Goal: Transaction & Acquisition: Register for event/course

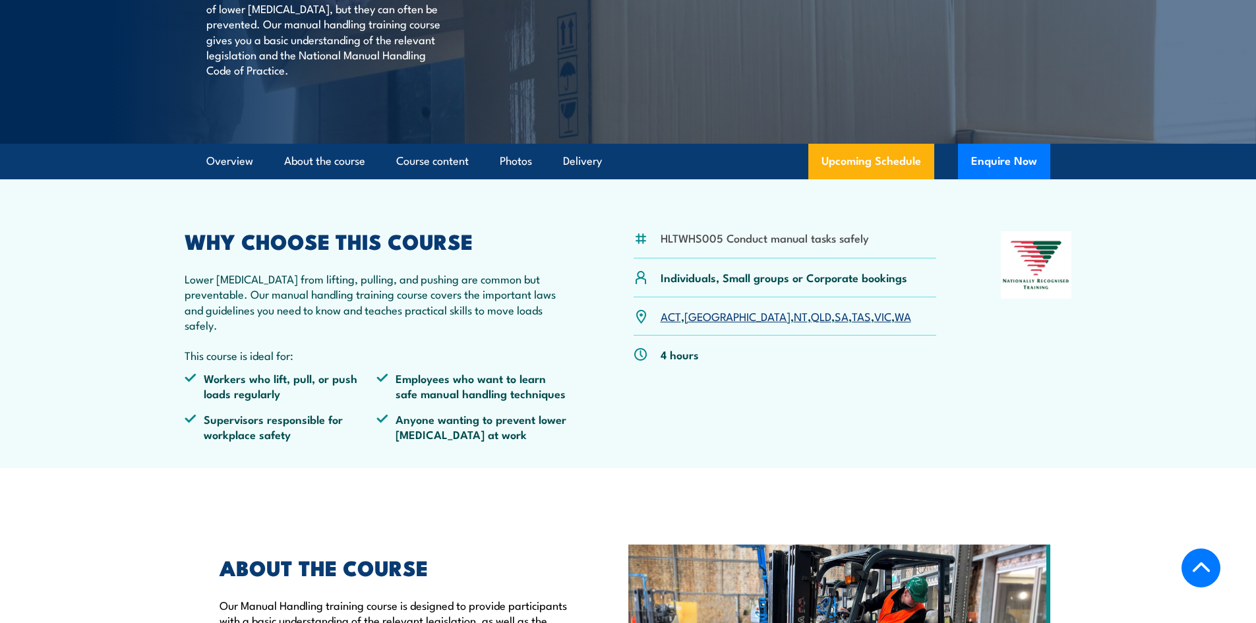
scroll to position [264, 0]
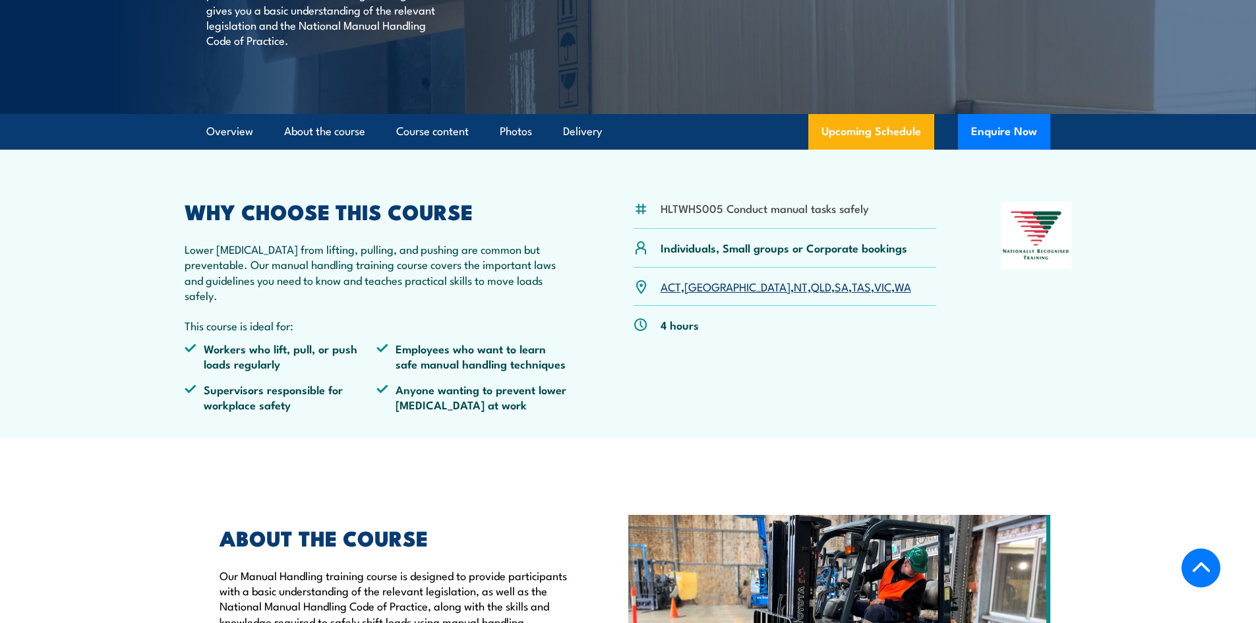
click at [874, 294] on link "VIC" at bounding box center [882, 286] width 17 height 16
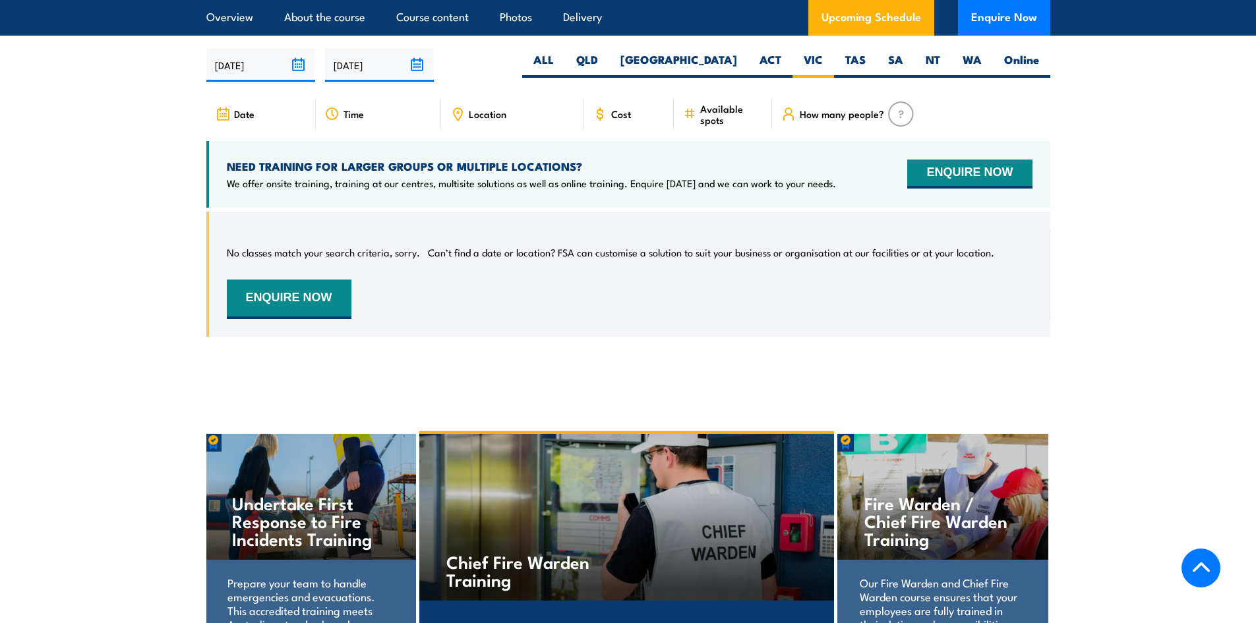
scroll to position [2012, 0]
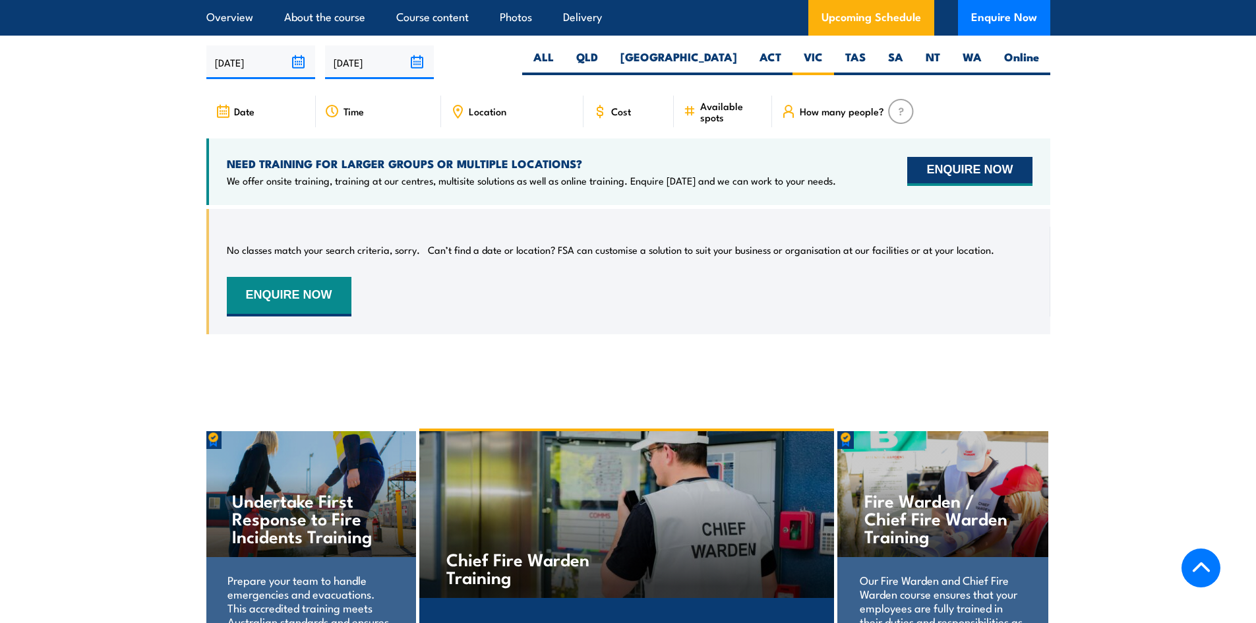
click at [940, 167] on button "ENQUIRE NOW" at bounding box center [969, 171] width 125 height 29
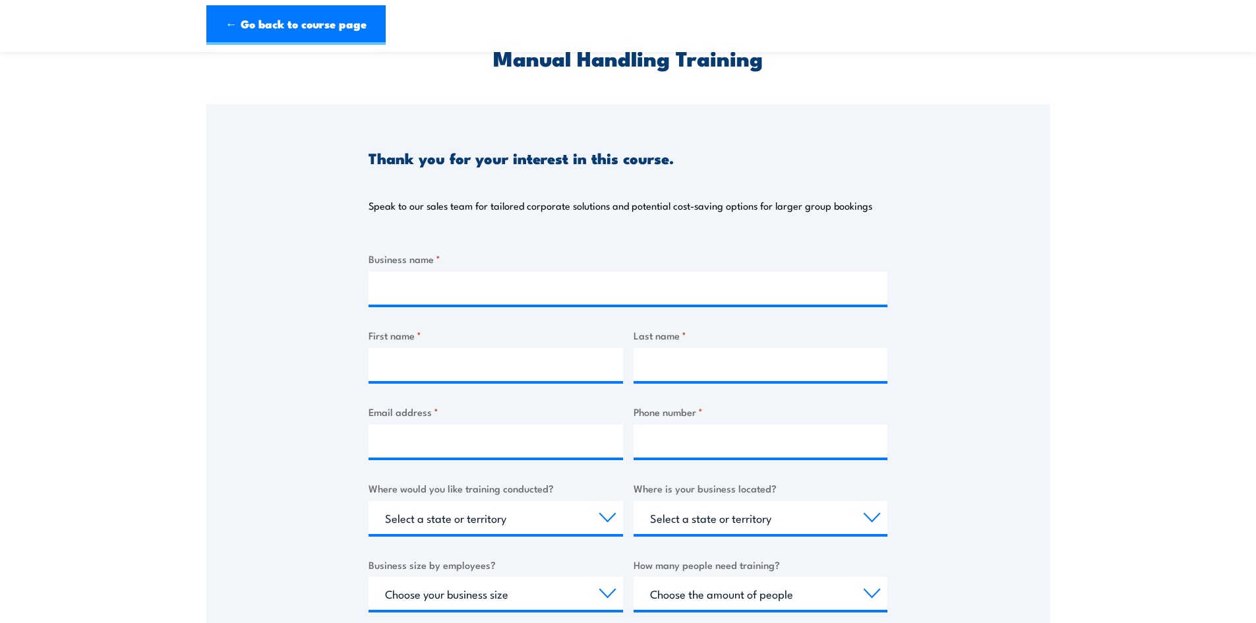
scroll to position [132, 0]
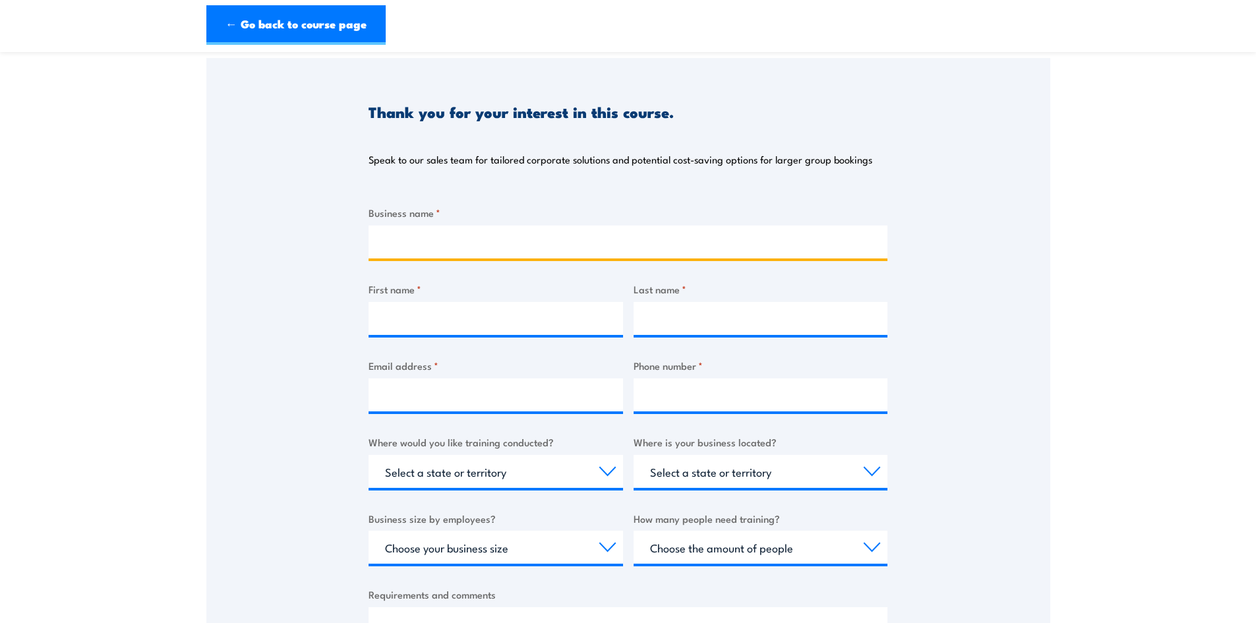
click at [689, 247] on input "Business name *" at bounding box center [627, 241] width 519 height 33
type input "State Schools' Relief"
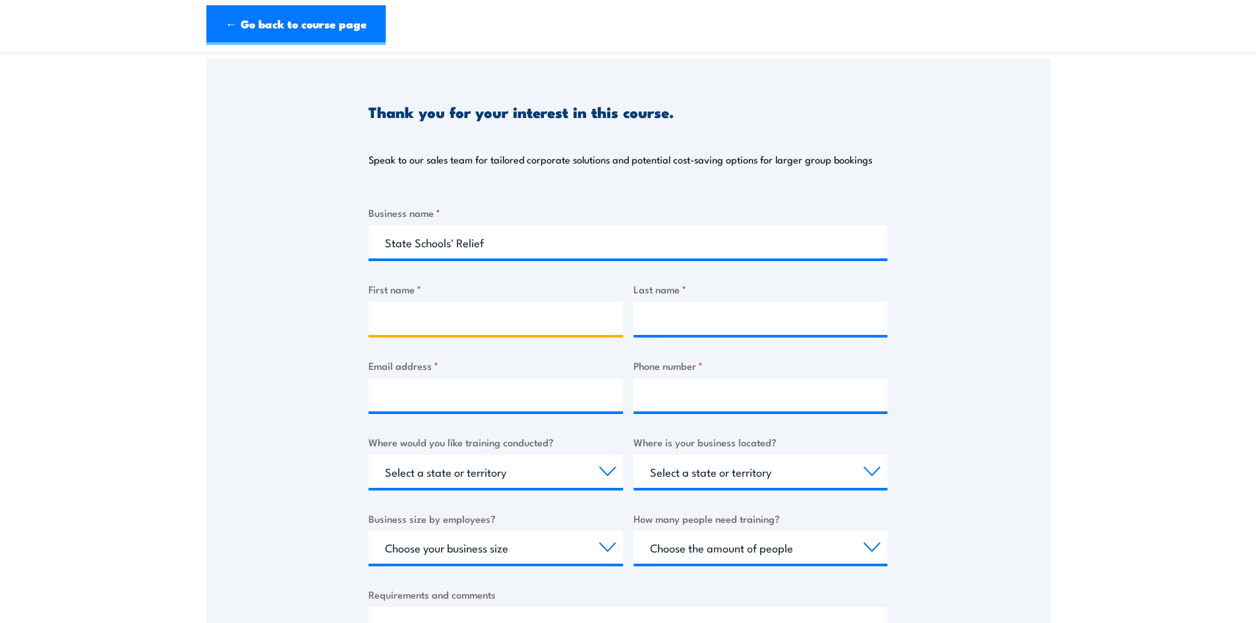
click at [484, 330] on input "First name *" at bounding box center [495, 318] width 254 height 33
type input "Sopee"
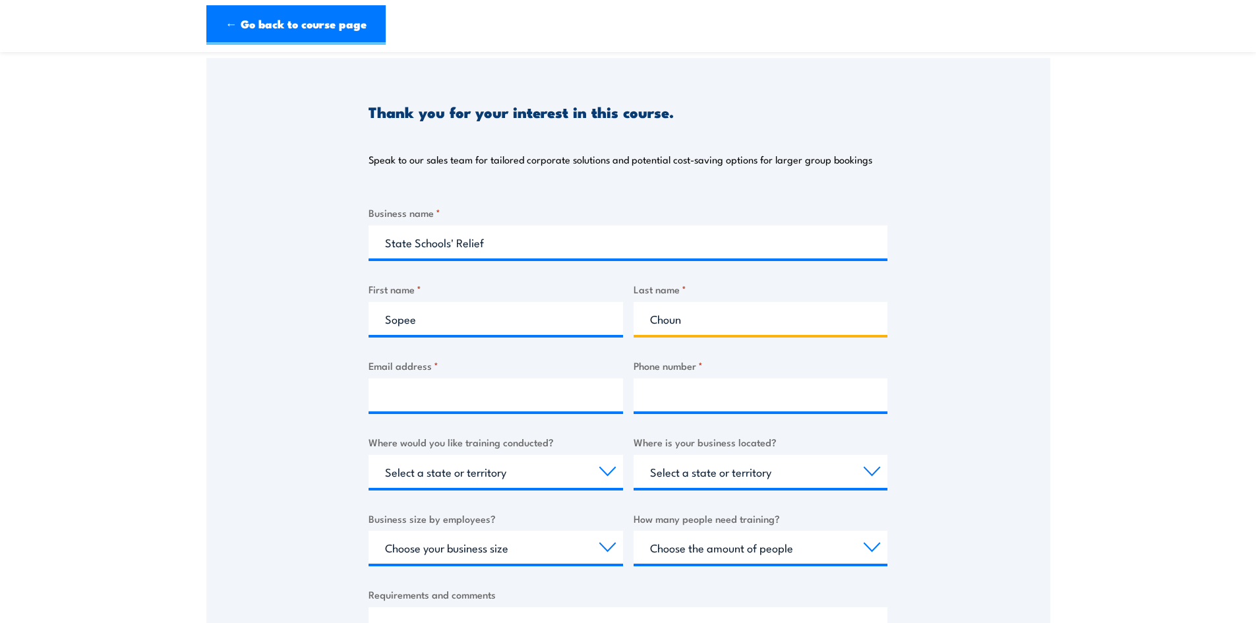
type input "Choun"
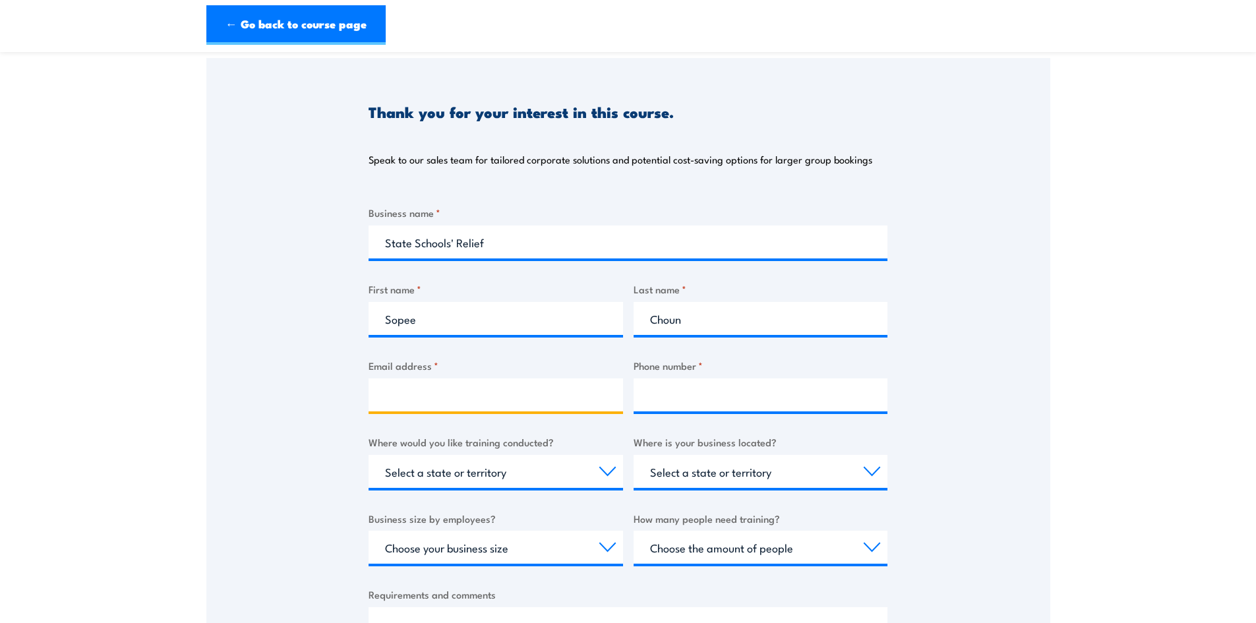
click at [436, 392] on input "Email address *" at bounding box center [495, 394] width 254 height 33
type input "sopee.choun@ssr.net.au"
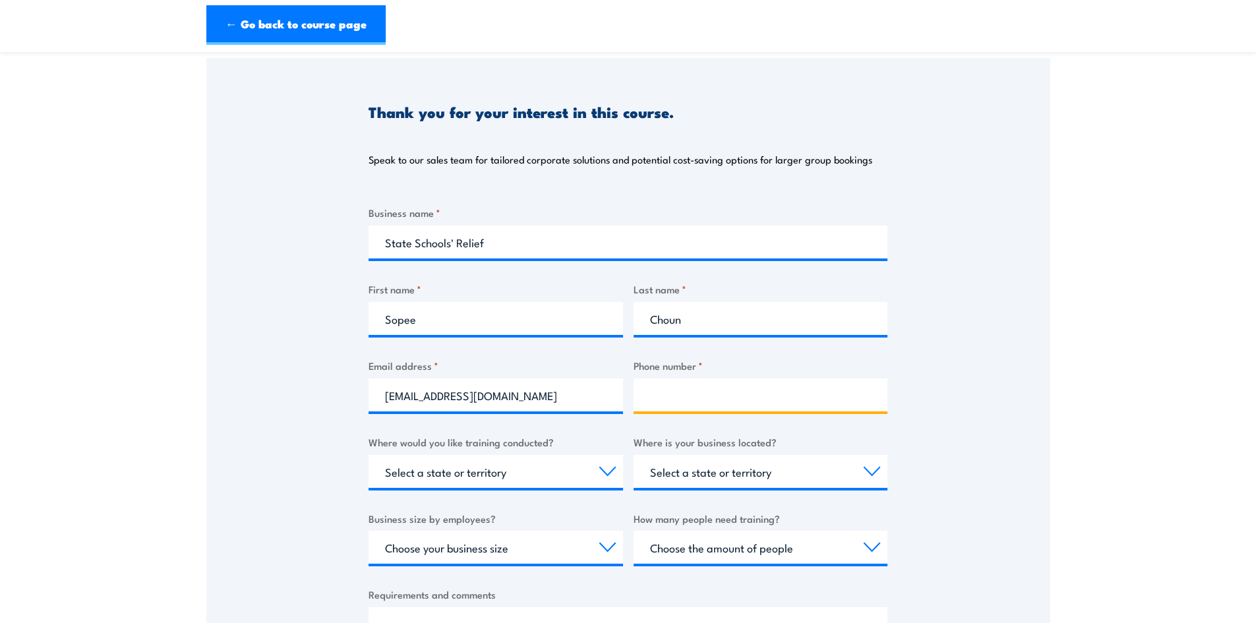
click at [687, 397] on input "Phone number *" at bounding box center [760, 394] width 254 height 33
paste input "(03) 8769 8401"
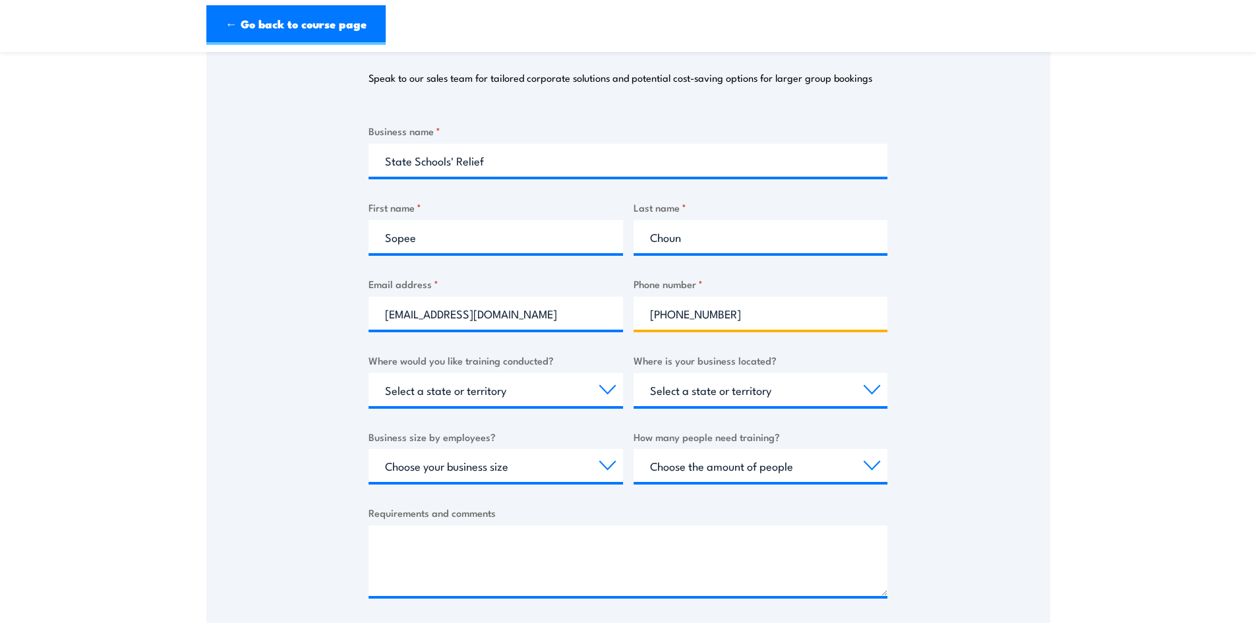
scroll to position [264, 0]
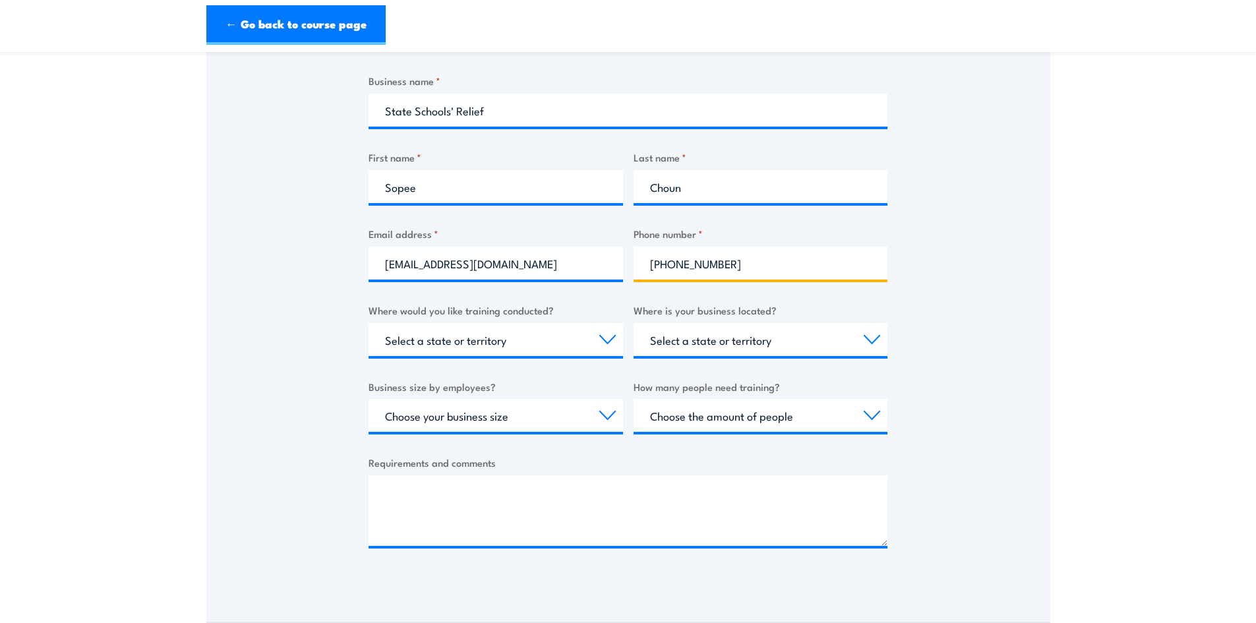
type input "(03) 8769 8401"
click at [617, 338] on select "Select a state or territory Nationally - multiple locations QLD NSW VIC SA ACT …" at bounding box center [495, 339] width 254 height 33
select select "VIC"
click at [368, 323] on select "Select a state or territory Nationally - multiple locations QLD NSW VIC SA ACT …" at bounding box center [495, 339] width 254 height 33
click at [866, 345] on select "Select a state or territory QLD NSW VIC SA ACT WA TAS NT" at bounding box center [760, 339] width 254 height 33
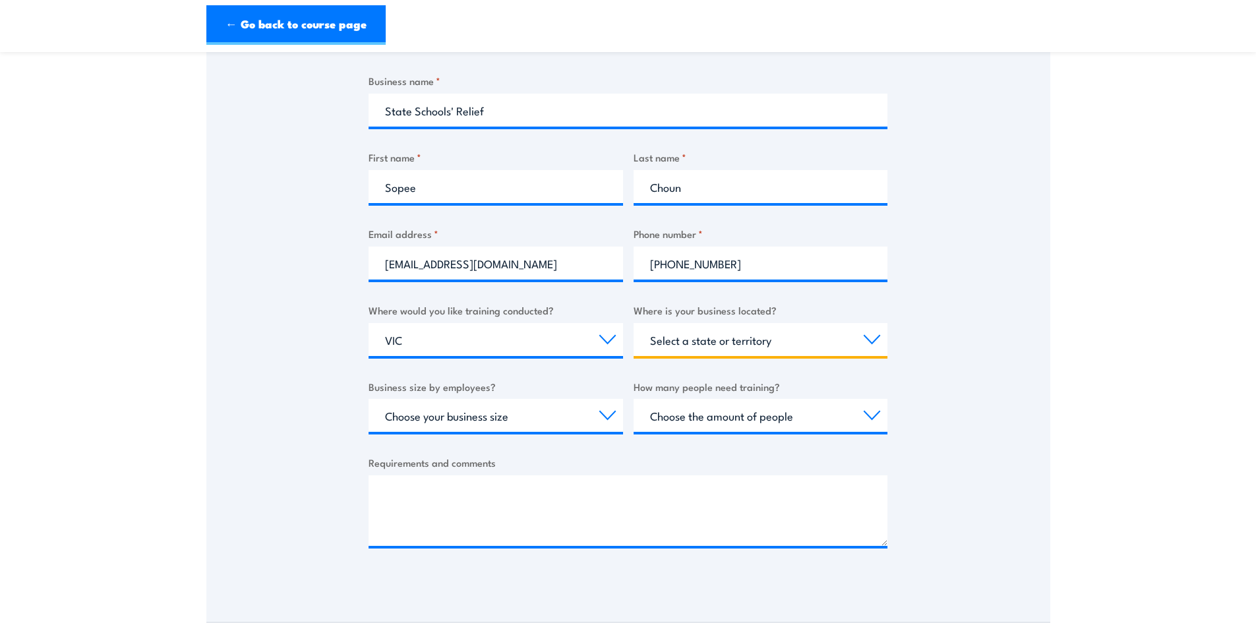
select select "VIC"
click at [633, 323] on select "Select a state or territory QLD NSW VIC SA ACT WA TAS NT" at bounding box center [760, 339] width 254 height 33
click at [605, 415] on select "Choose your business size 1 to 19 20 to 199 200+" at bounding box center [495, 415] width 254 height 33
click at [606, 415] on select "Choose your business size 1 to 19 20 to 199 200+" at bounding box center [495, 415] width 254 height 33
click at [608, 412] on select "Choose your business size 1 to 19 20 to 199 200+" at bounding box center [495, 415] width 254 height 33
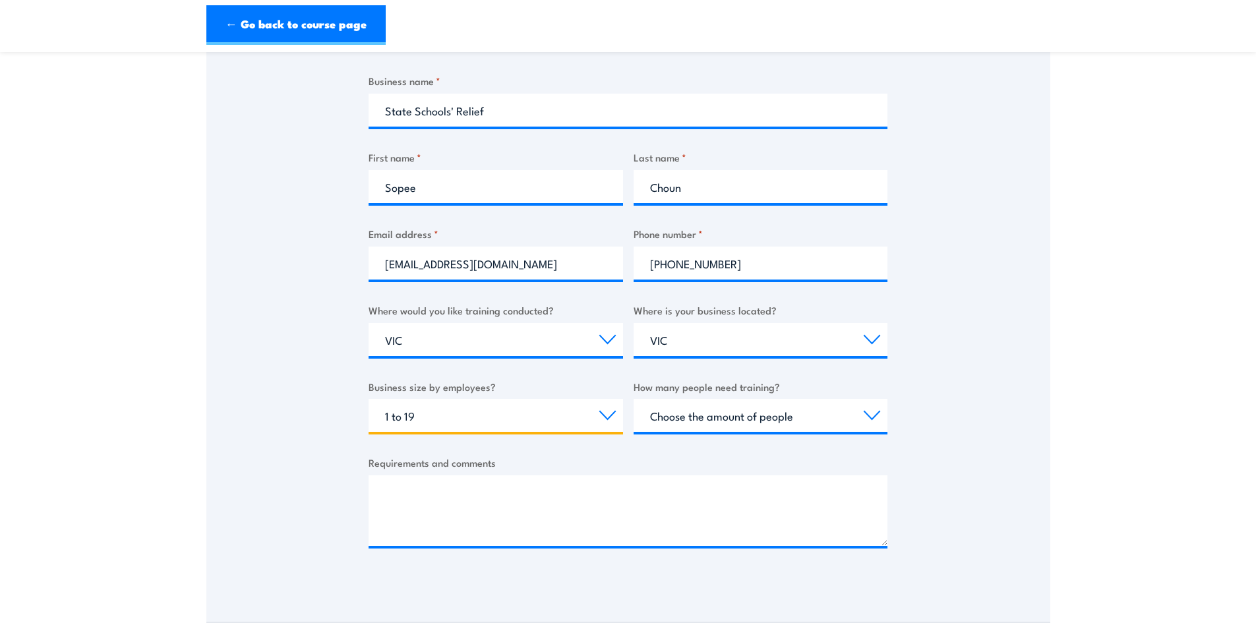
click at [368, 399] on select "Choose your business size 1 to 19 20 to 199 200+" at bounding box center [495, 415] width 254 height 33
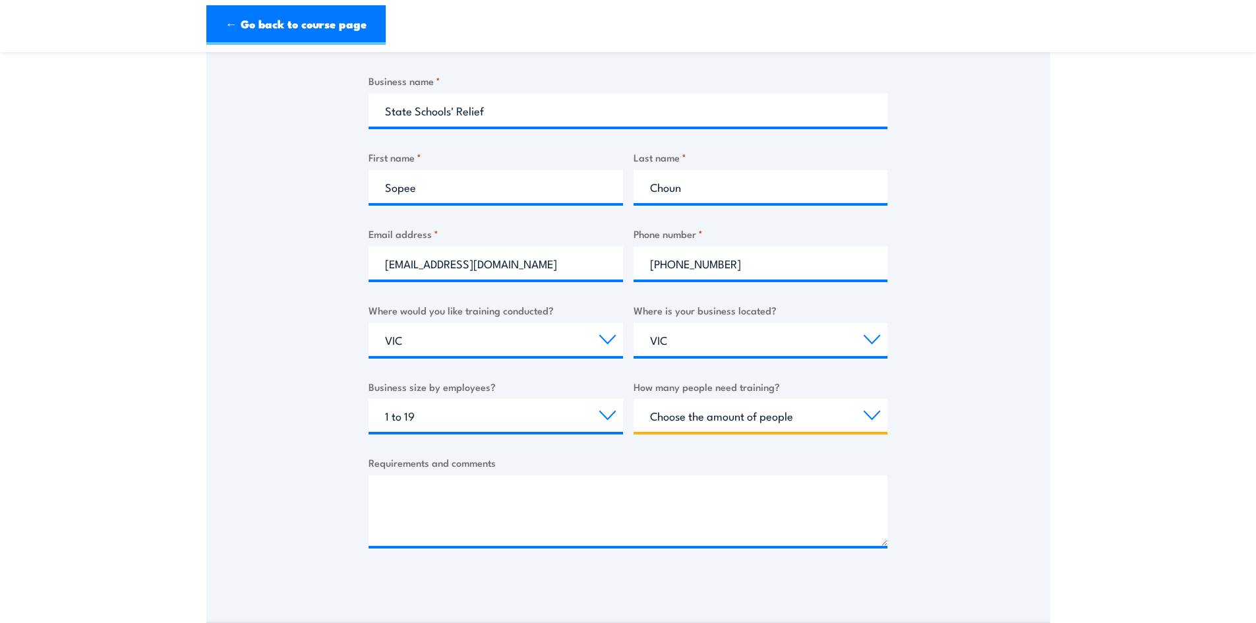
click at [869, 425] on select "Choose the amount of people 1 to 4 5 to 19 20+" at bounding box center [760, 415] width 254 height 33
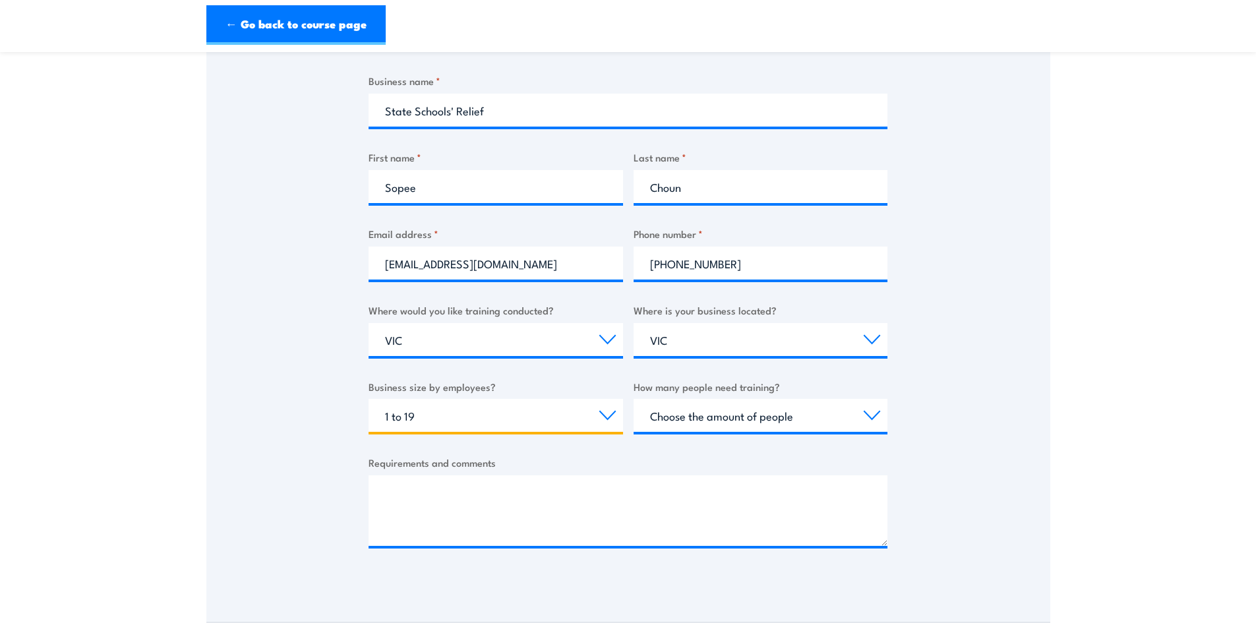
click at [600, 419] on select "Choose your business size 1 to 19 20 to 199 200+" at bounding box center [495, 415] width 254 height 33
select select "20 to 199"
click at [368, 399] on select "Choose your business size 1 to 19 20 to 199 200+" at bounding box center [495, 415] width 254 height 33
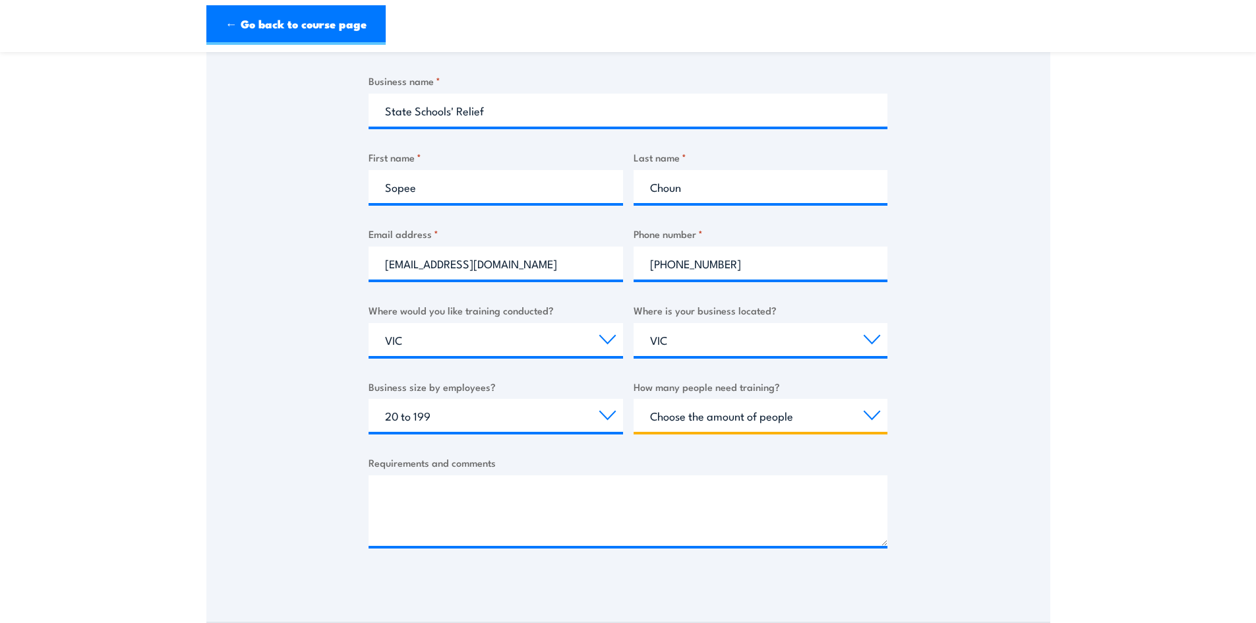
click at [872, 416] on select "Choose the amount of people 1 to 4 5 to 19 20+" at bounding box center [760, 415] width 254 height 33
select select "5 to 19"
click at [633, 399] on select "Choose the amount of people 1 to 4 5 to 19 20+" at bounding box center [760, 415] width 254 height 33
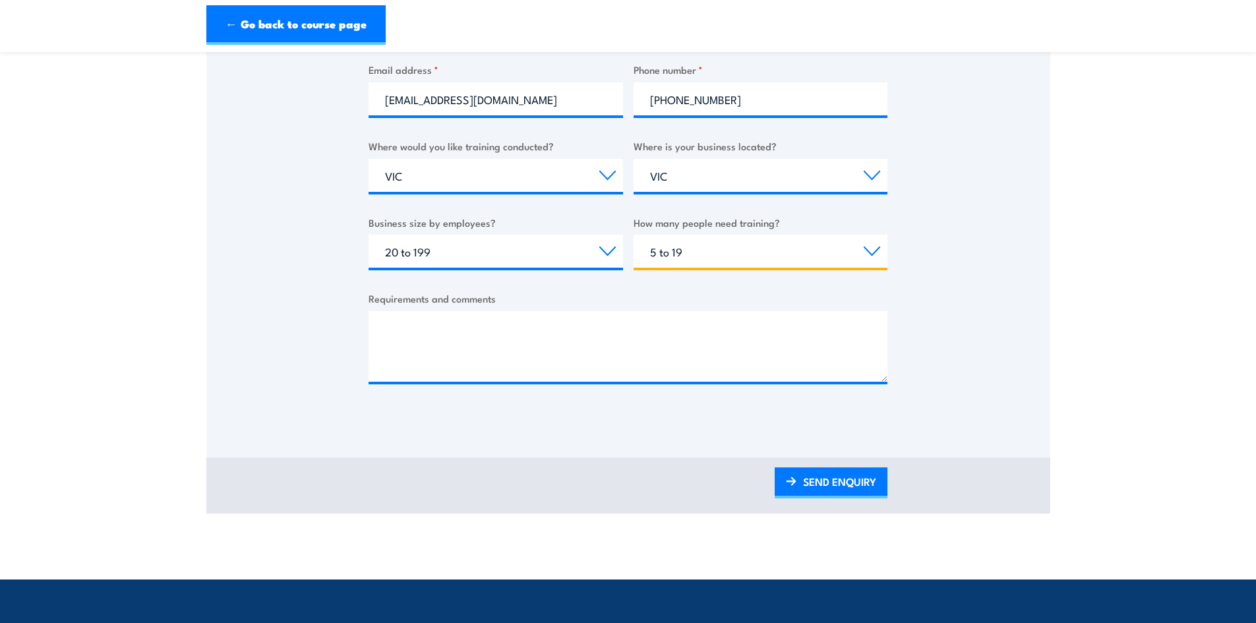
scroll to position [395, 0]
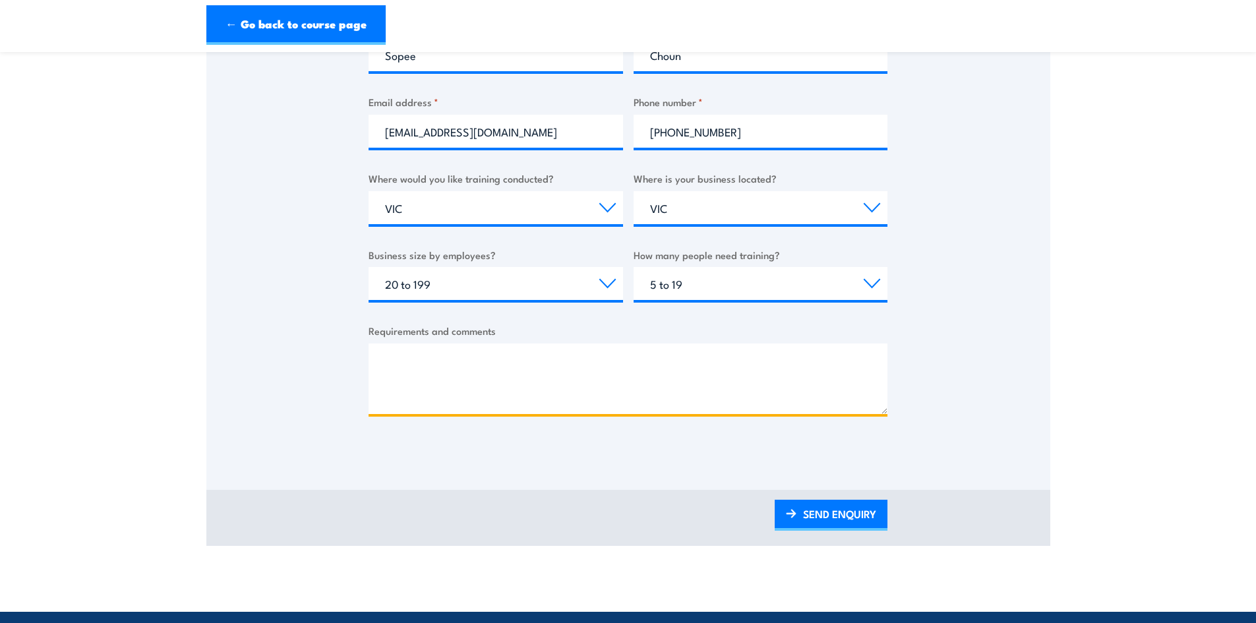
click at [415, 381] on textarea "Requirements and comments" at bounding box center [627, 378] width 519 height 71
click at [685, 394] on textarea "Hi, I'm looking for a Manual Handling Training course that can accomadate a gro…" at bounding box center [627, 378] width 519 height 71
click at [795, 399] on textarea "Hi, I'm looking for a Manual Handling Training course that can accommodate a gr…" at bounding box center [627, 378] width 519 height 71
type textarea "Hi, I'm looking for a Manual Handling Training course that can accommodate a gr…"
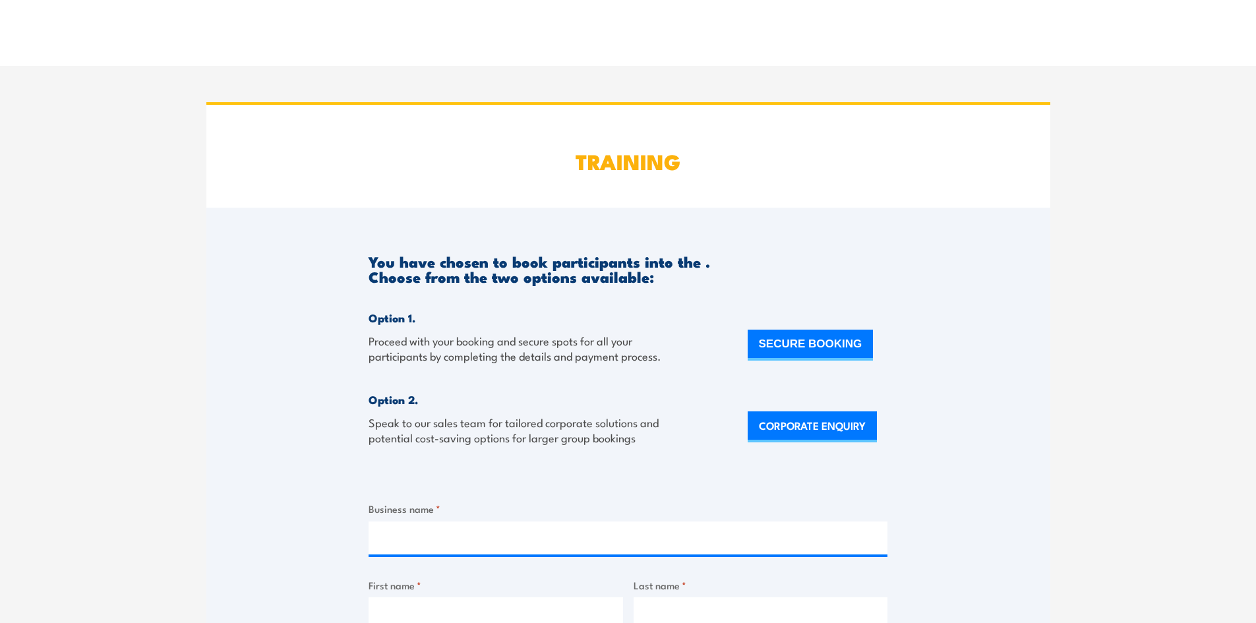
click at [260, 13] on header at bounding box center [628, 12] width 1256 height 24
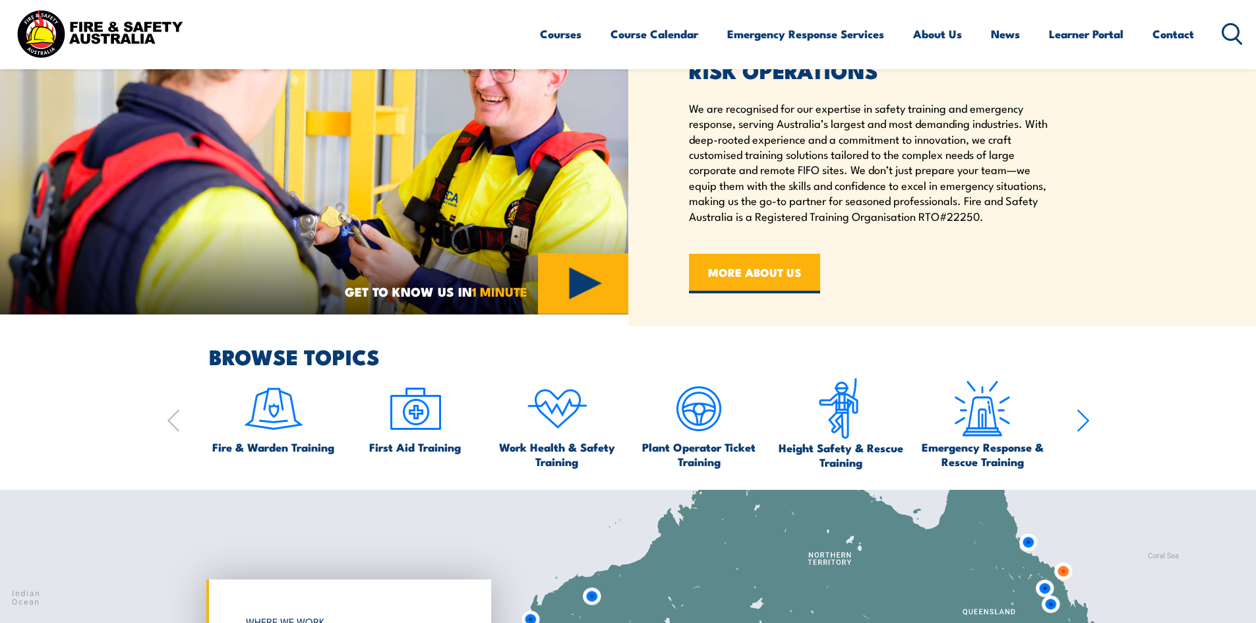
scroll to position [923, 0]
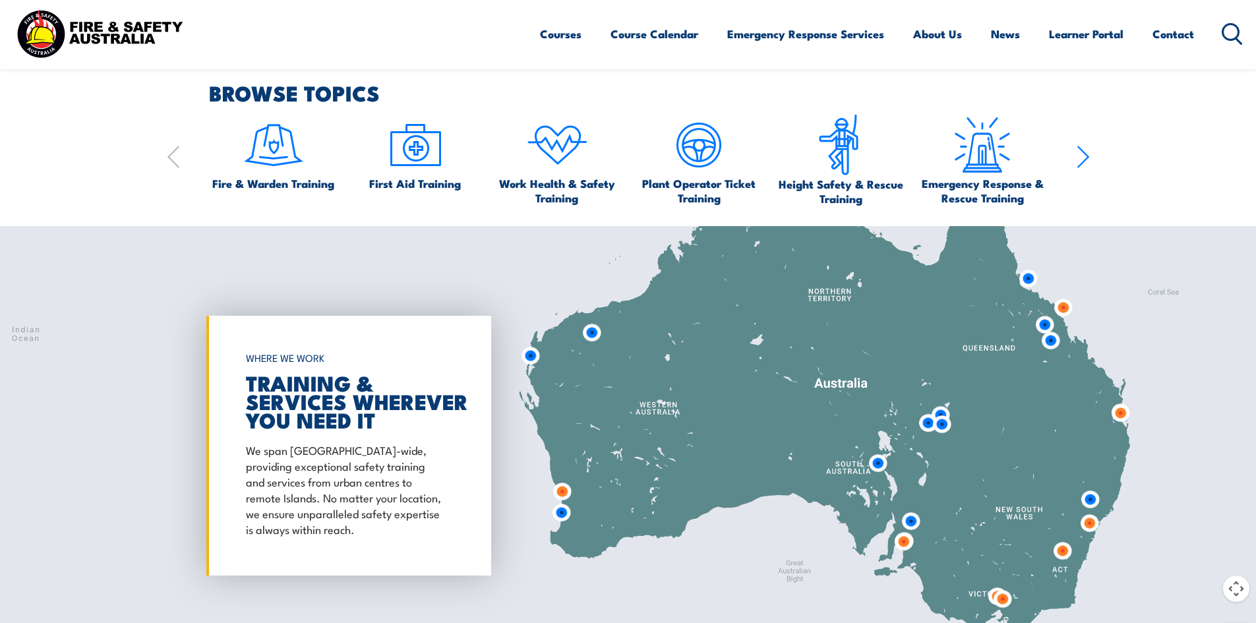
click at [1086, 157] on icon "button" at bounding box center [1082, 157] width 13 height 26
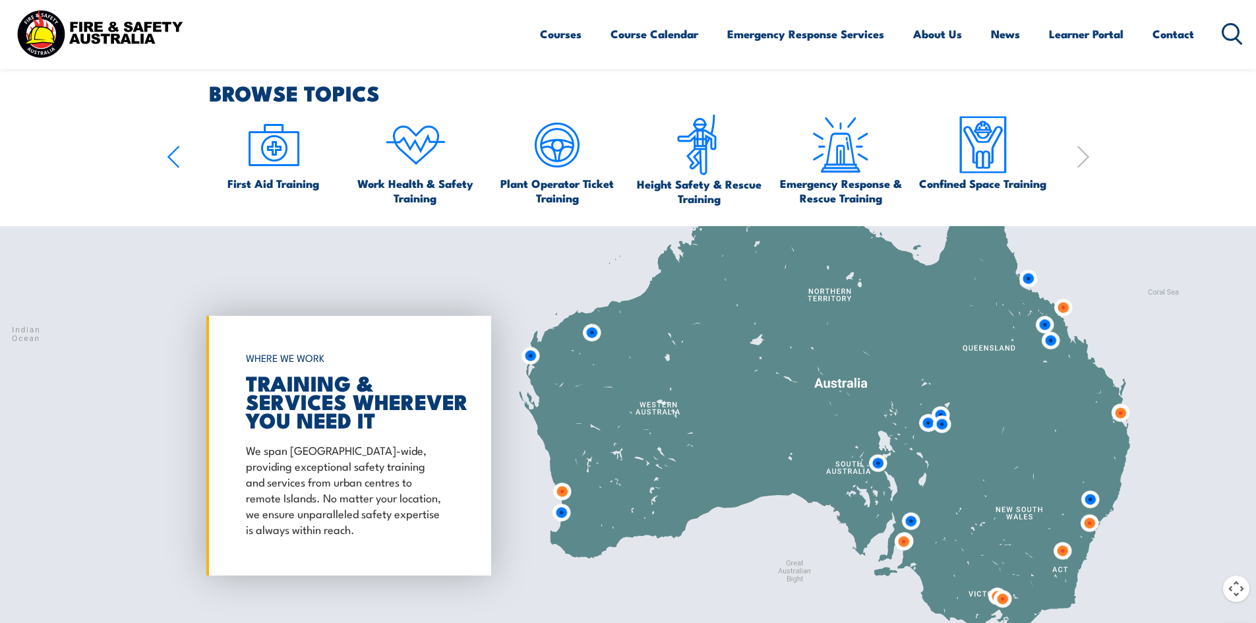
click at [1086, 157] on icon "button" at bounding box center [1082, 157] width 13 height 26
click at [175, 151] on icon "button" at bounding box center [173, 156] width 11 height 21
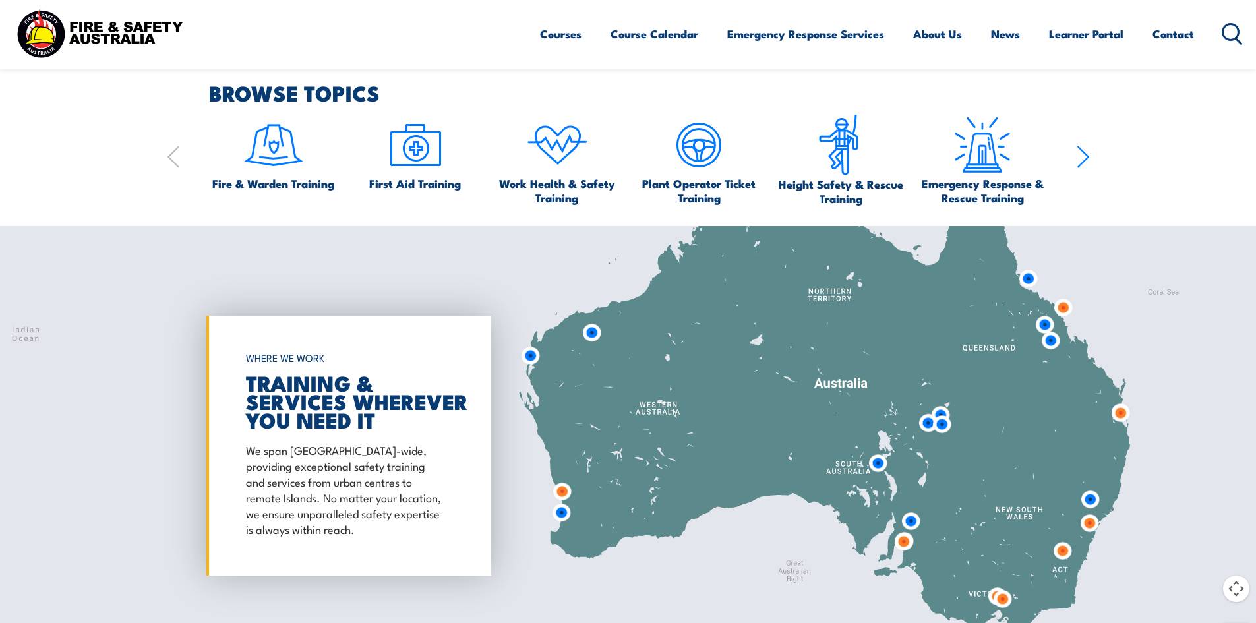
click at [175, 151] on icon "button" at bounding box center [173, 156] width 11 height 21
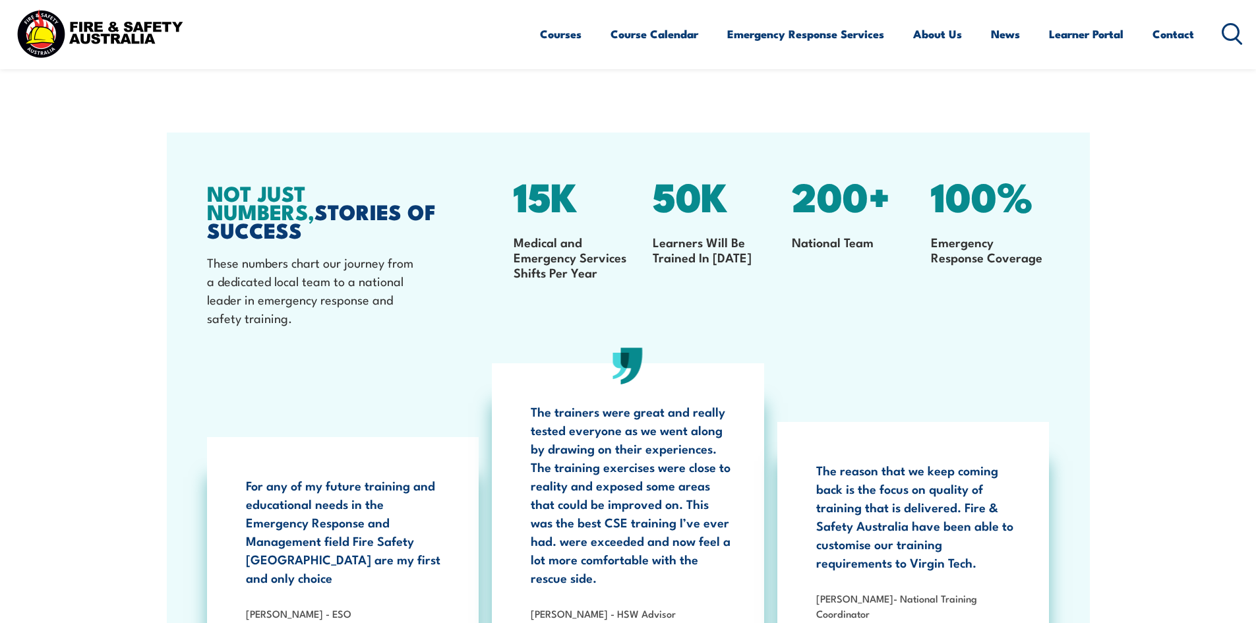
scroll to position [2412, 0]
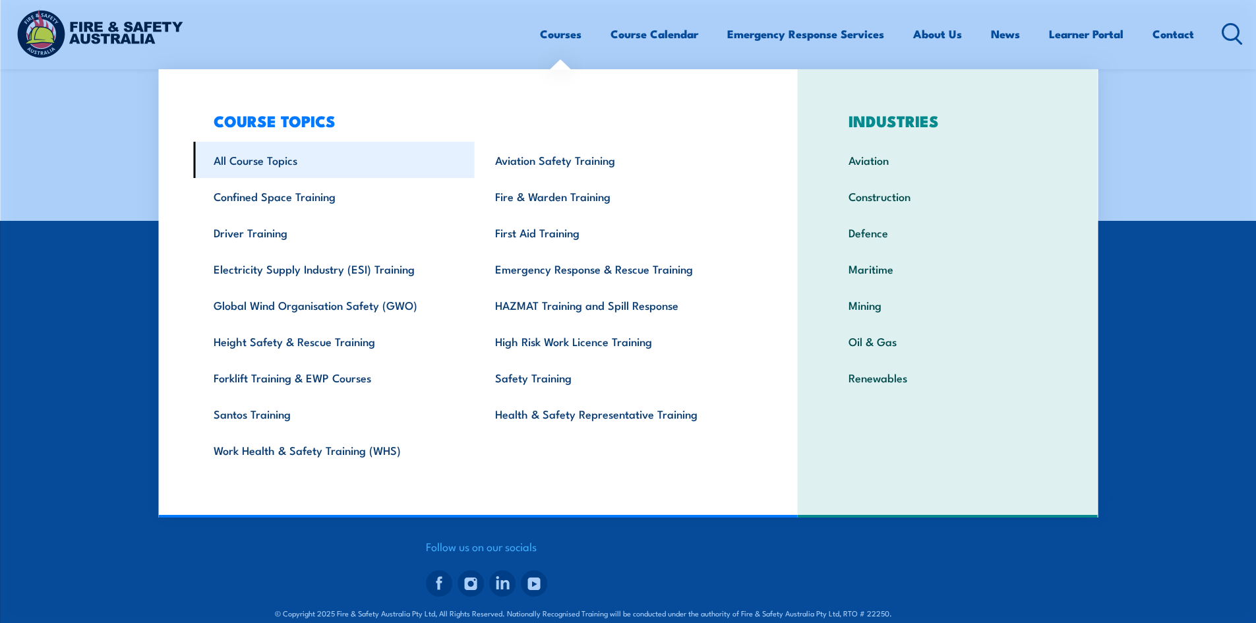
click at [285, 161] on link "All Course Topics" at bounding box center [333, 160] width 281 height 36
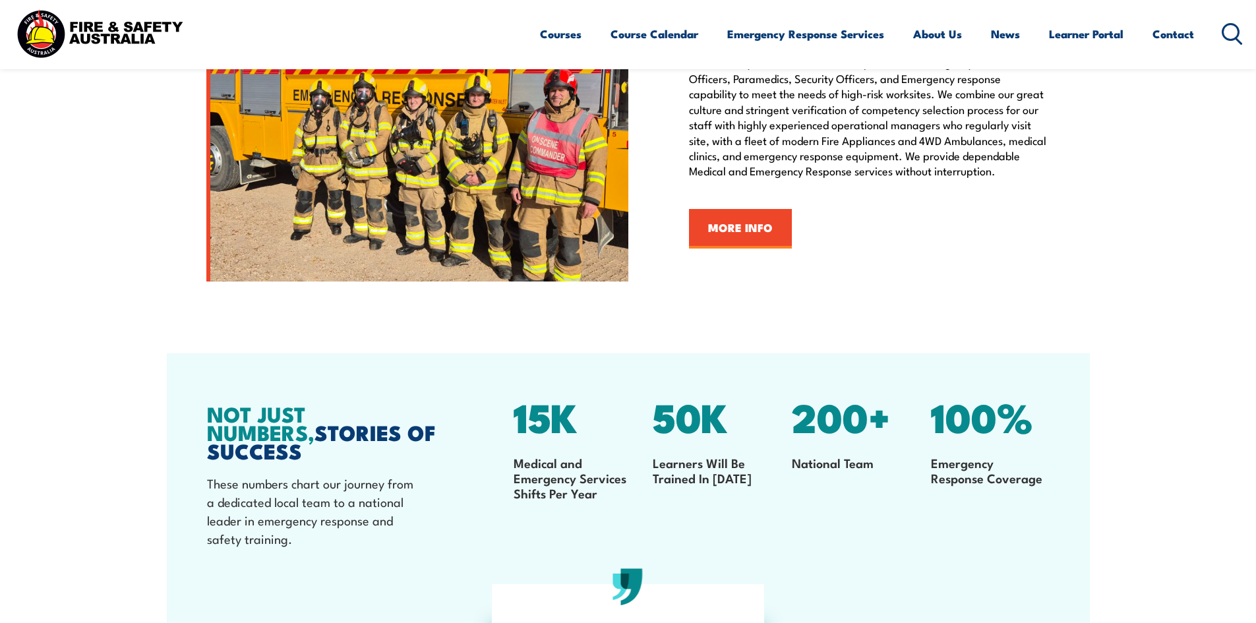
scroll to position [2280, 0]
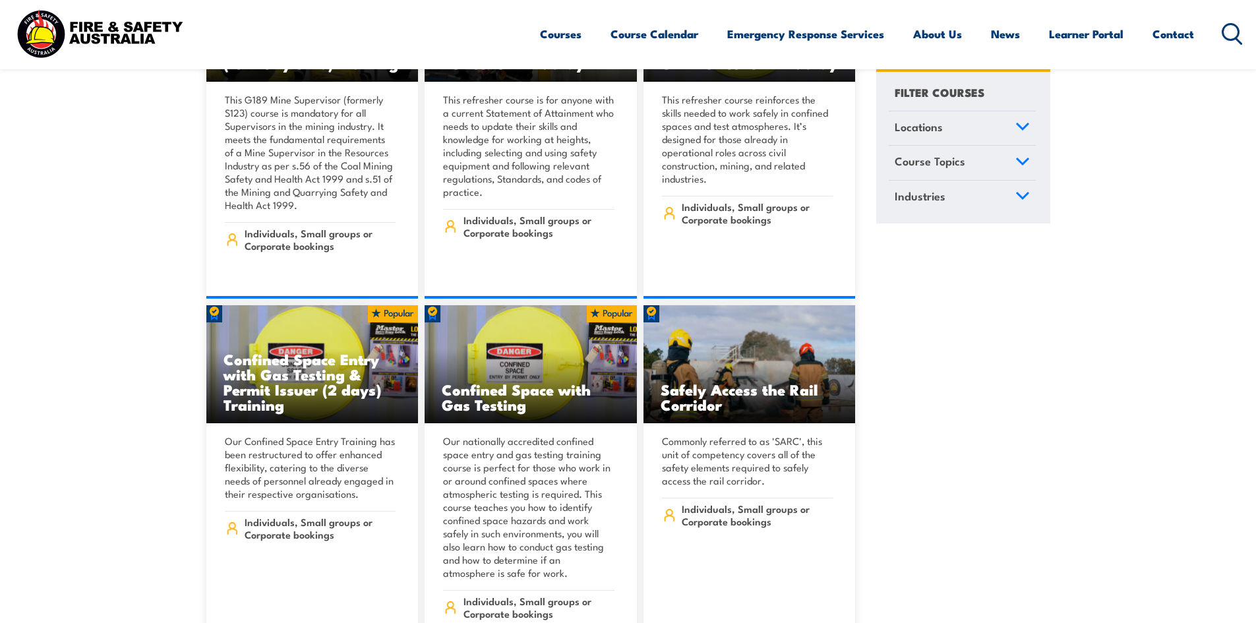
scroll to position [1186, 0]
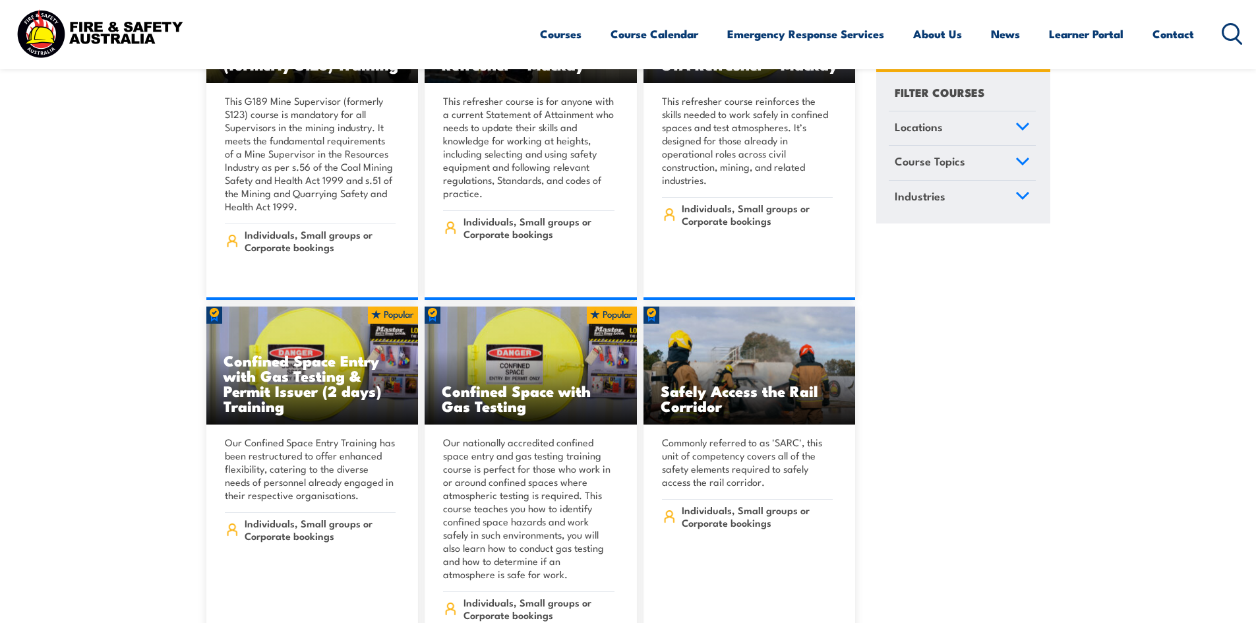
click at [1227, 24] on circle at bounding box center [1231, 32] width 16 height 16
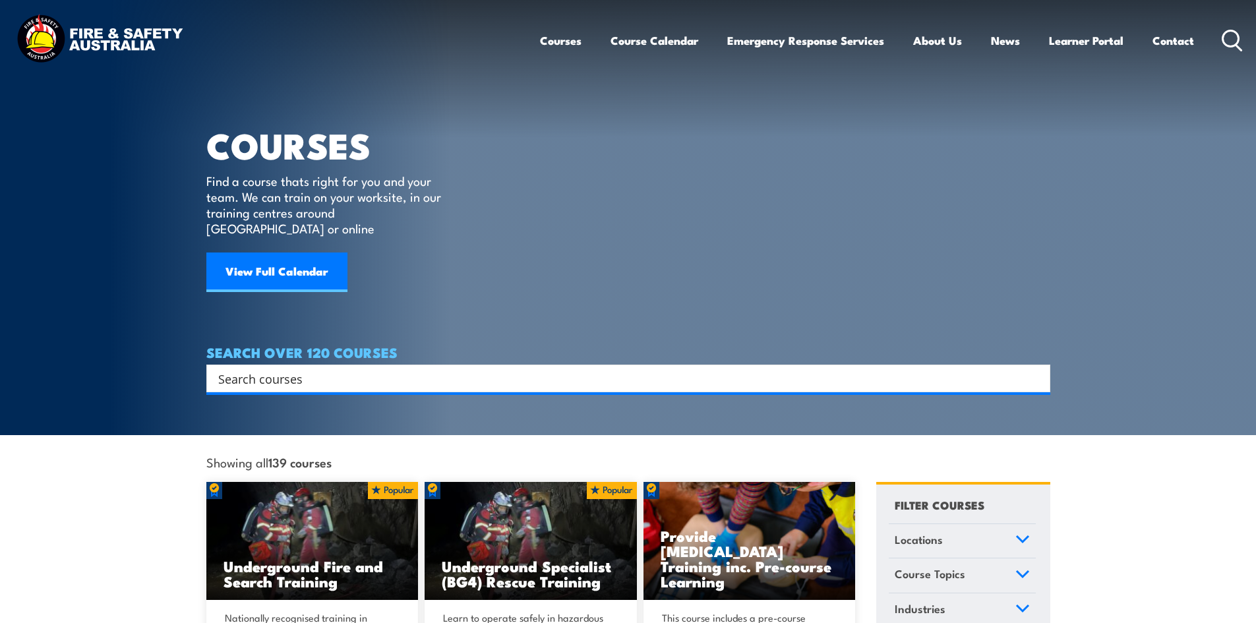
click at [324, 368] on input "Search input" at bounding box center [619, 378] width 803 height 20
type input "manual handling"
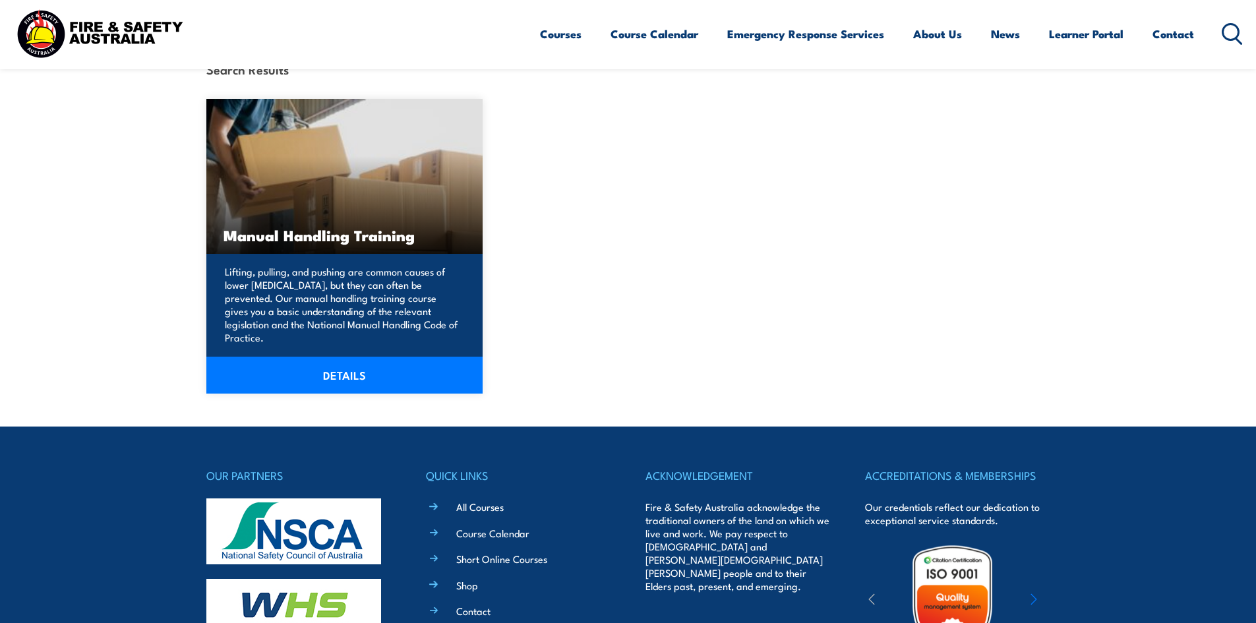
scroll to position [395, 0]
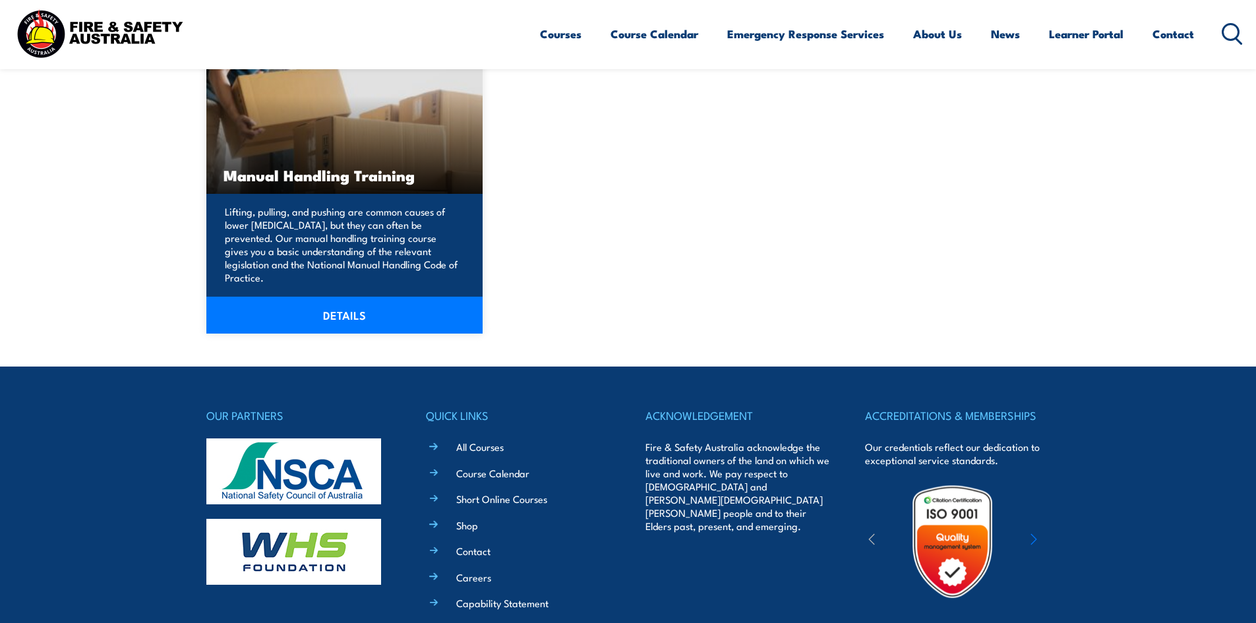
click at [372, 272] on div "Lifting, pulling, and pushing are common causes of lower [MEDICAL_DATA], but th…" at bounding box center [344, 264] width 277 height 140
click at [354, 305] on link "DETAILS" at bounding box center [344, 315] width 277 height 37
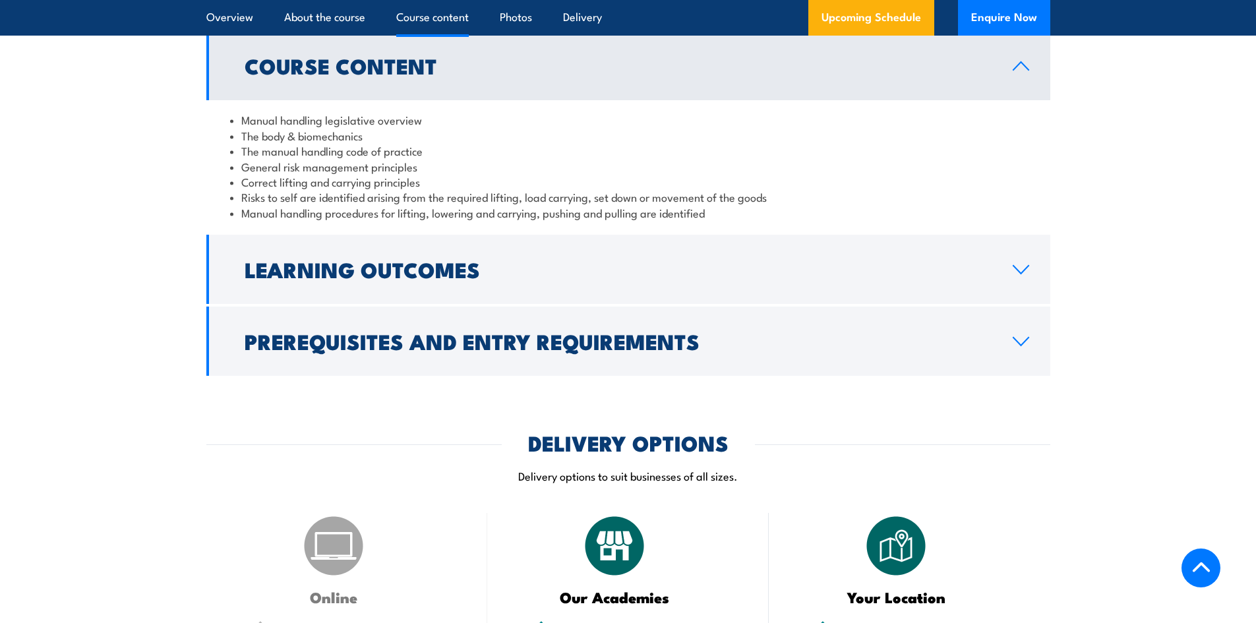
scroll to position [1186, 0]
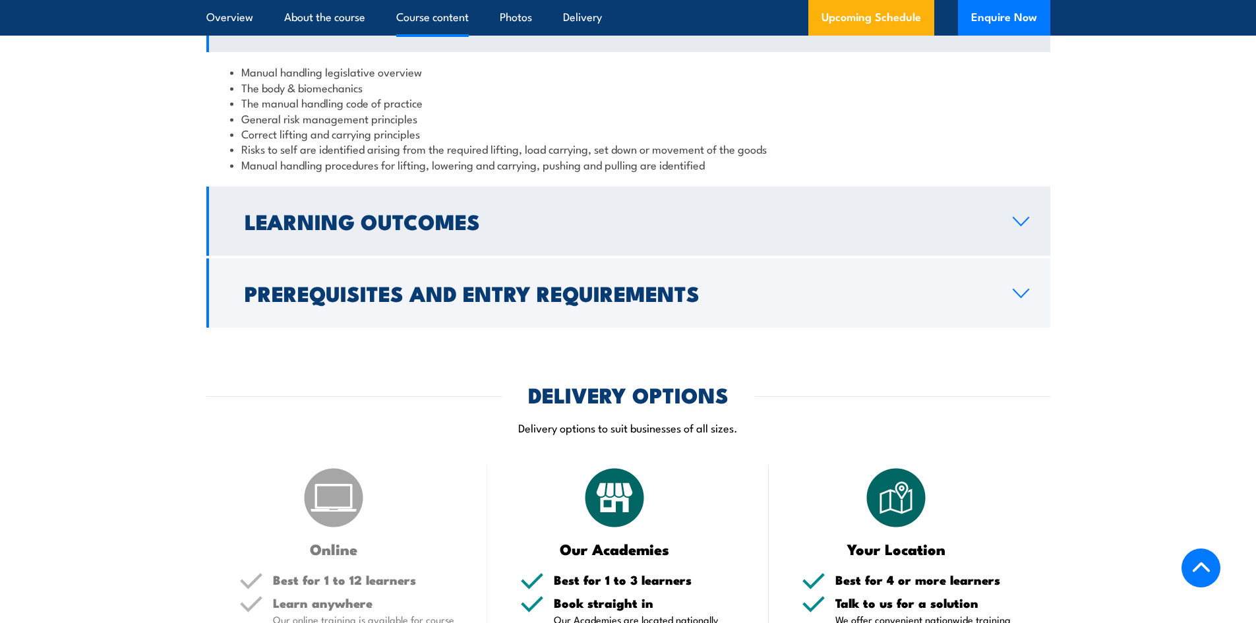
click at [486, 246] on link "Learning Outcomes" at bounding box center [628, 221] width 844 height 69
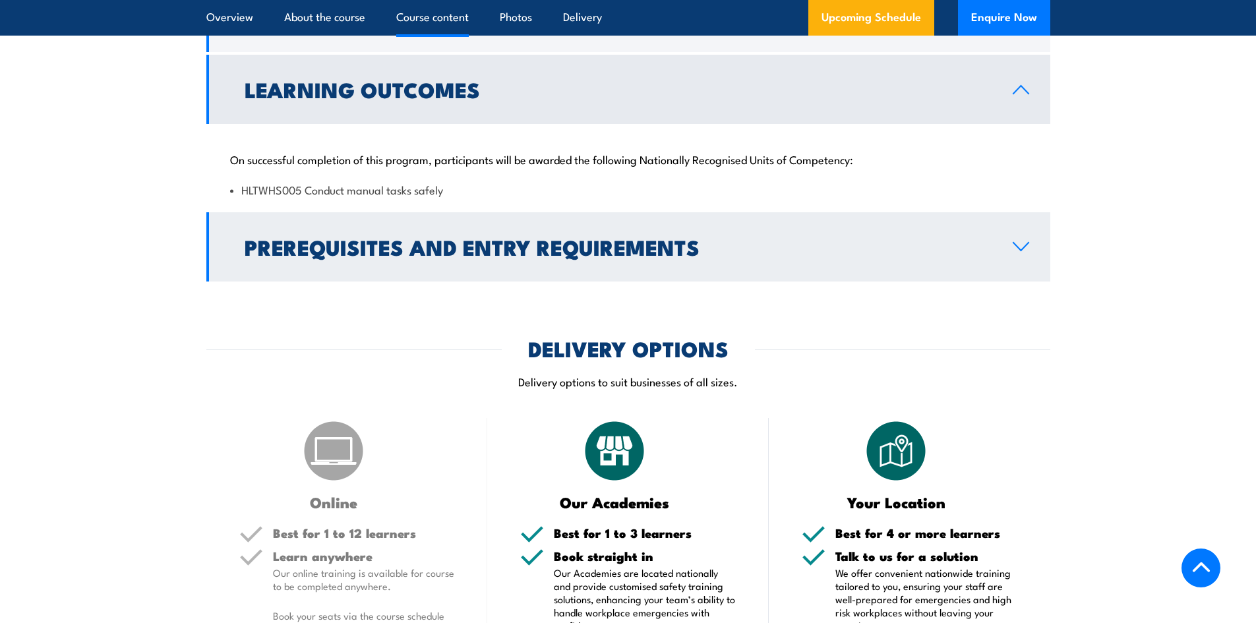
click at [692, 256] on h2 "Prerequisites and Entry Requirements" at bounding box center [618, 246] width 747 height 18
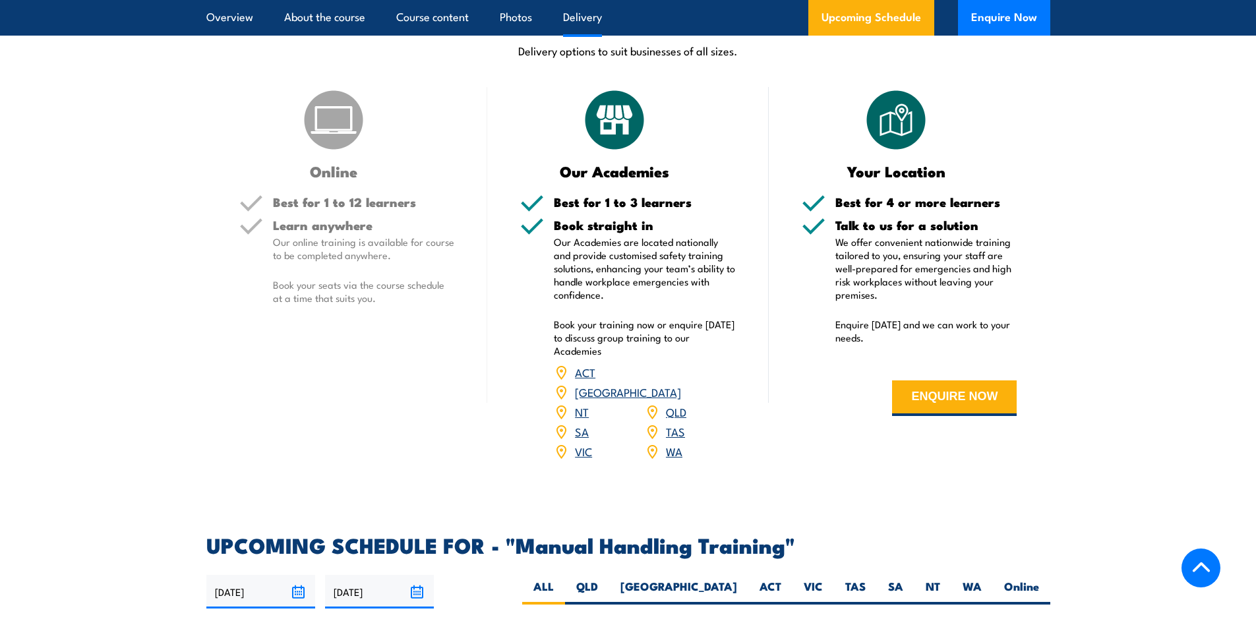
scroll to position [1582, 0]
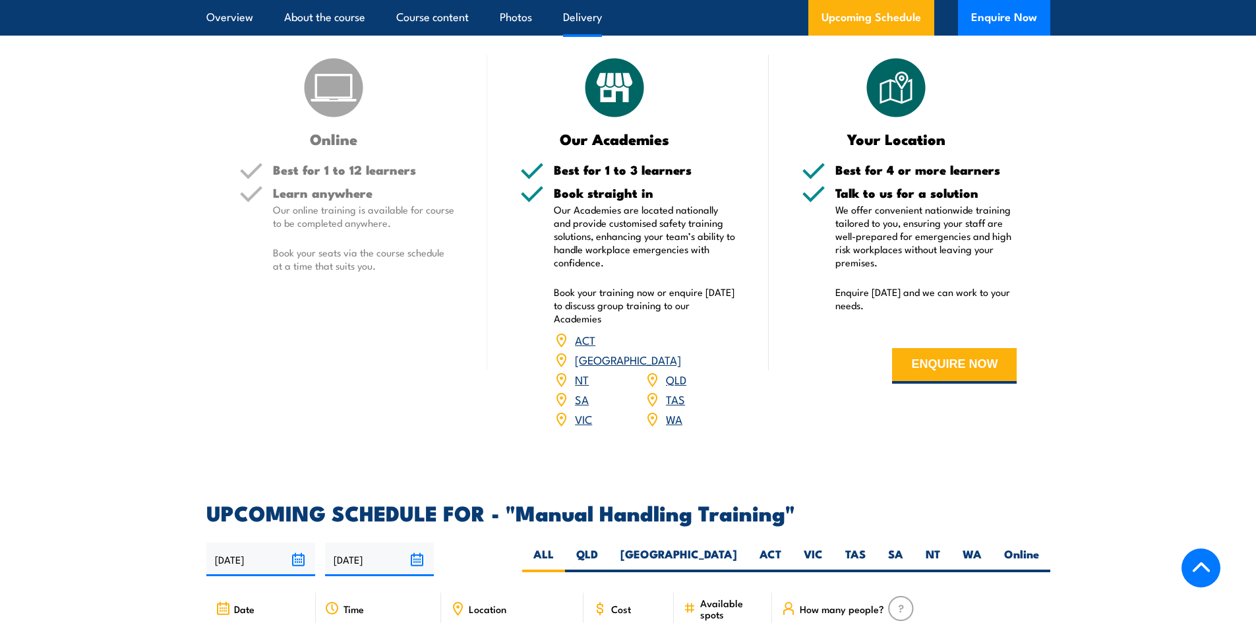
click at [581, 416] on link "VIC" at bounding box center [583, 419] width 17 height 16
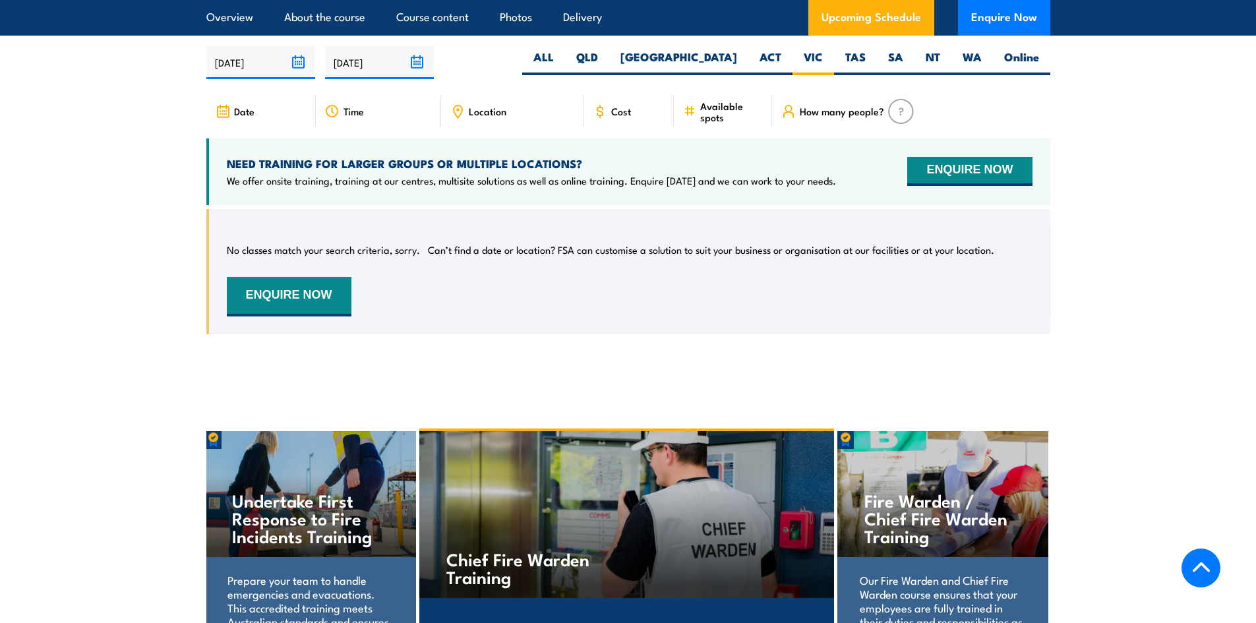
scroll to position [1880, 0]
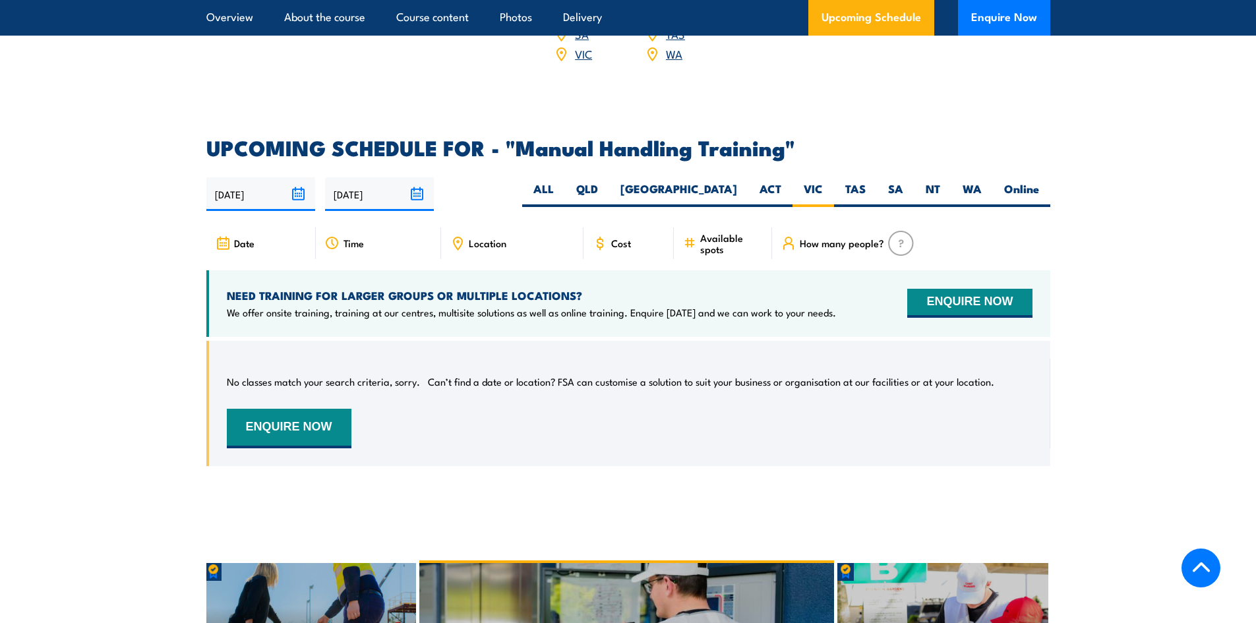
click at [293, 192] on input "29/08/2025" at bounding box center [260, 194] width 109 height 34
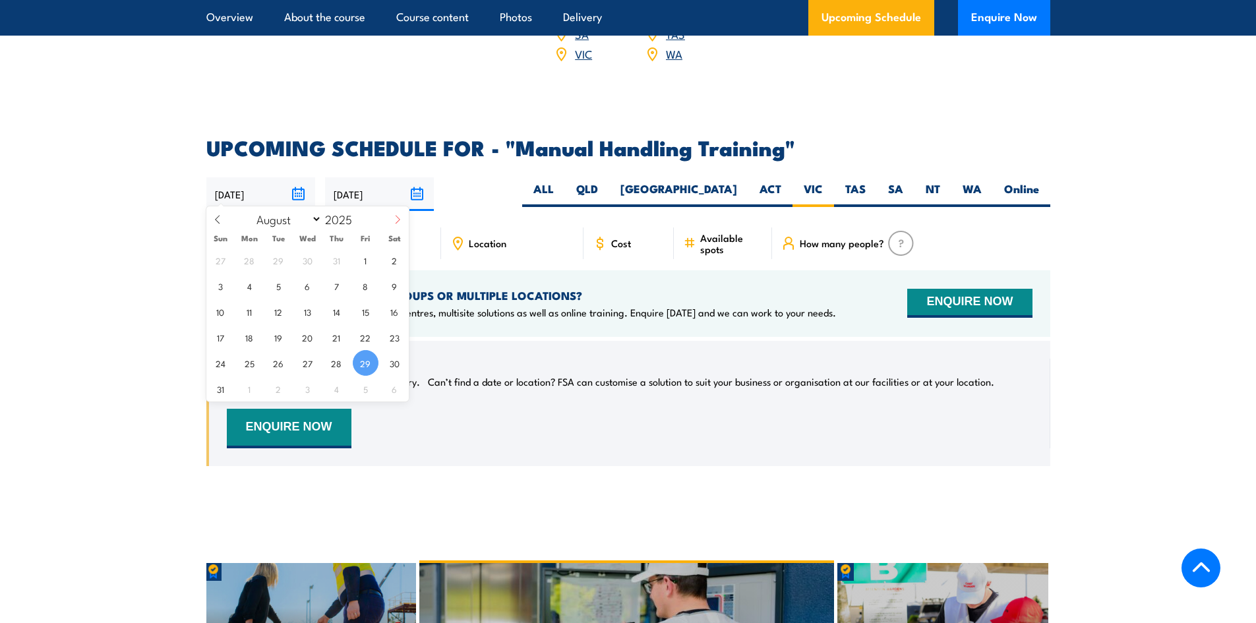
click at [393, 228] on span at bounding box center [397, 224] width 22 height 36
select select "8"
click at [274, 337] on span "23" at bounding box center [279, 337] width 26 height 26
type input "[DATE]"
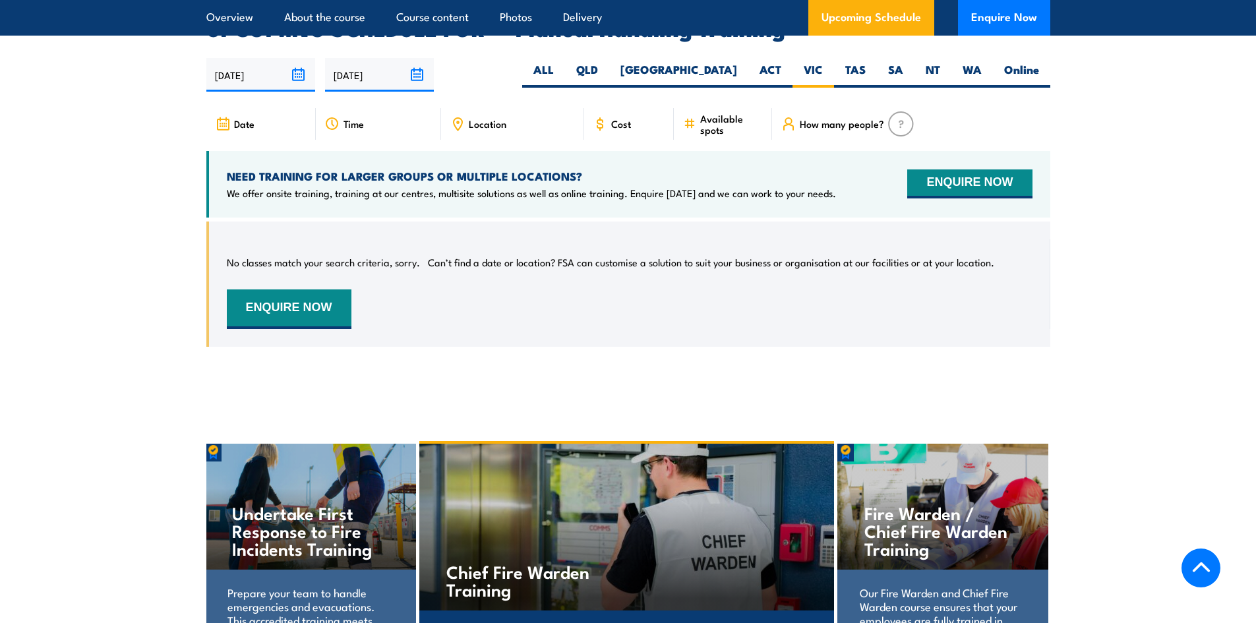
scroll to position [2012, 0]
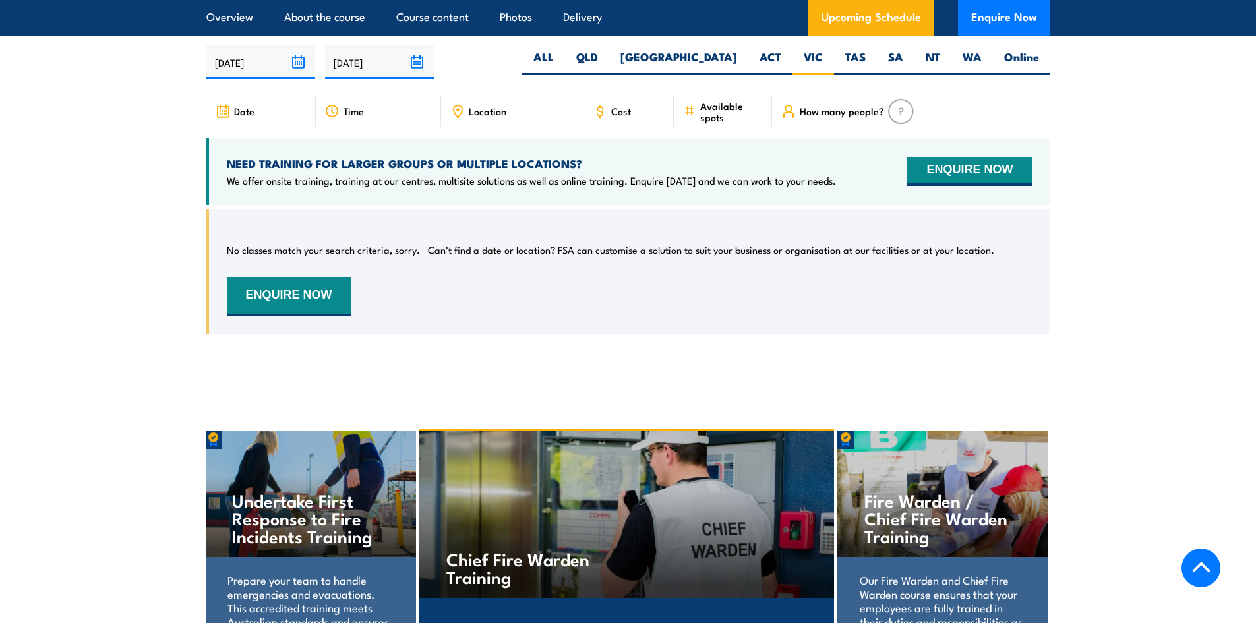
click at [906, 105] on img at bounding box center [901, 111] width 26 height 25
click at [867, 108] on span "How many people?" at bounding box center [842, 110] width 84 height 11
drag, startPoint x: 831, startPoint y: 110, endPoint x: 815, endPoint y: 110, distance: 15.8
click at [819, 110] on span "How many people?" at bounding box center [842, 110] width 84 height 11
click at [789, 110] on icon at bounding box center [788, 111] width 15 height 15
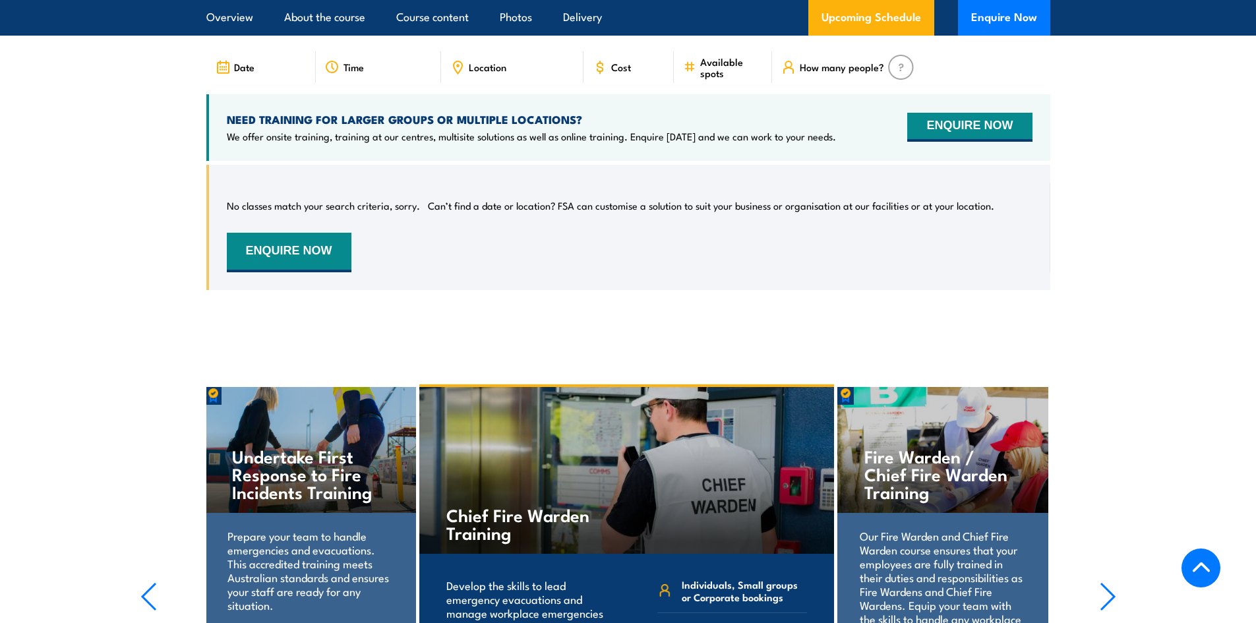
scroll to position [1966, 0]
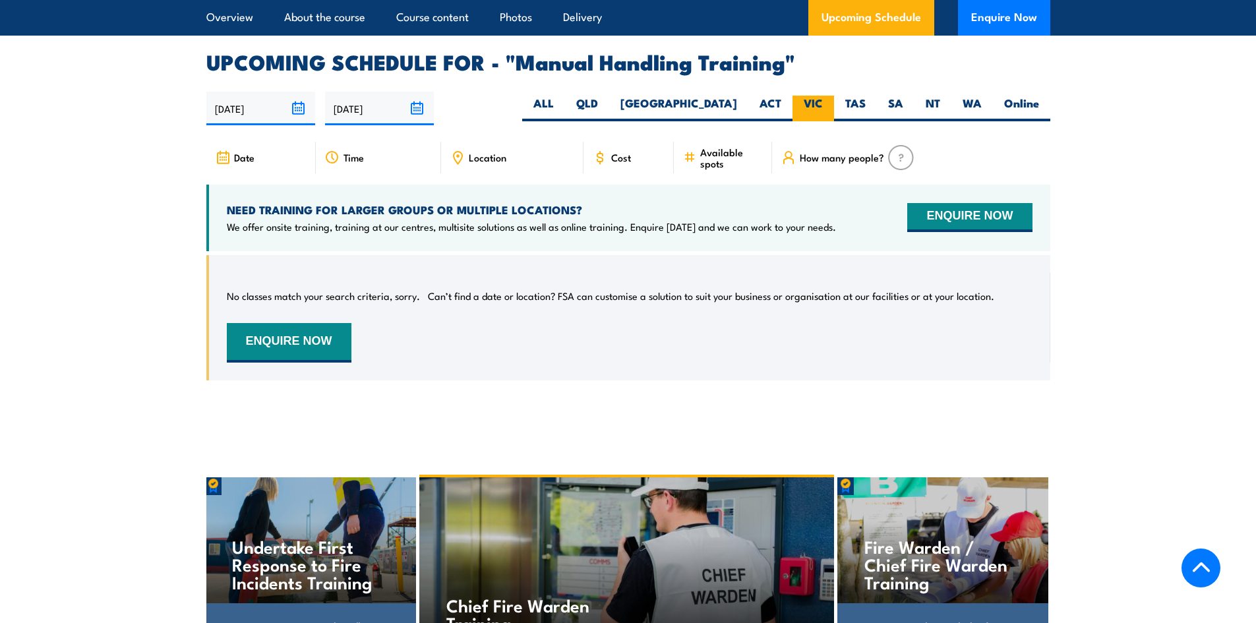
click at [809, 96] on label "VIC" at bounding box center [813, 109] width 42 height 26
click at [823, 96] on input "VIC" at bounding box center [827, 100] width 9 height 9
click at [990, 273] on div "No classes match your search criteria, sorry. Can’t find a date or location? FS…" at bounding box center [629, 318] width 805 height 90
drag, startPoint x: 973, startPoint y: 301, endPoint x: 958, endPoint y: 295, distance: 15.7
click at [966, 299] on div "No classes match your search criteria, sorry. Can’t find a date or location? FS…" at bounding box center [629, 318] width 805 height 90
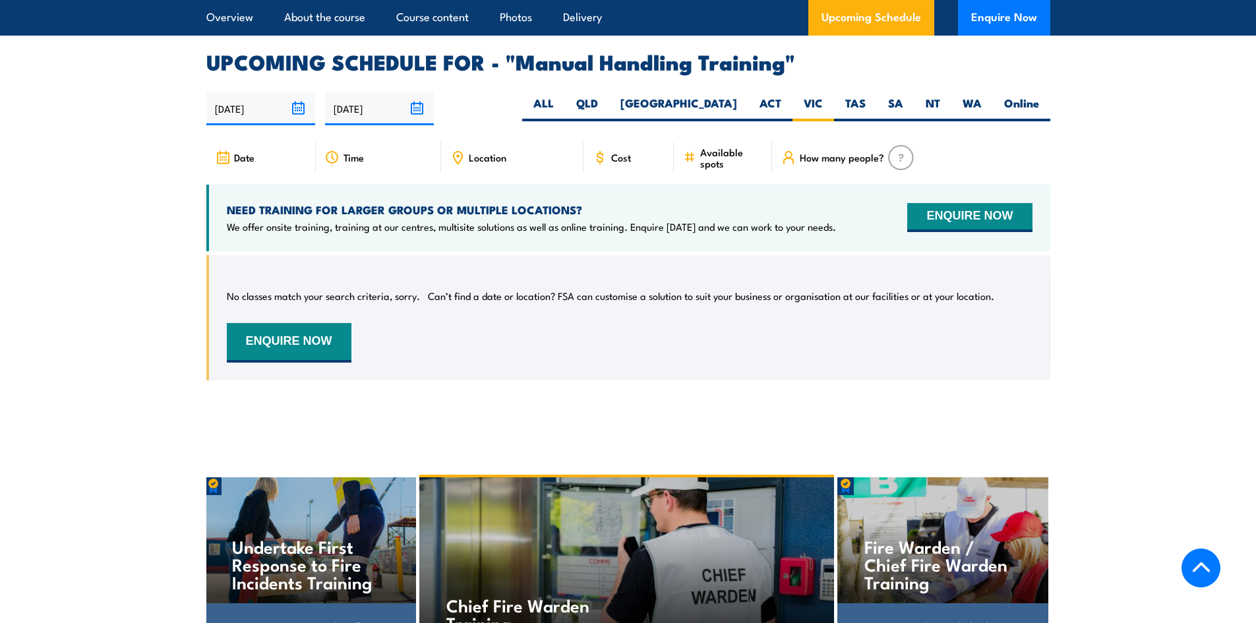
click at [958, 295] on p "Can’t find a date or location? FSA can customise a solution to suit your busine…" at bounding box center [711, 295] width 566 height 13
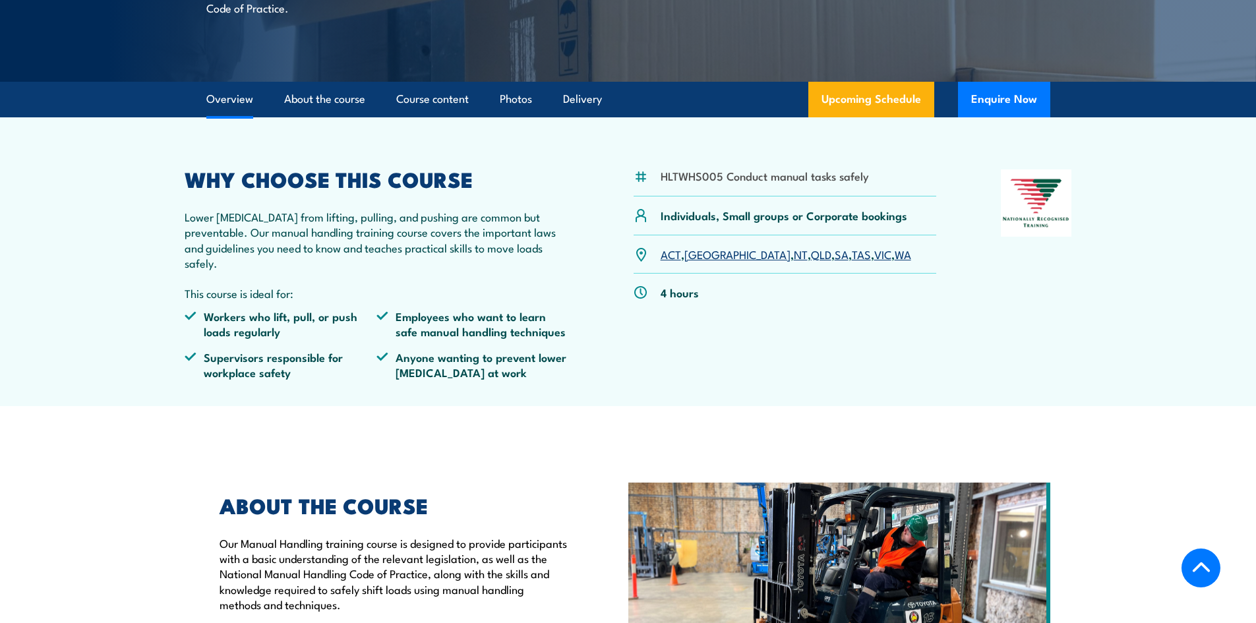
scroll to position [264, 0]
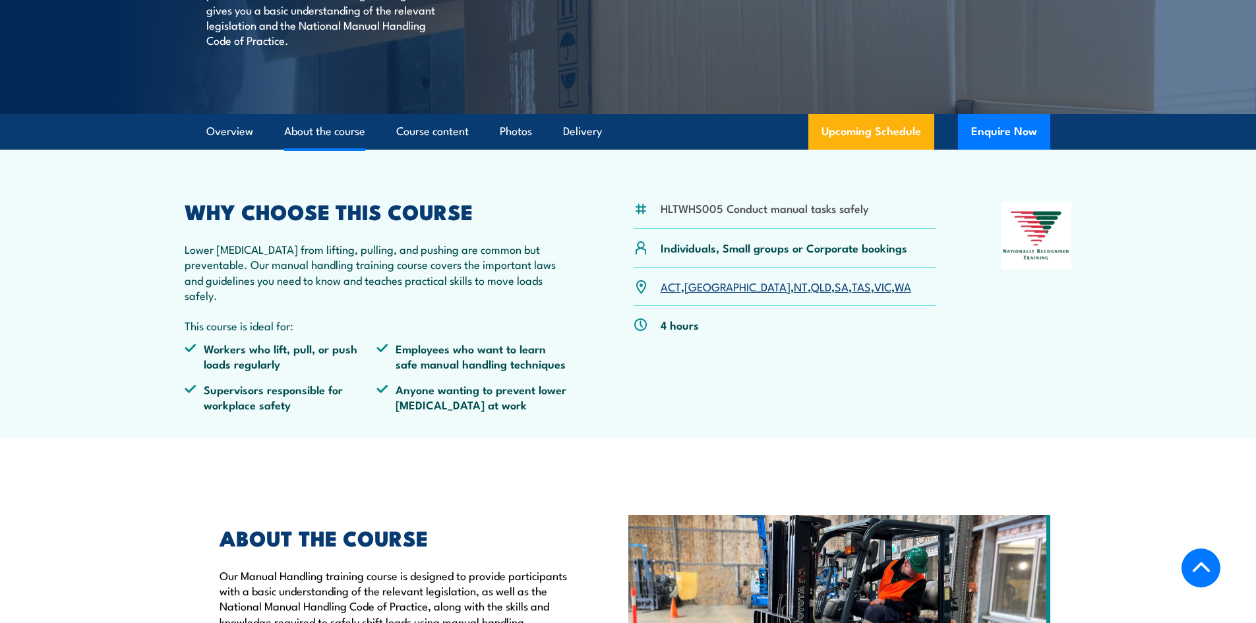
click at [342, 138] on link "About the course" at bounding box center [324, 131] width 81 height 35
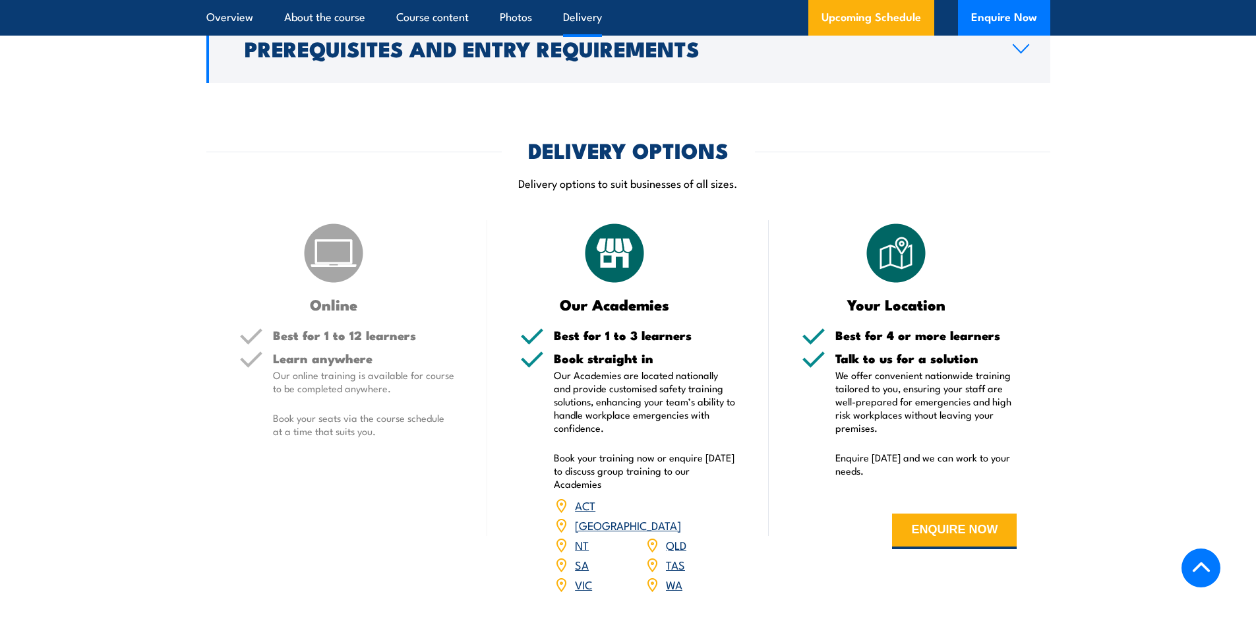
scroll to position [1482, 0]
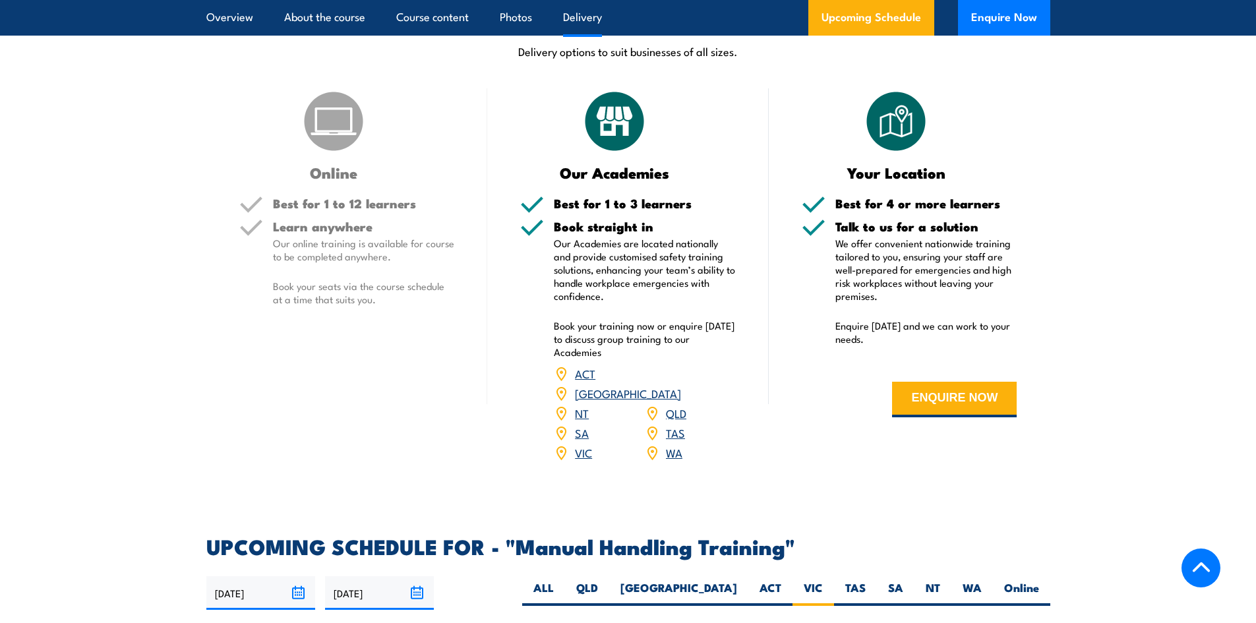
click at [582, 445] on link "VIC" at bounding box center [583, 452] width 17 height 16
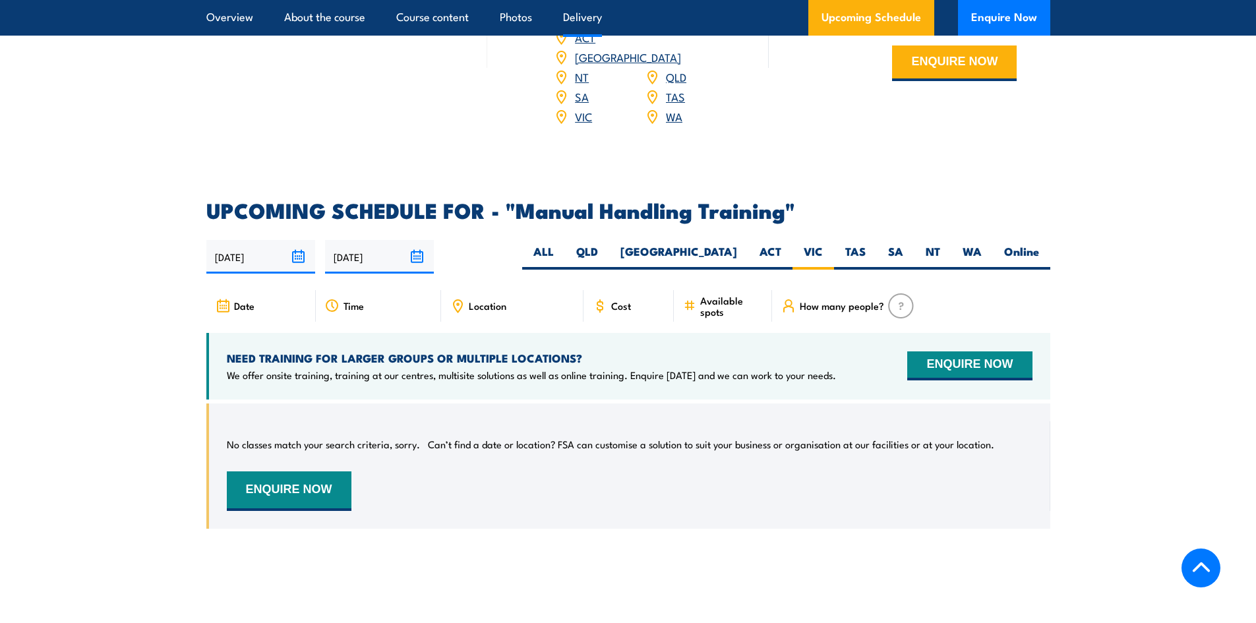
scroll to position [1702, 0]
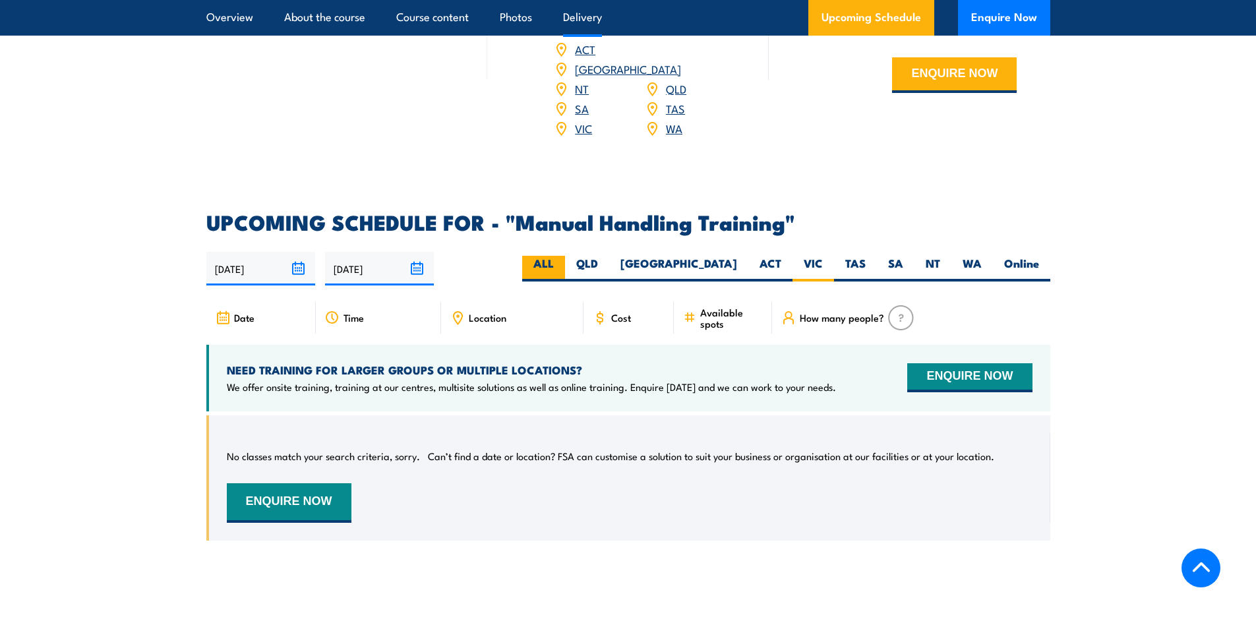
scroll to position [1877, 0]
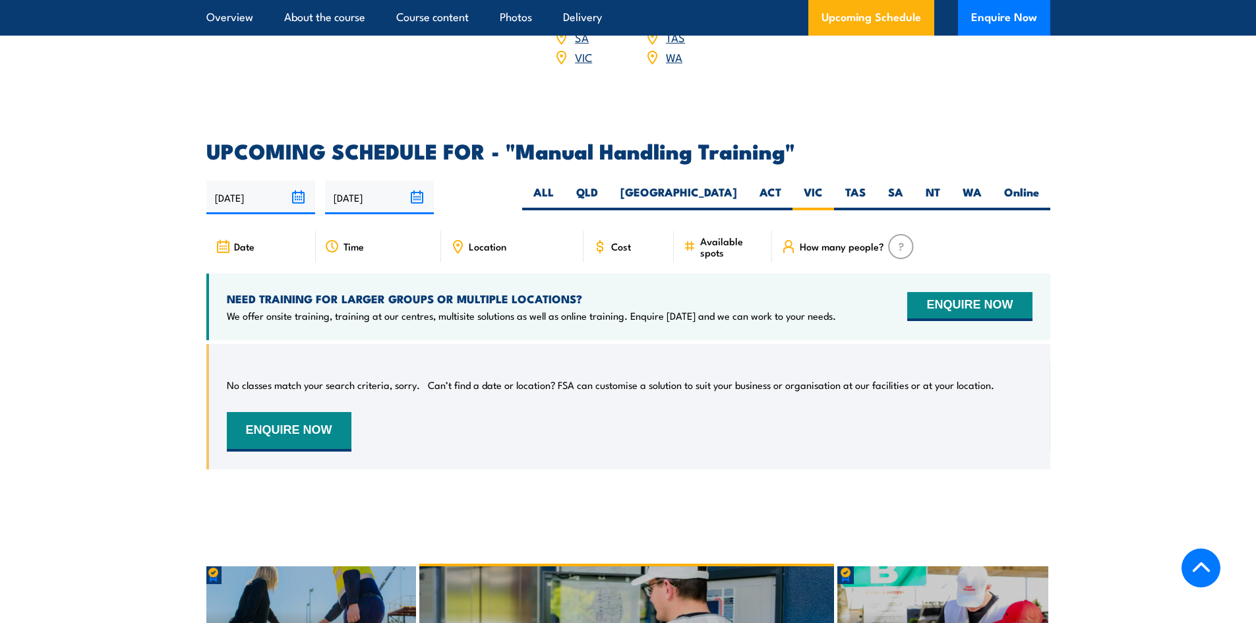
click at [488, 242] on span "Location" at bounding box center [488, 246] width 38 height 11
click at [521, 245] on div "Location" at bounding box center [512, 247] width 142 height 32
click at [769, 187] on label "ACT" at bounding box center [770, 198] width 44 height 26
click at [781, 187] on input "ACT" at bounding box center [785, 189] width 9 height 9
radio input "true"
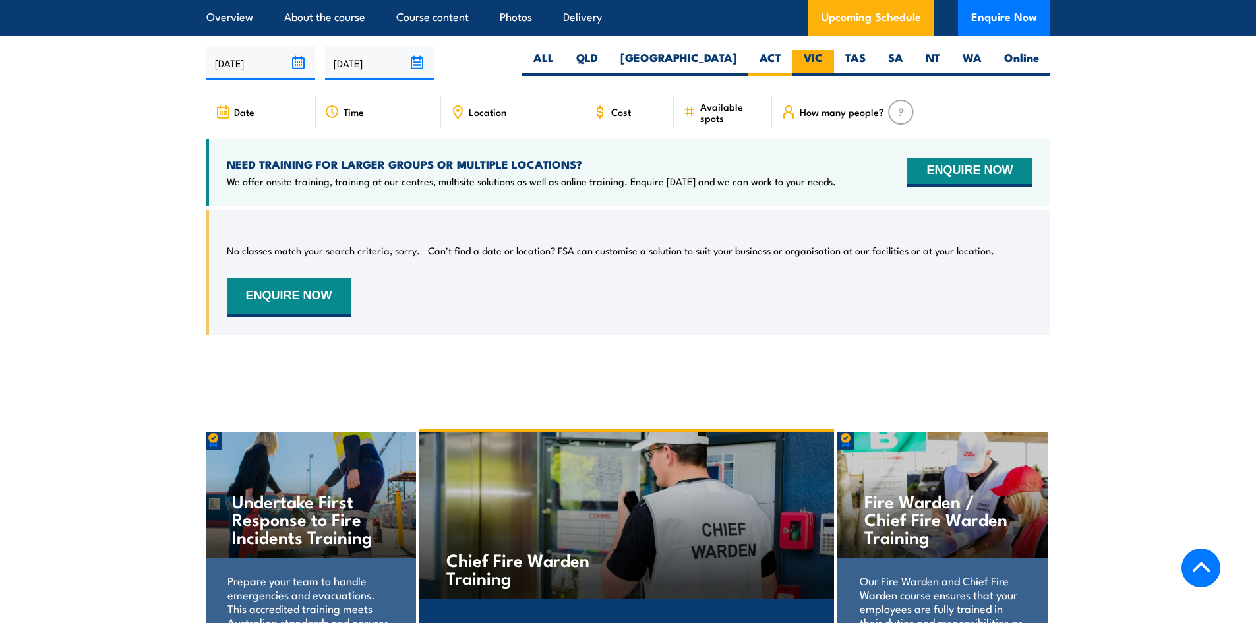
scroll to position [2012, 0]
click at [810, 55] on label "VIC" at bounding box center [813, 62] width 42 height 26
click at [823, 55] on input "VIC" at bounding box center [827, 53] width 9 height 9
radio input "true"
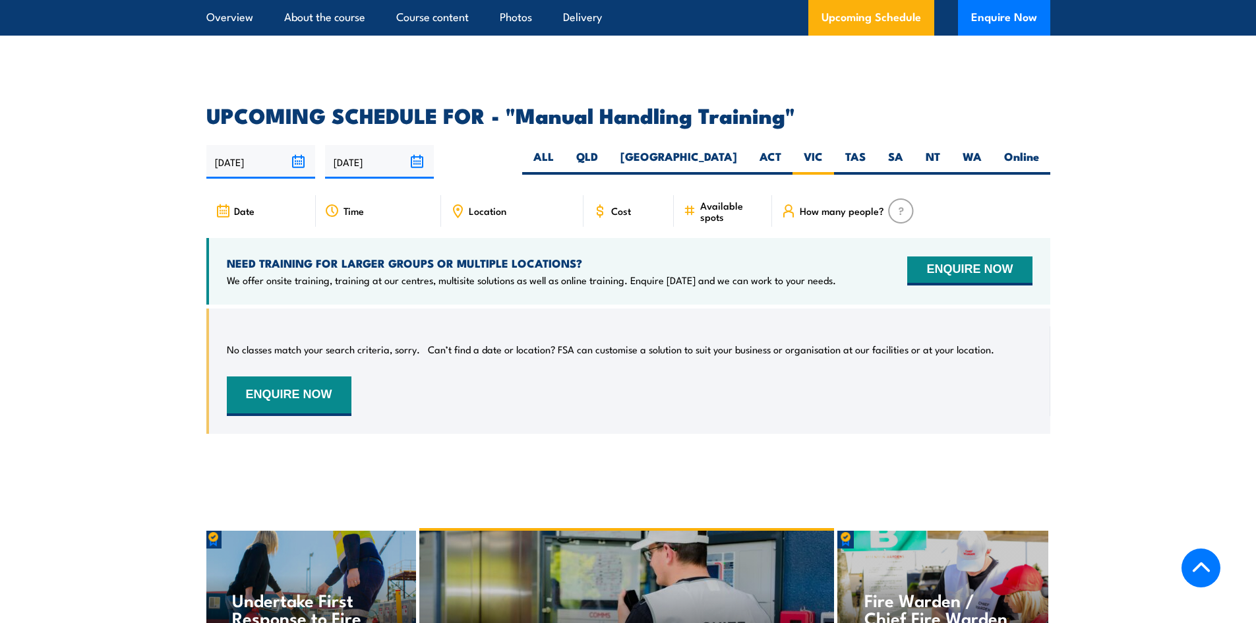
scroll to position [1880, 0]
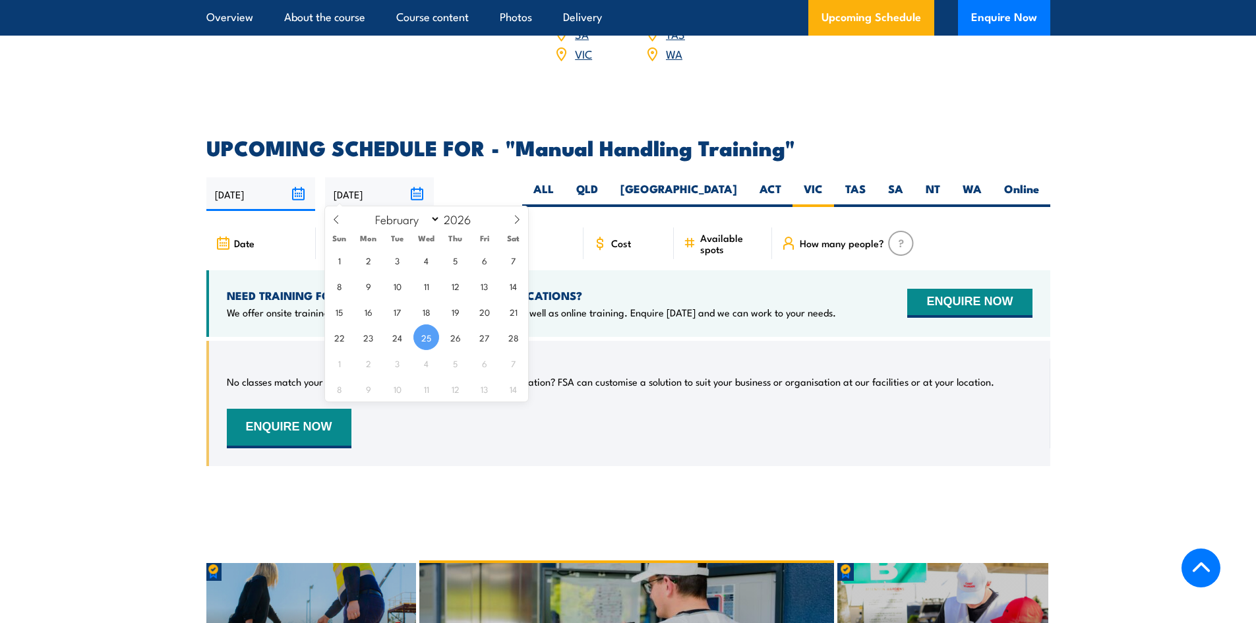
click at [421, 190] on input "25/02/2026" at bounding box center [379, 194] width 109 height 34
click at [343, 221] on span at bounding box center [336, 224] width 22 height 36
select select "0"
click at [343, 221] on span at bounding box center [336, 224] width 22 height 36
type input "2025"
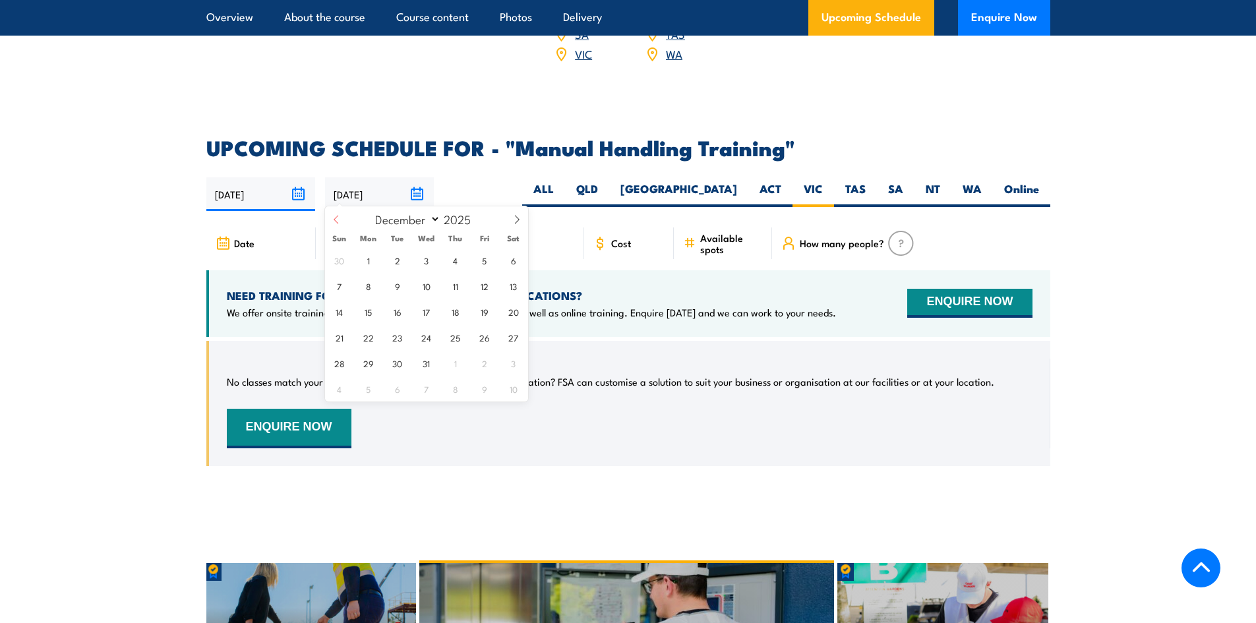
click at [343, 221] on span at bounding box center [336, 224] width 22 height 36
select select "8"
click at [391, 339] on span "23" at bounding box center [397, 337] width 26 height 26
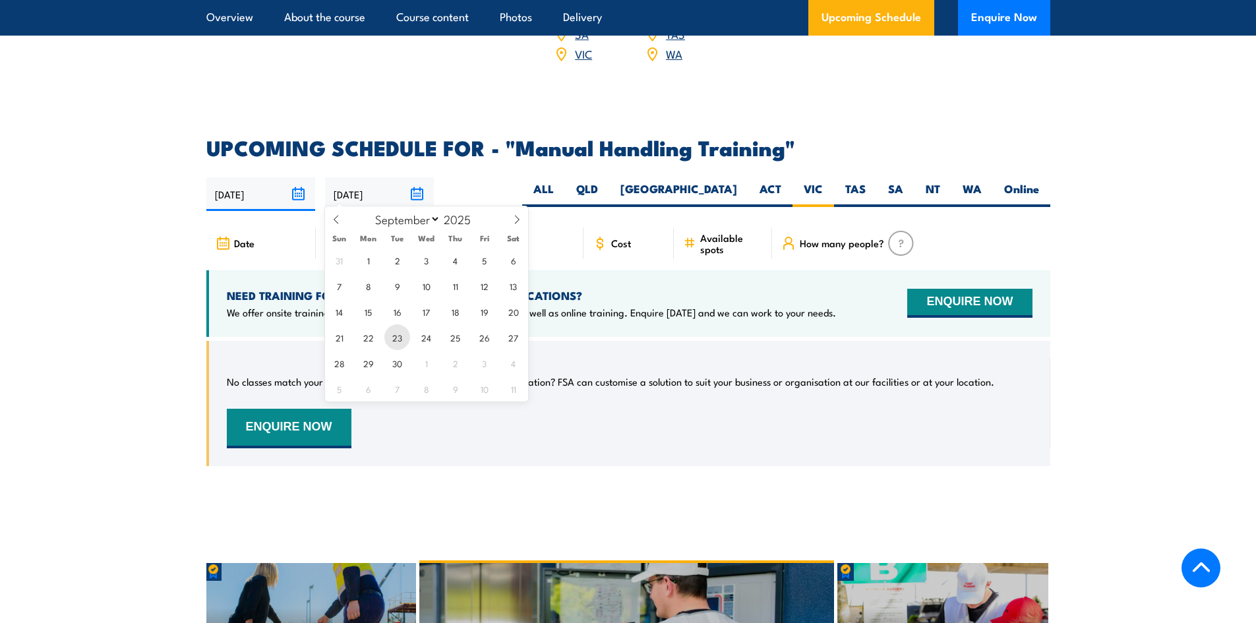
type input "23/09/2025"
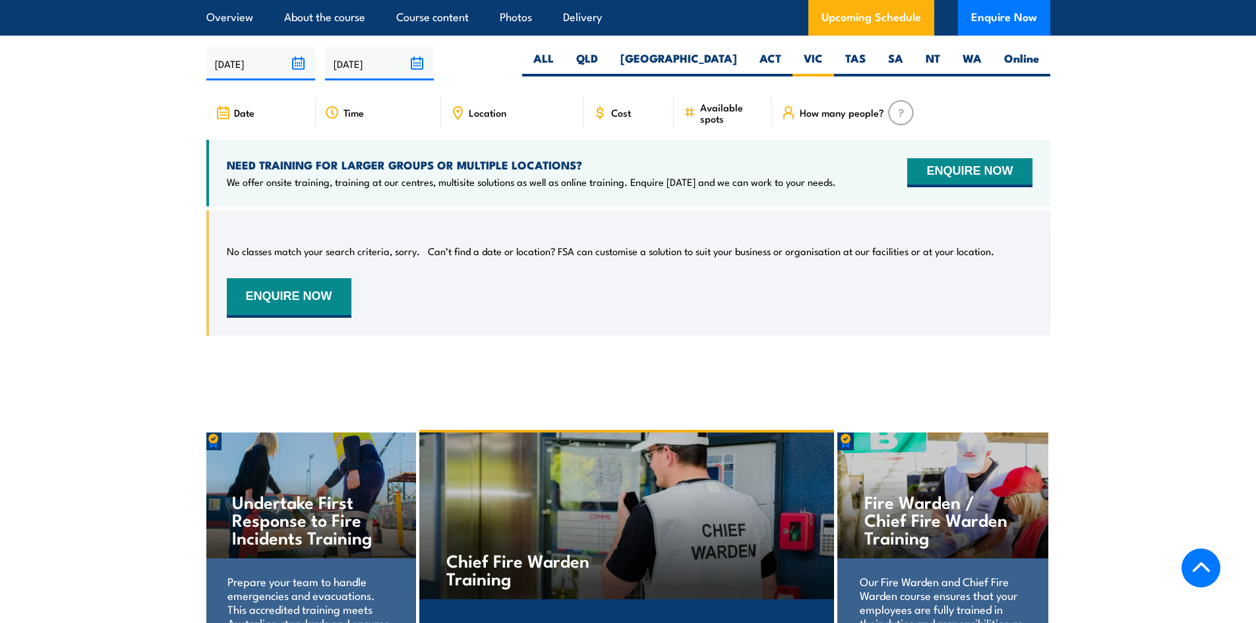
scroll to position [2012, 0]
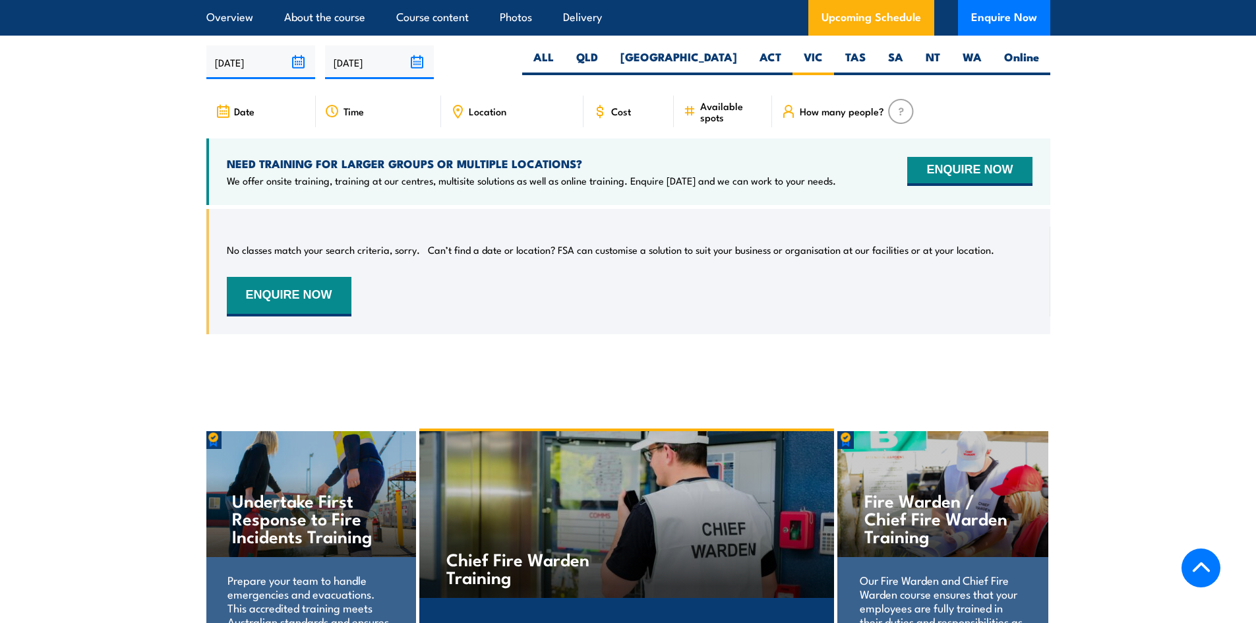
click at [353, 105] on span "Time" at bounding box center [353, 110] width 20 height 11
click at [267, 99] on div "Date" at bounding box center [260, 112] width 109 height 32
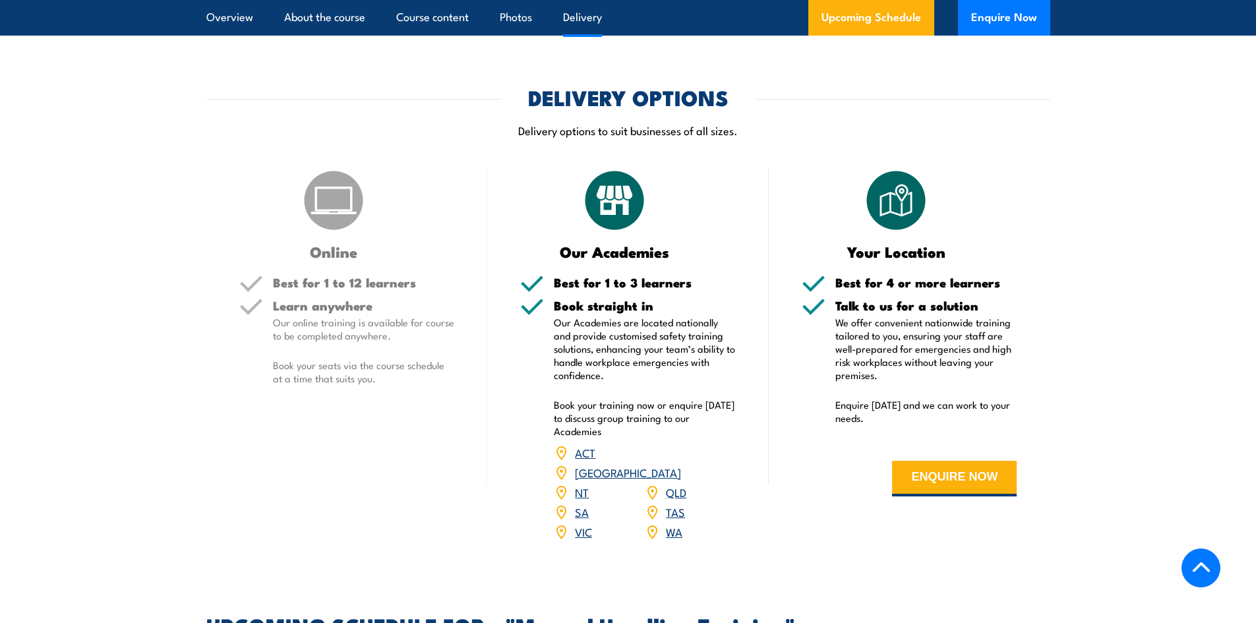
scroll to position [1353, 0]
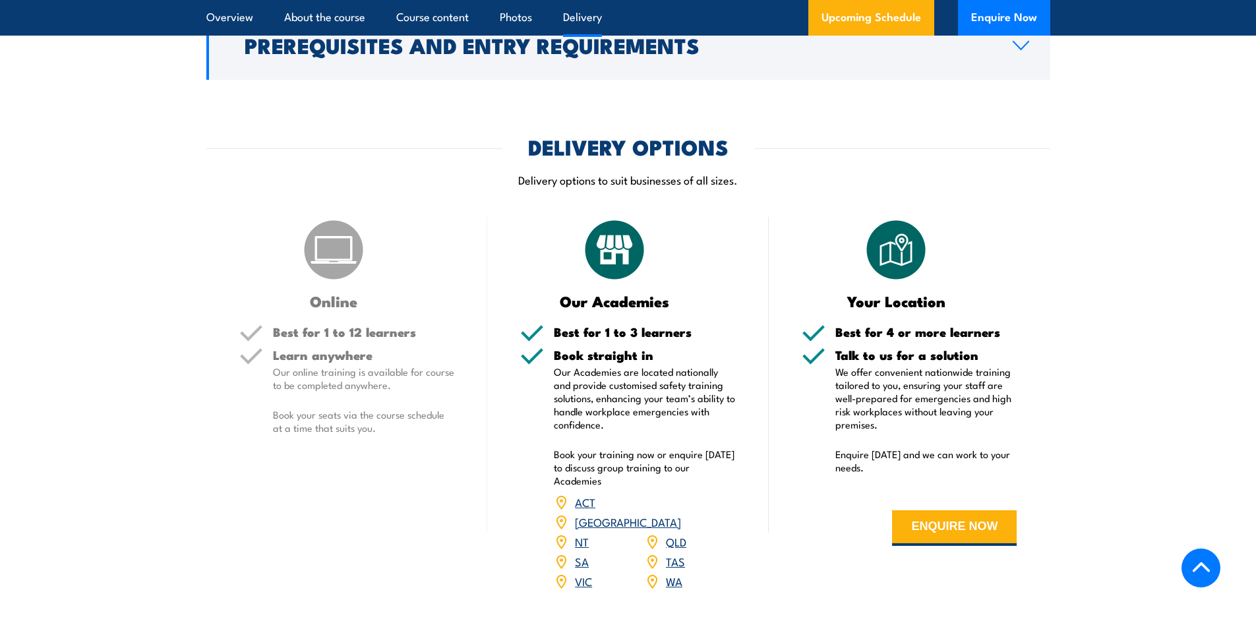
click at [585, 577] on link "VIC" at bounding box center [583, 581] width 17 height 16
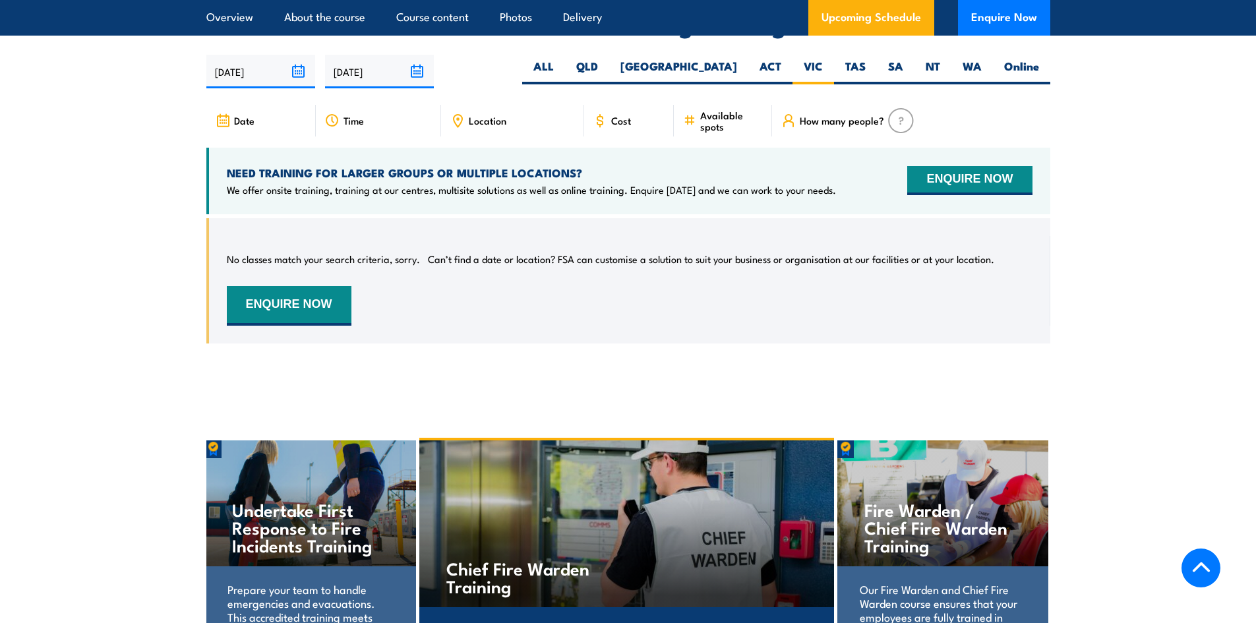
scroll to position [2012, 0]
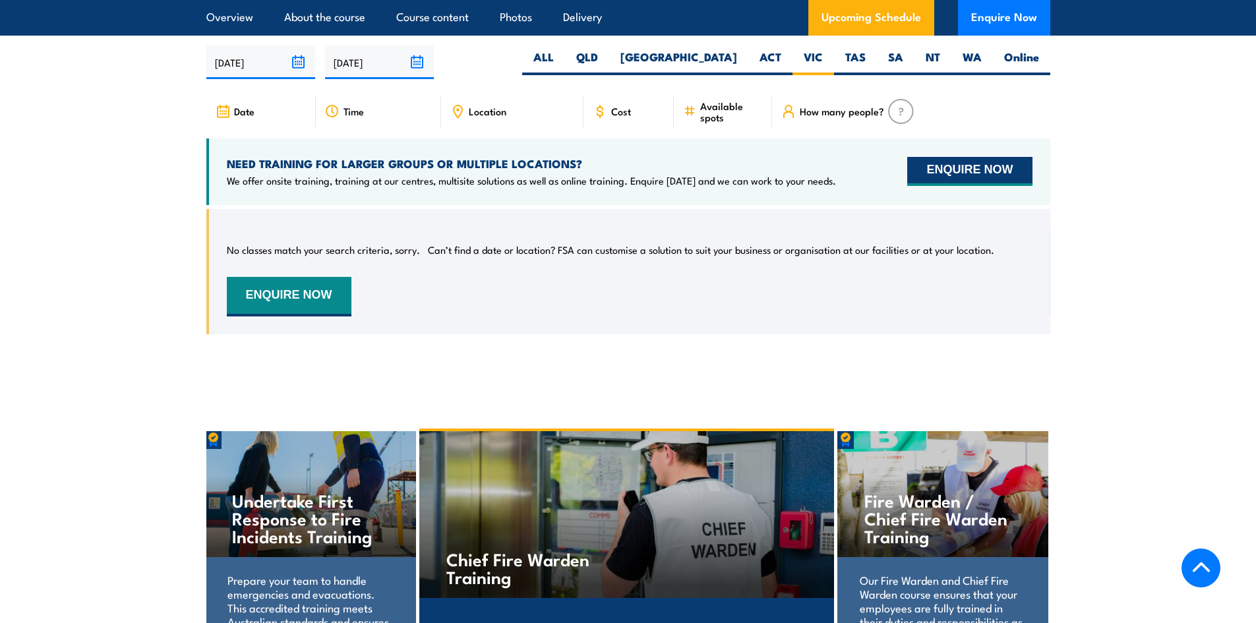
click at [941, 168] on button "ENQUIRE NOW" at bounding box center [969, 171] width 125 height 29
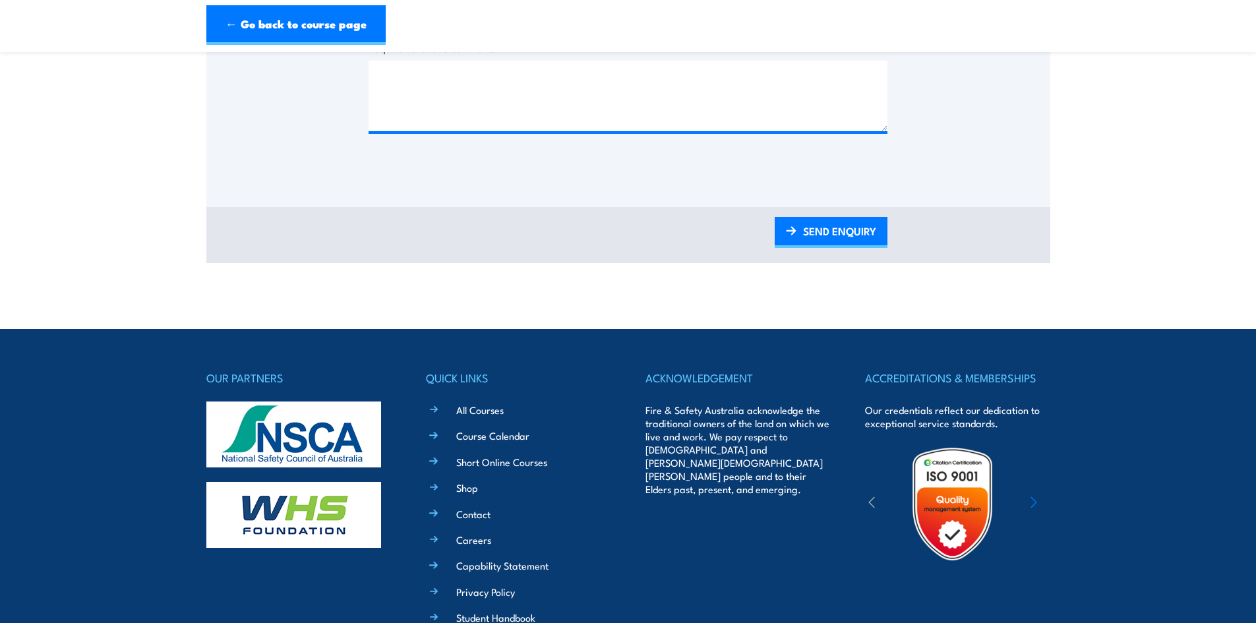
scroll to position [791, 0]
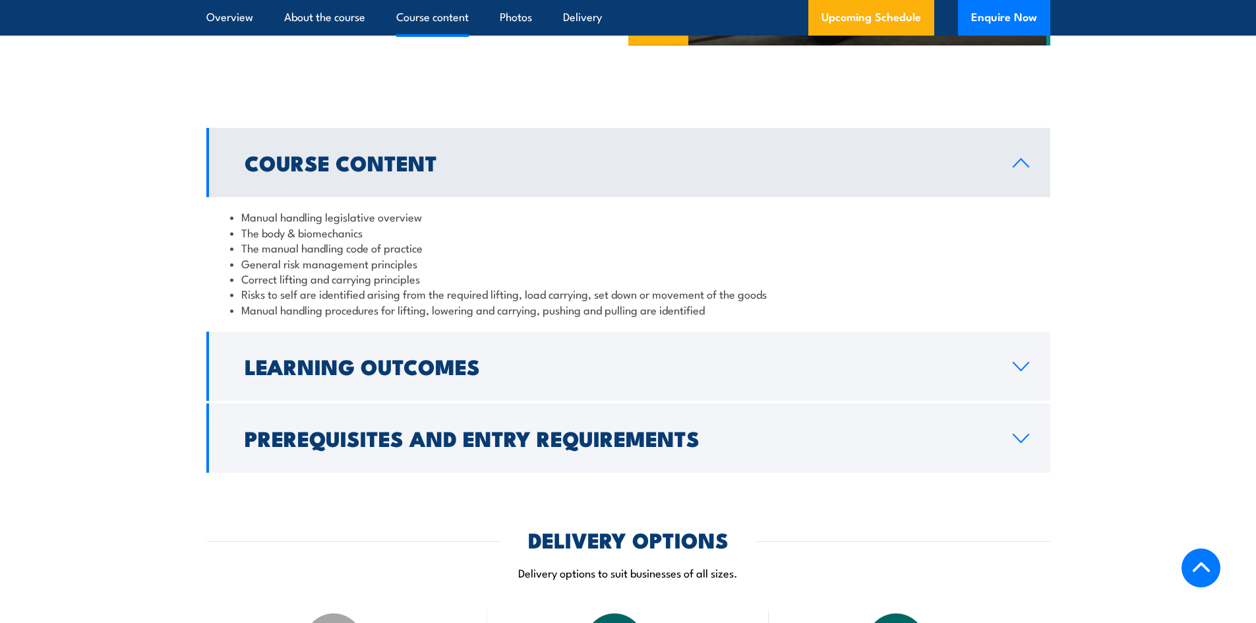
scroll to position [958, 0]
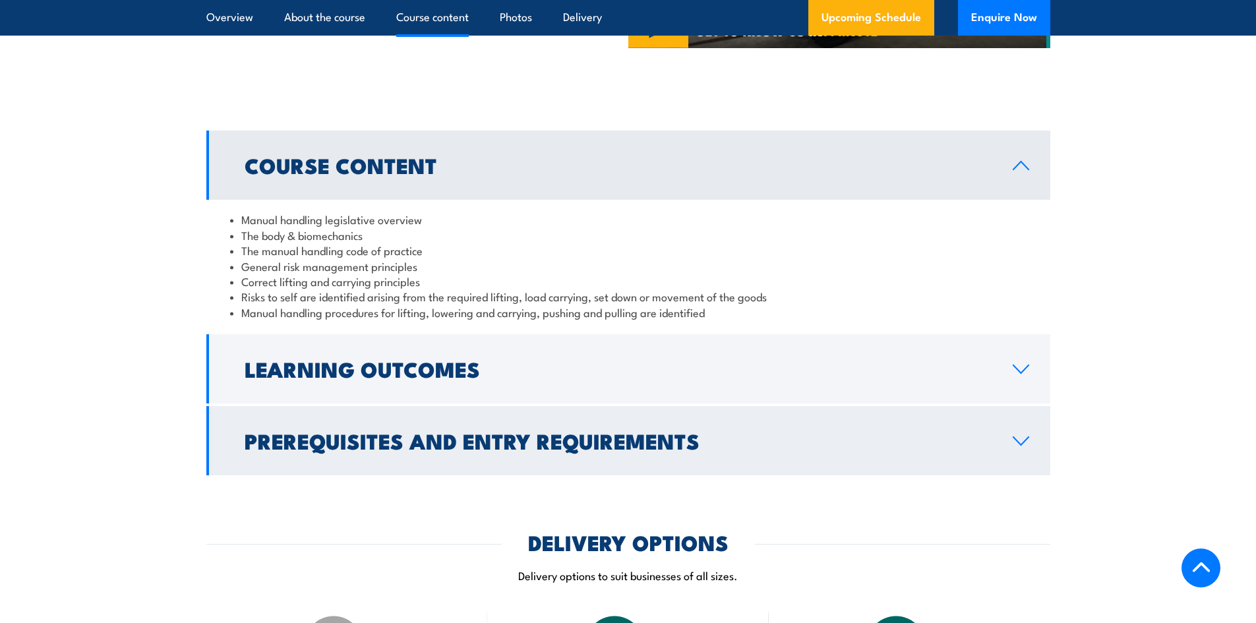
click at [492, 450] on h2 "Prerequisites and Entry Requirements" at bounding box center [618, 440] width 747 height 18
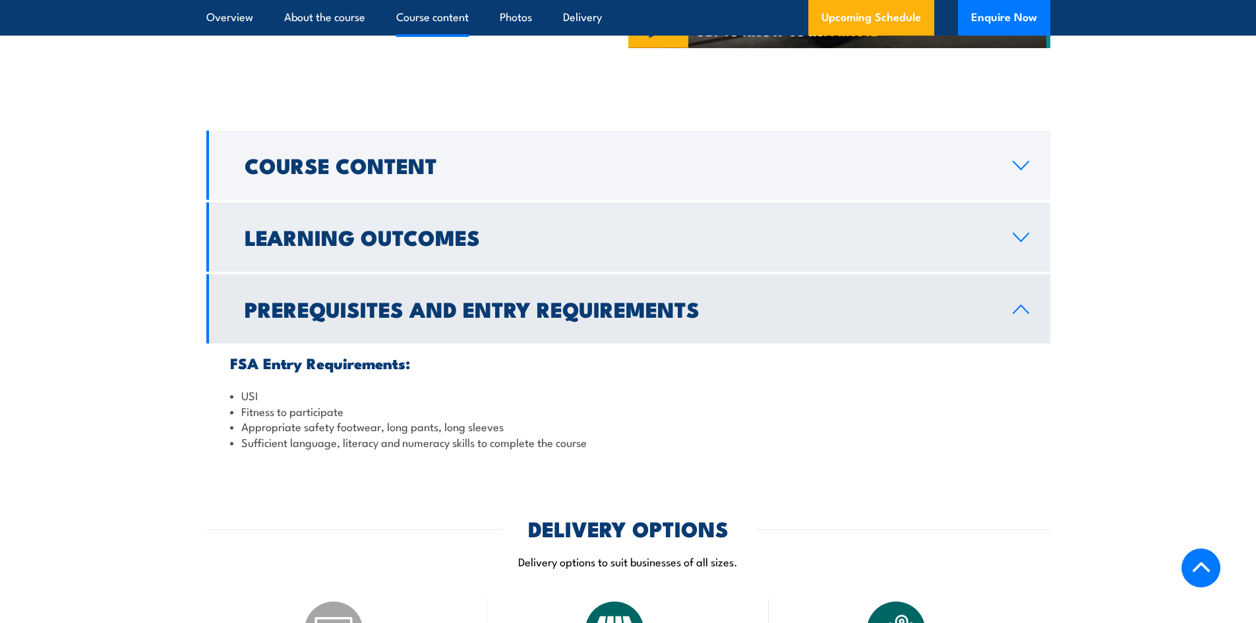
click at [502, 269] on link "Learning Outcomes" at bounding box center [628, 236] width 844 height 69
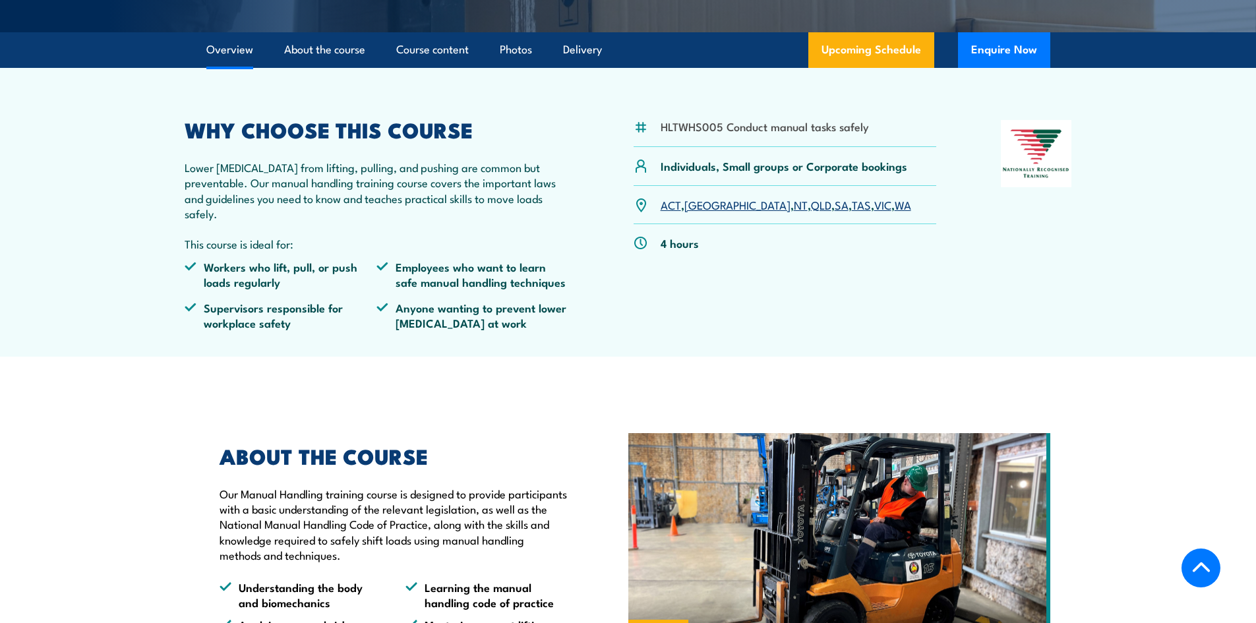
scroll to position [299, 0]
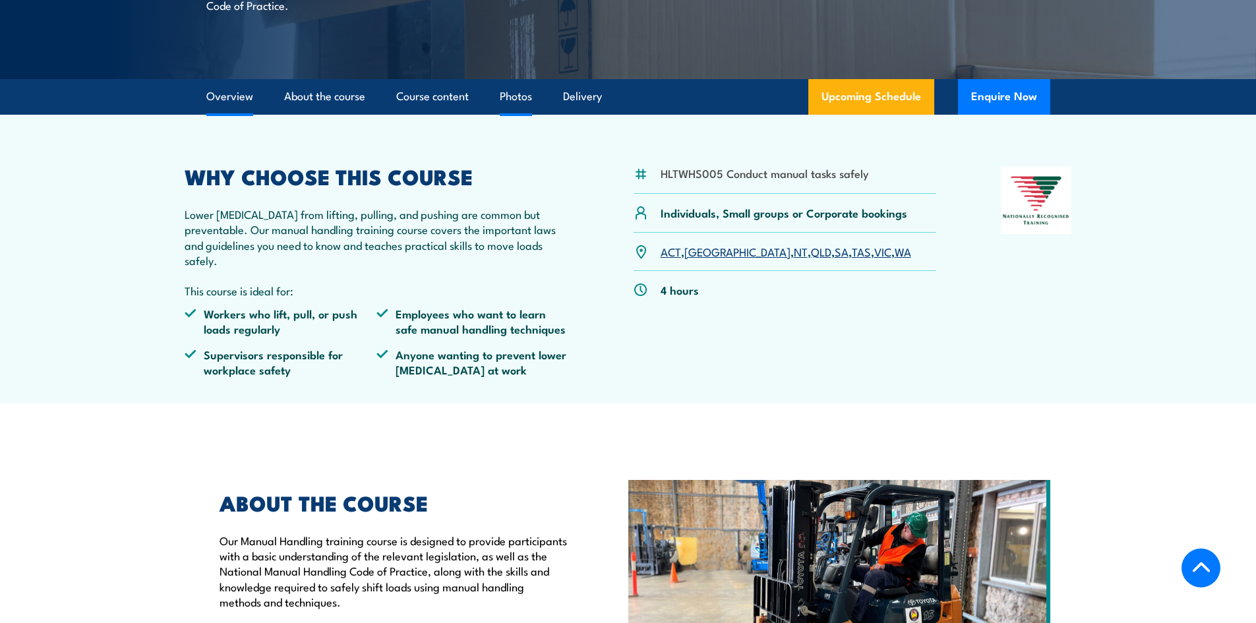
click at [503, 114] on link "Photos" at bounding box center [516, 96] width 32 height 35
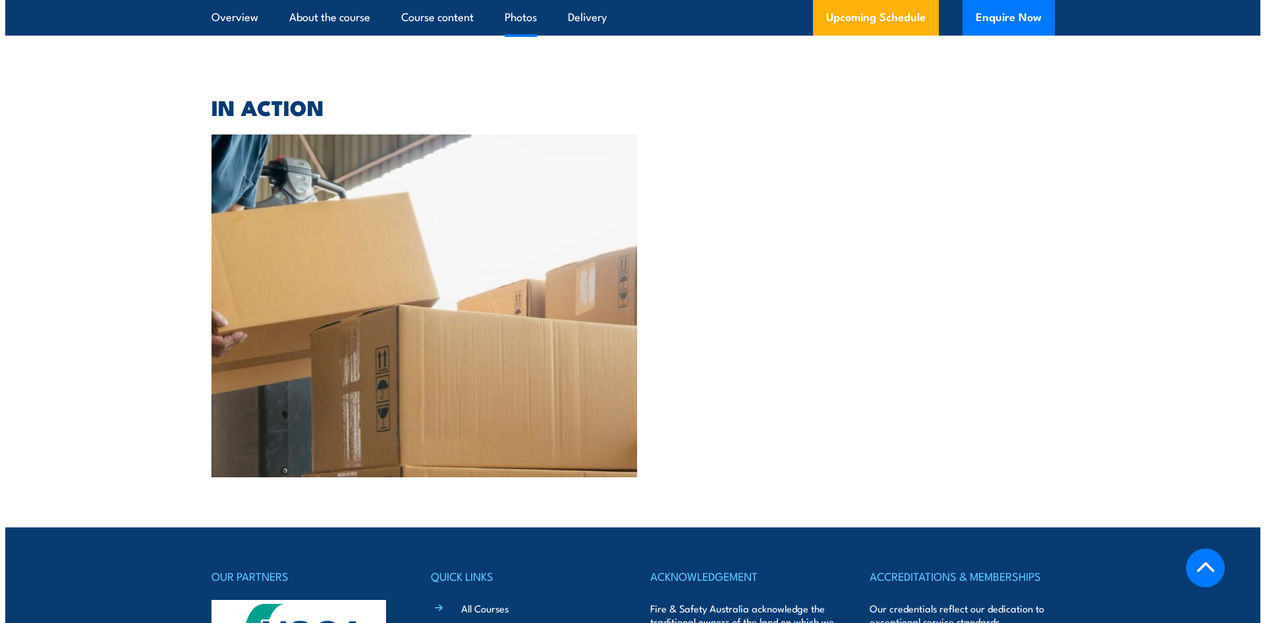
scroll to position [2797, 0]
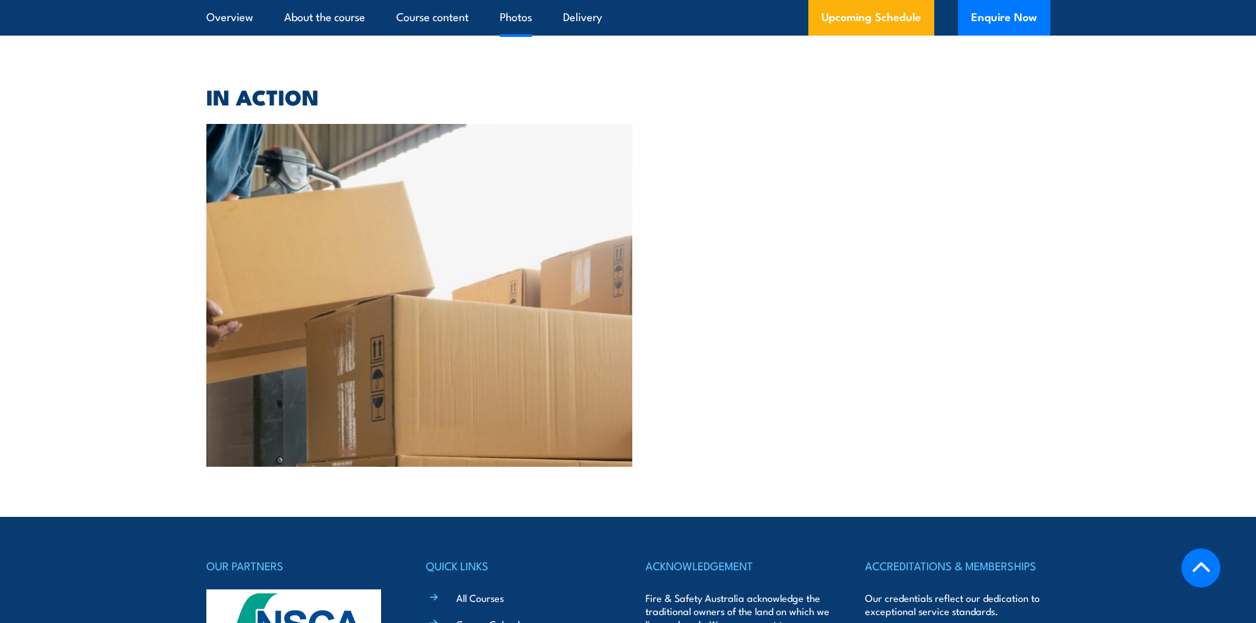
click at [467, 221] on img at bounding box center [419, 295] width 426 height 343
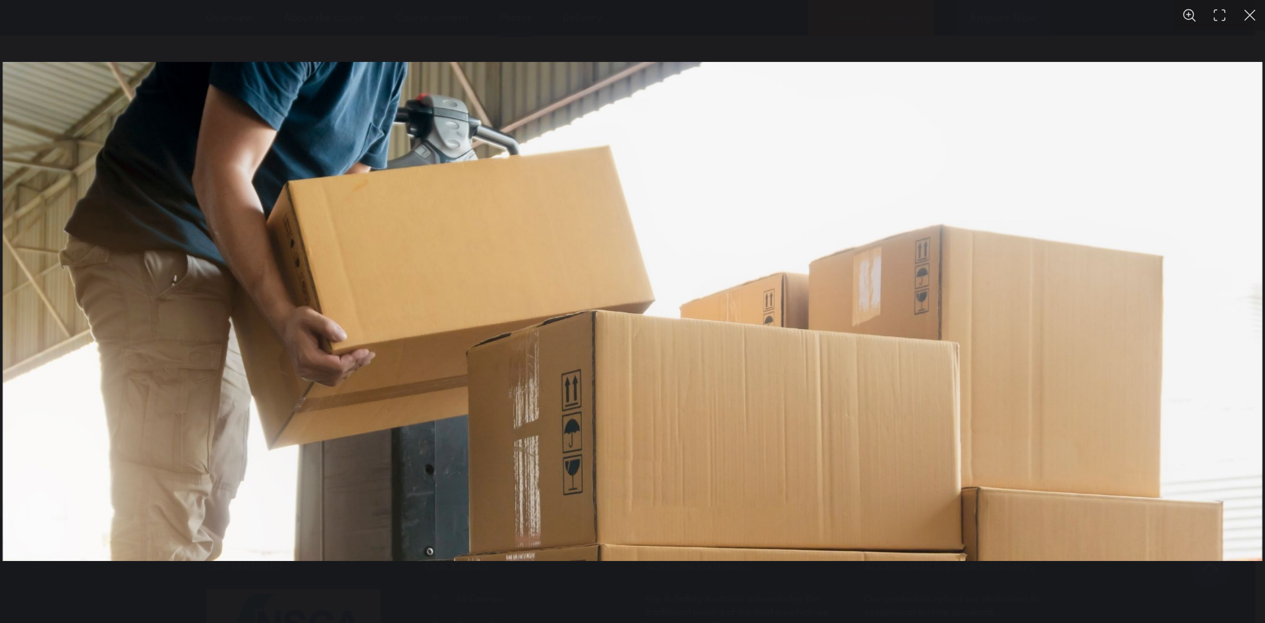
click at [467, 221] on img "You can close this modal content with the ESC key" at bounding box center [633, 311] width 1260 height 499
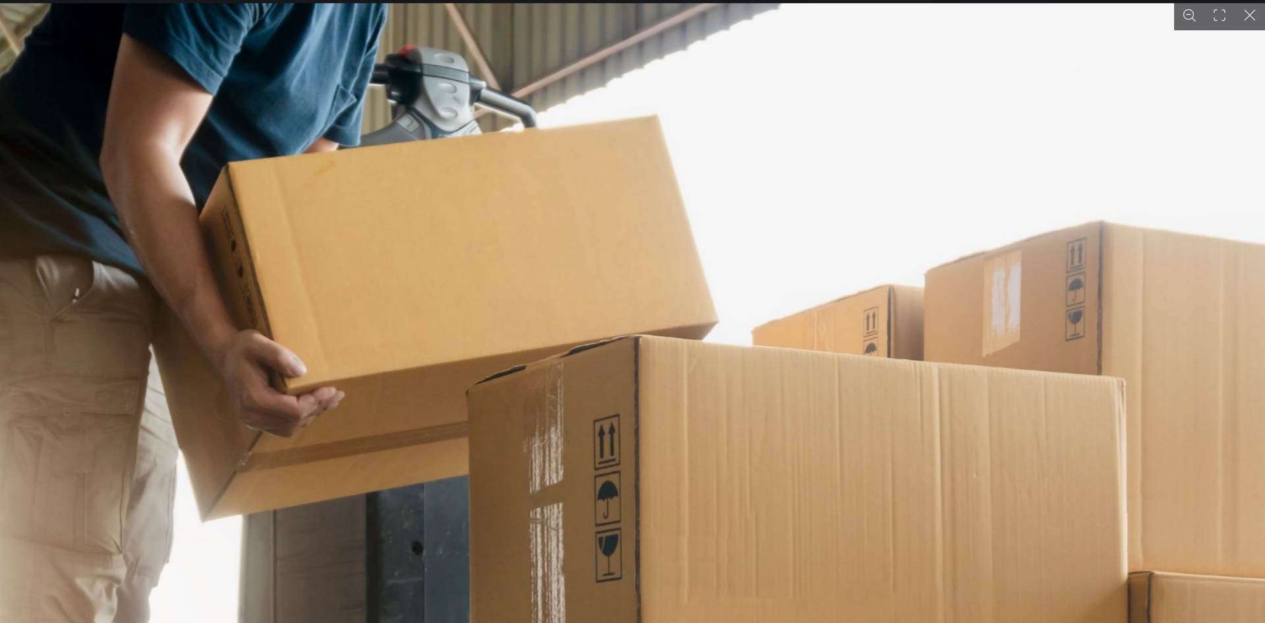
click at [506, 224] on img "You can close this modal content with the ESC key" at bounding box center [688, 337] width 1685 height 668
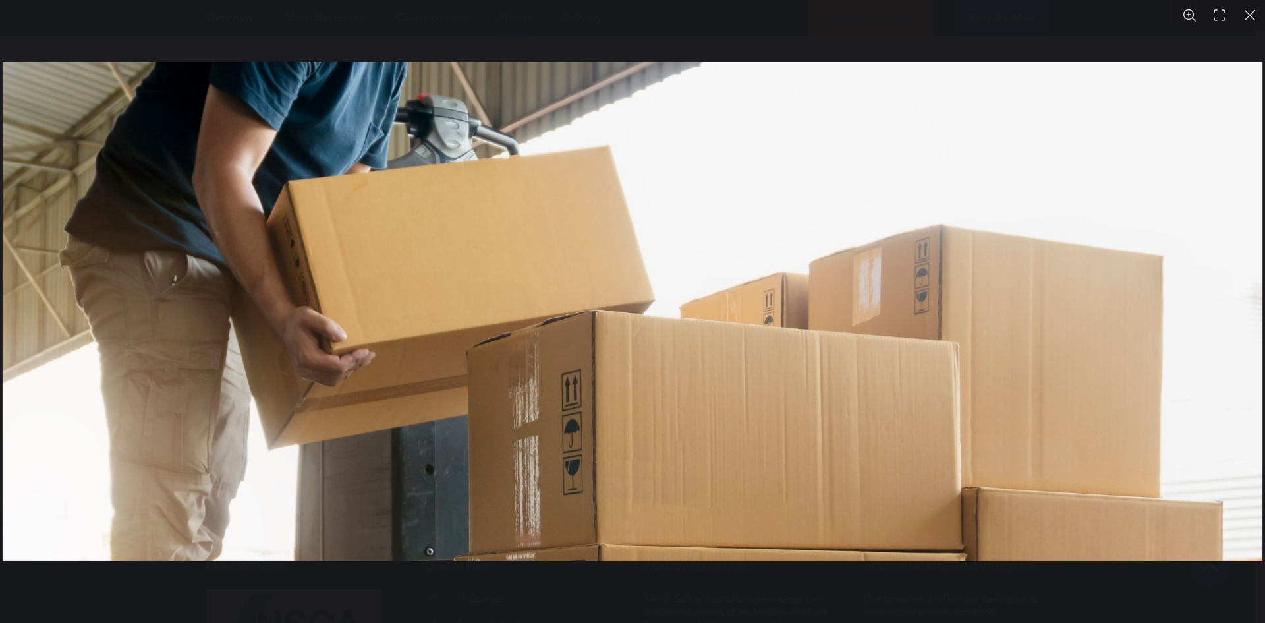
click at [1240, 12] on button "You can close this modal content with the ESC key" at bounding box center [1250, 15] width 30 height 30
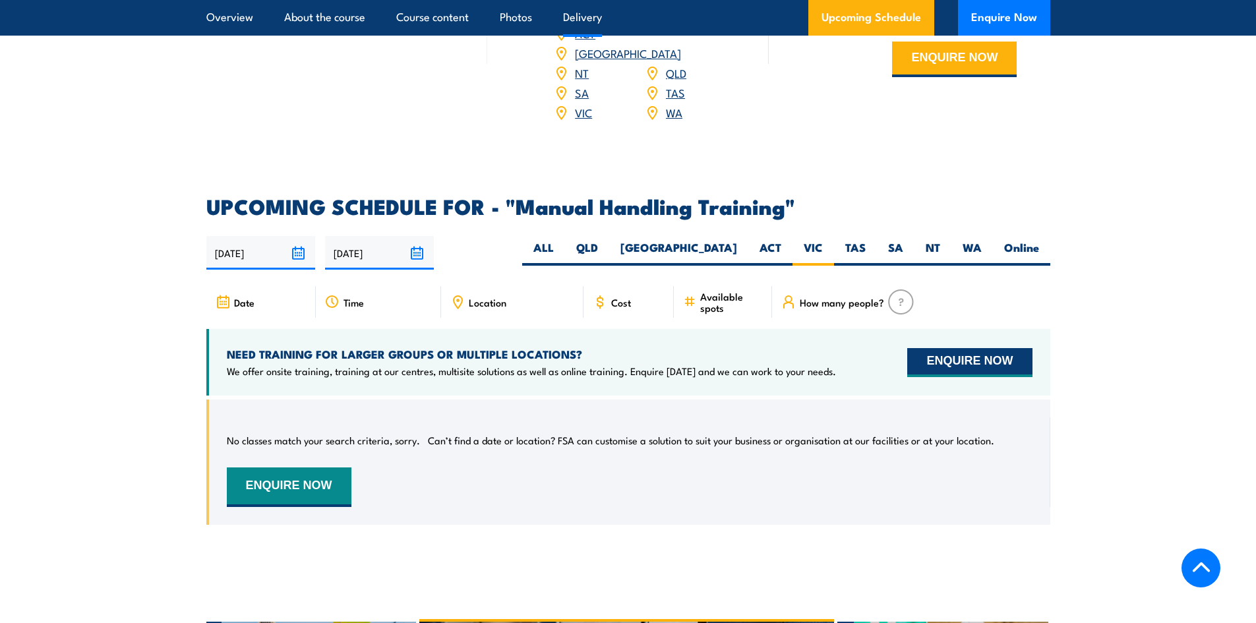
scroll to position [1743, 0]
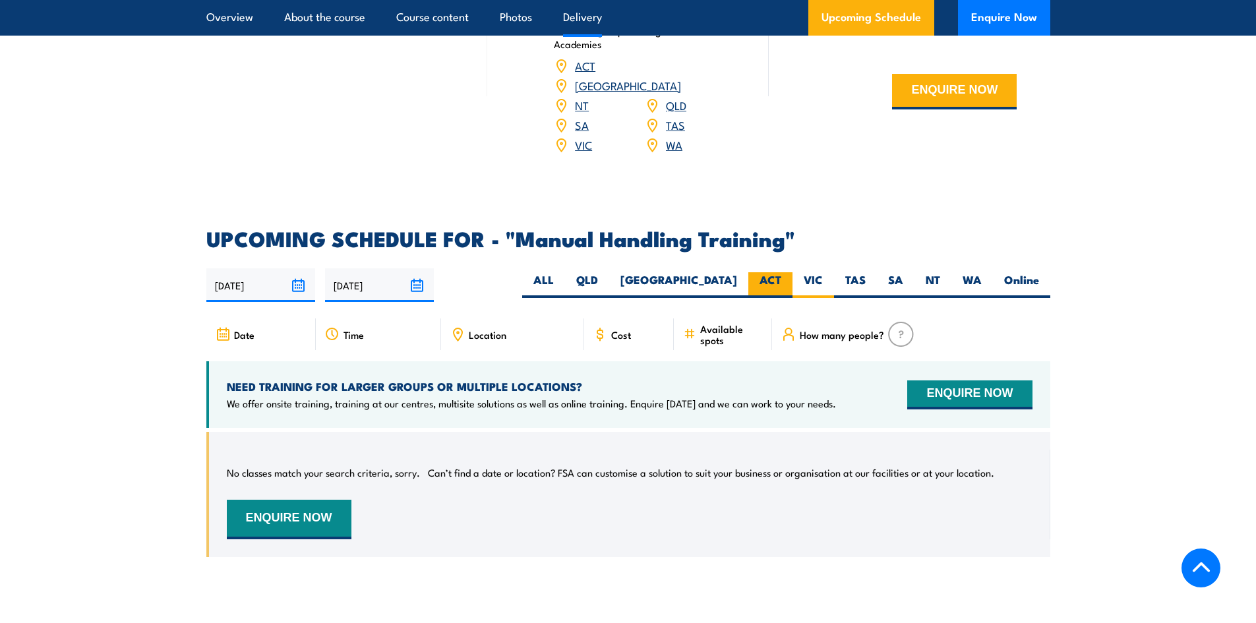
click at [769, 277] on label "ACT" at bounding box center [770, 285] width 44 height 26
click at [781, 277] on input "ACT" at bounding box center [785, 276] width 9 height 9
radio input "true"
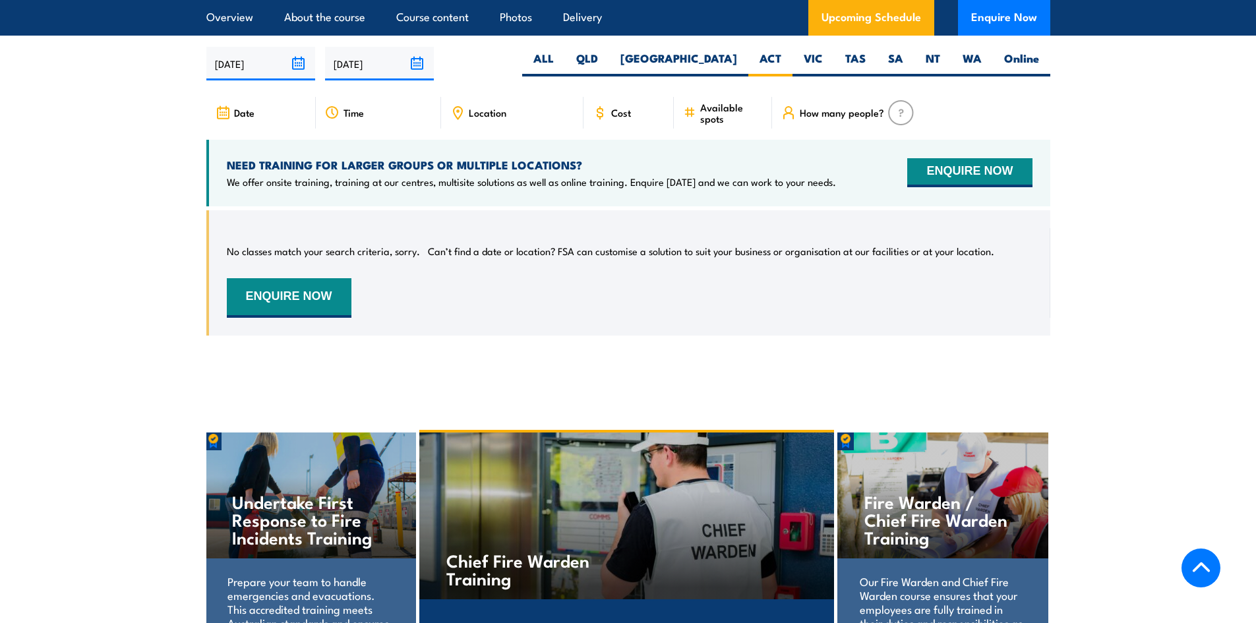
scroll to position [2093, 0]
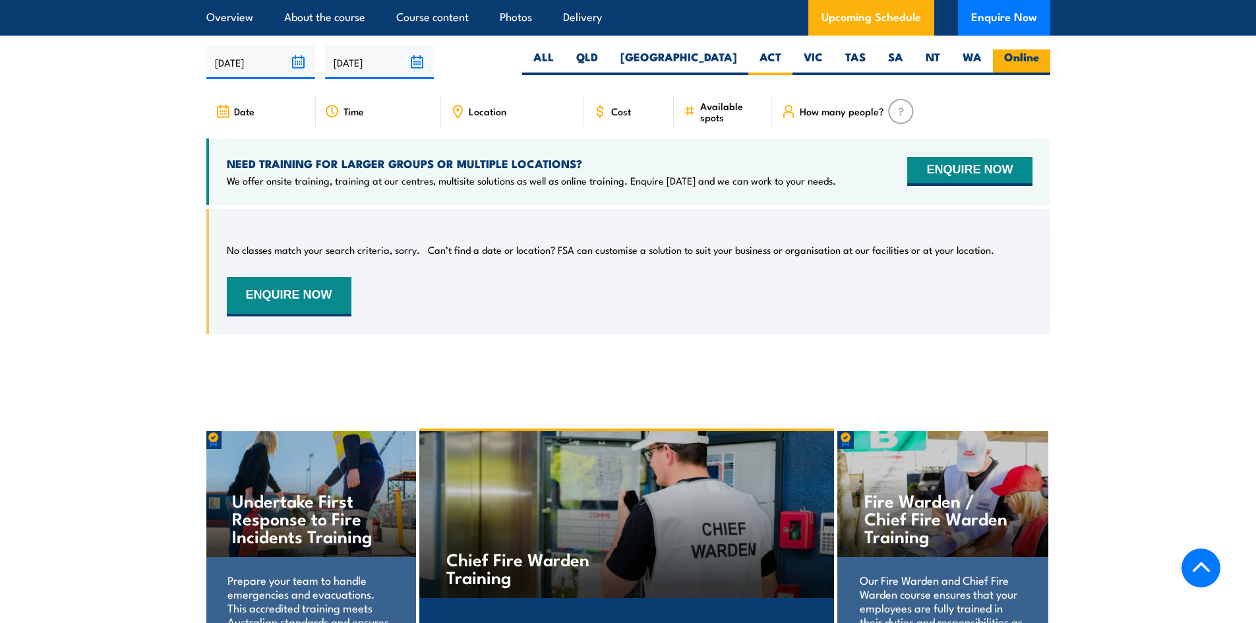
click at [1008, 56] on label "Online" at bounding box center [1021, 62] width 57 height 26
click at [1039, 56] on input "Online" at bounding box center [1043, 53] width 9 height 9
radio input "true"
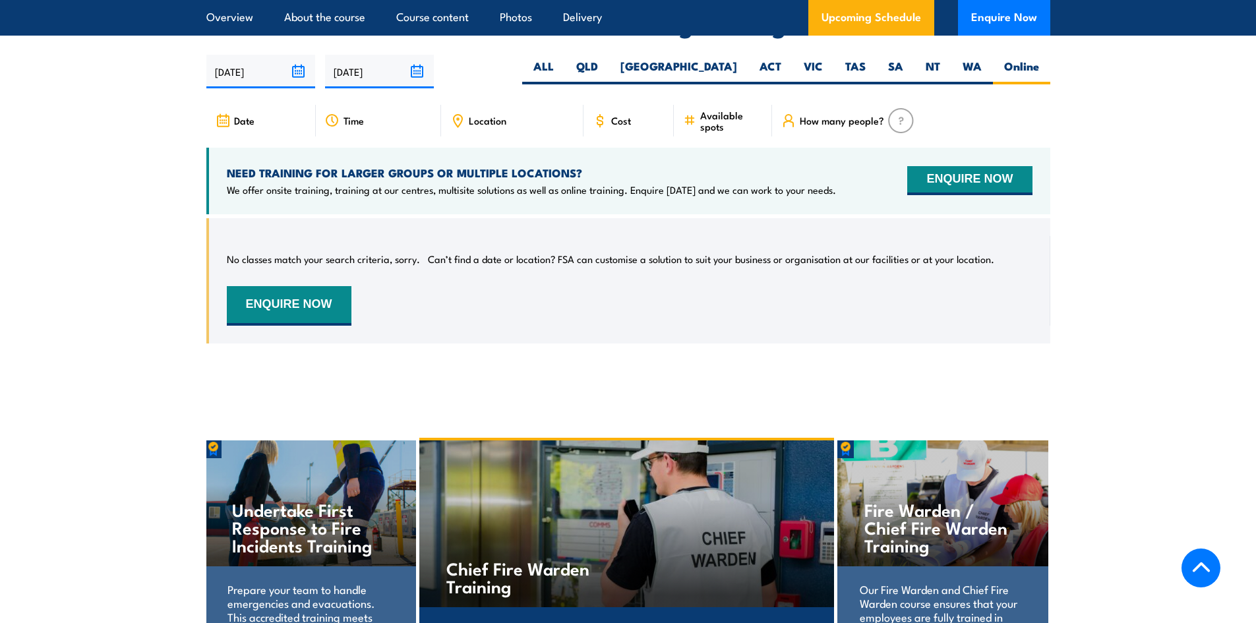
scroll to position [2012, 0]
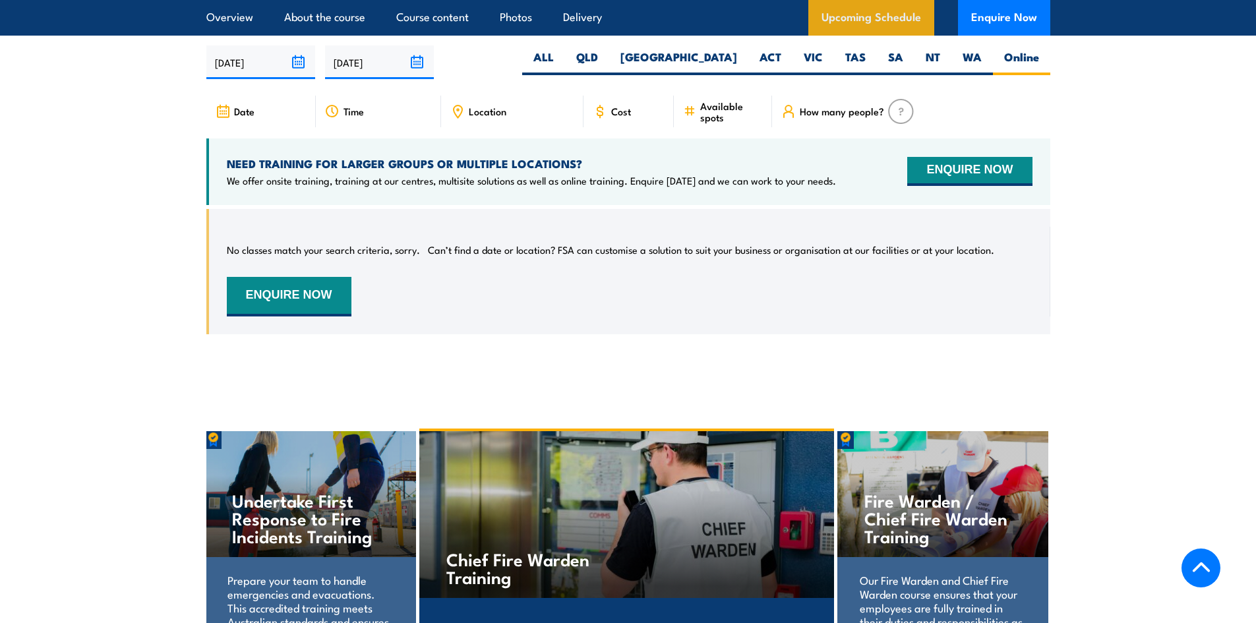
click at [846, 15] on link "Upcoming Schedule" at bounding box center [871, 18] width 126 height 36
click at [858, 9] on link "Upcoming Schedule" at bounding box center [871, 18] width 126 height 36
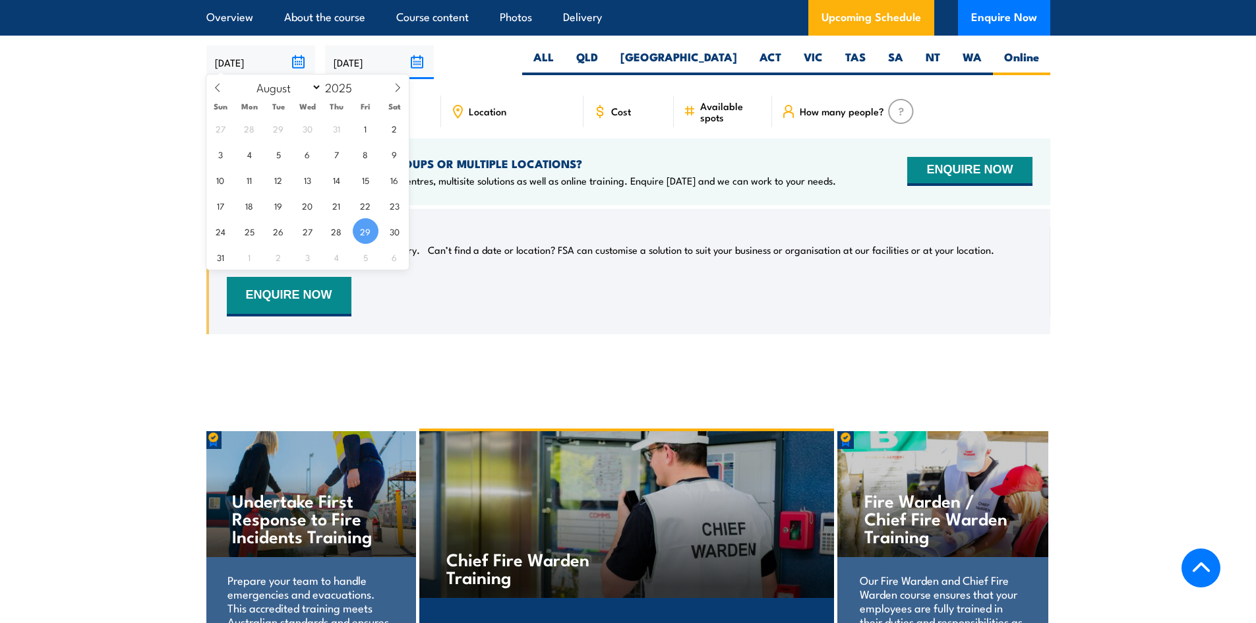
click at [301, 59] on input "[DATE]" at bounding box center [260, 62] width 109 height 34
click at [394, 88] on icon at bounding box center [397, 87] width 9 height 9
select select "8"
click at [275, 210] on span "23" at bounding box center [279, 205] width 26 height 26
type input "23/09/2025"
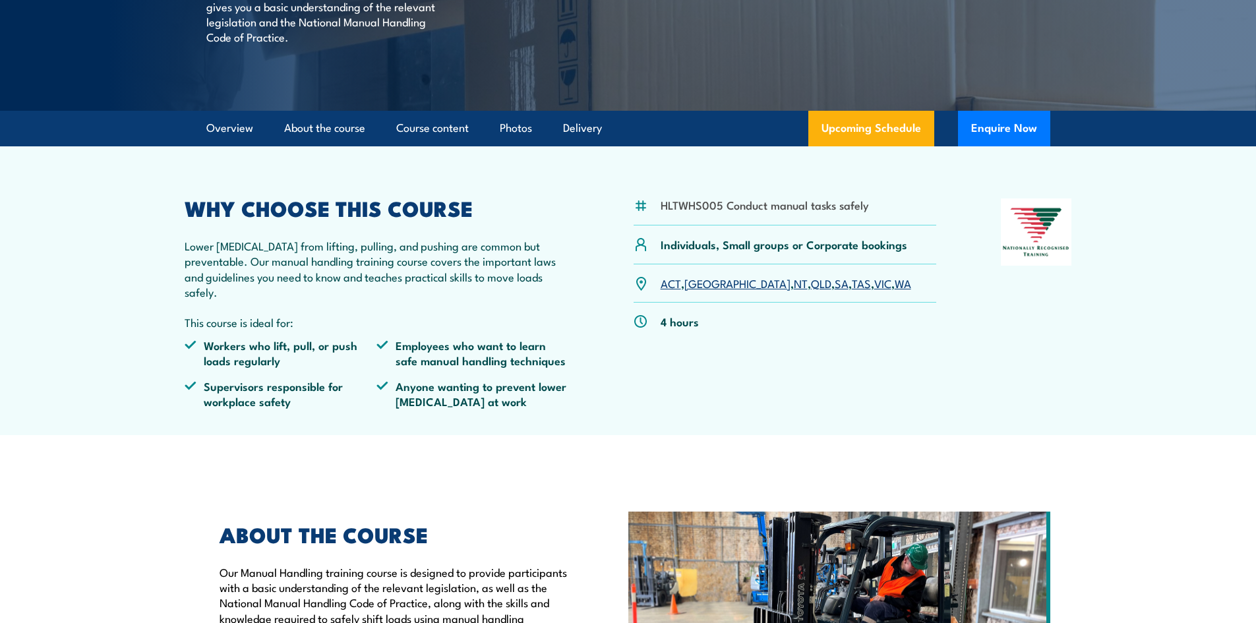
scroll to position [116, 0]
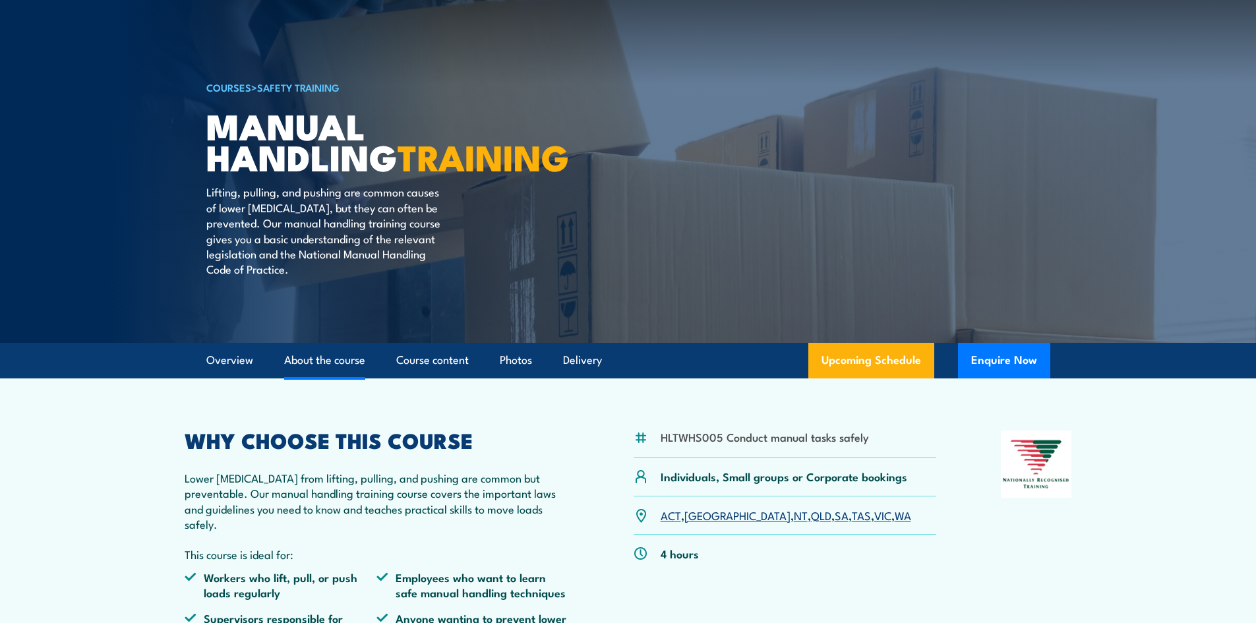
click at [337, 367] on link "About the course" at bounding box center [324, 360] width 81 height 35
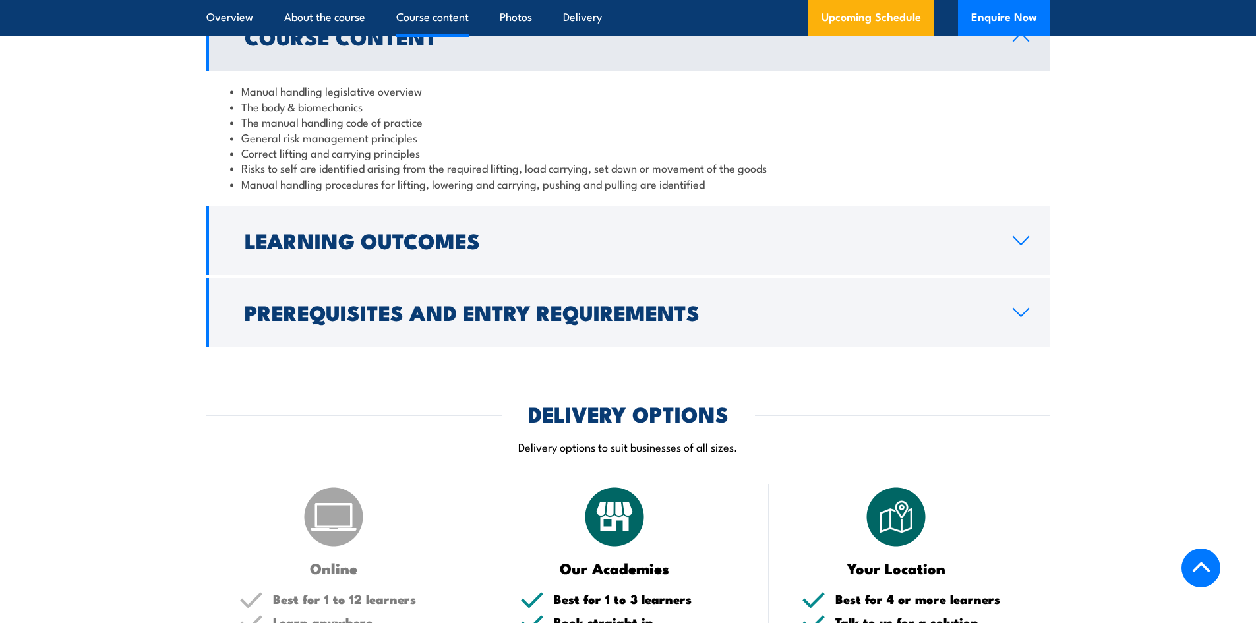
scroll to position [1431, 0]
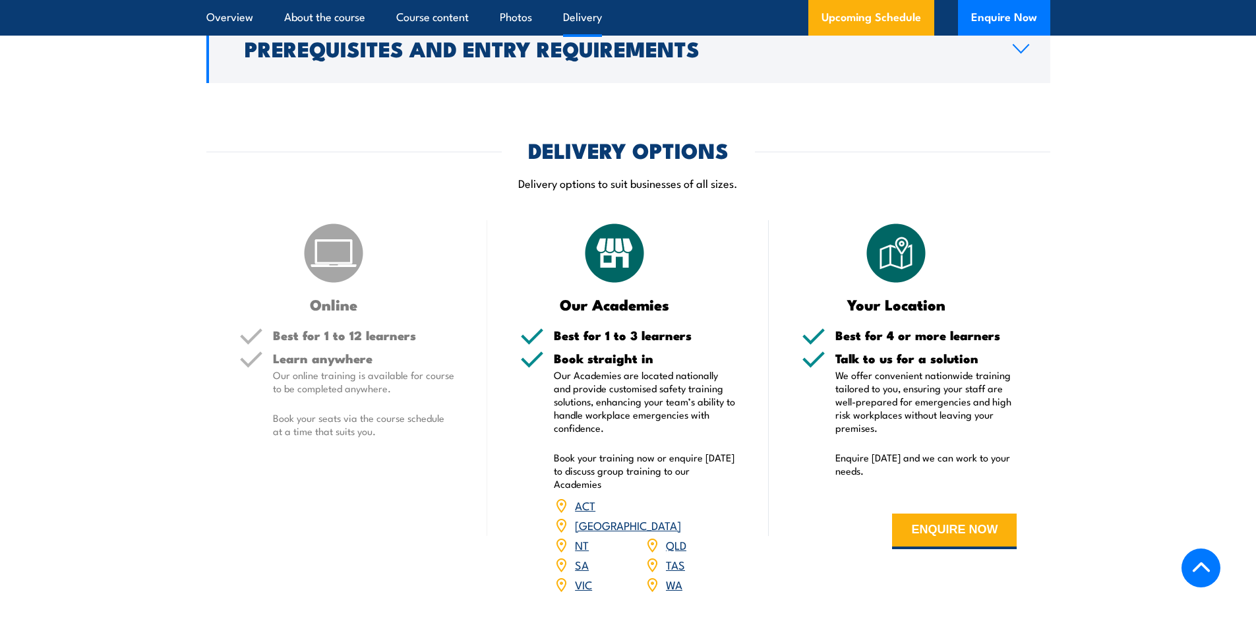
click at [655, 312] on h3 "Our Academies" at bounding box center [614, 304] width 189 height 15
click at [638, 400] on p "Our Academies are located nationally and provide customised safety training sol…" at bounding box center [645, 401] width 182 height 66
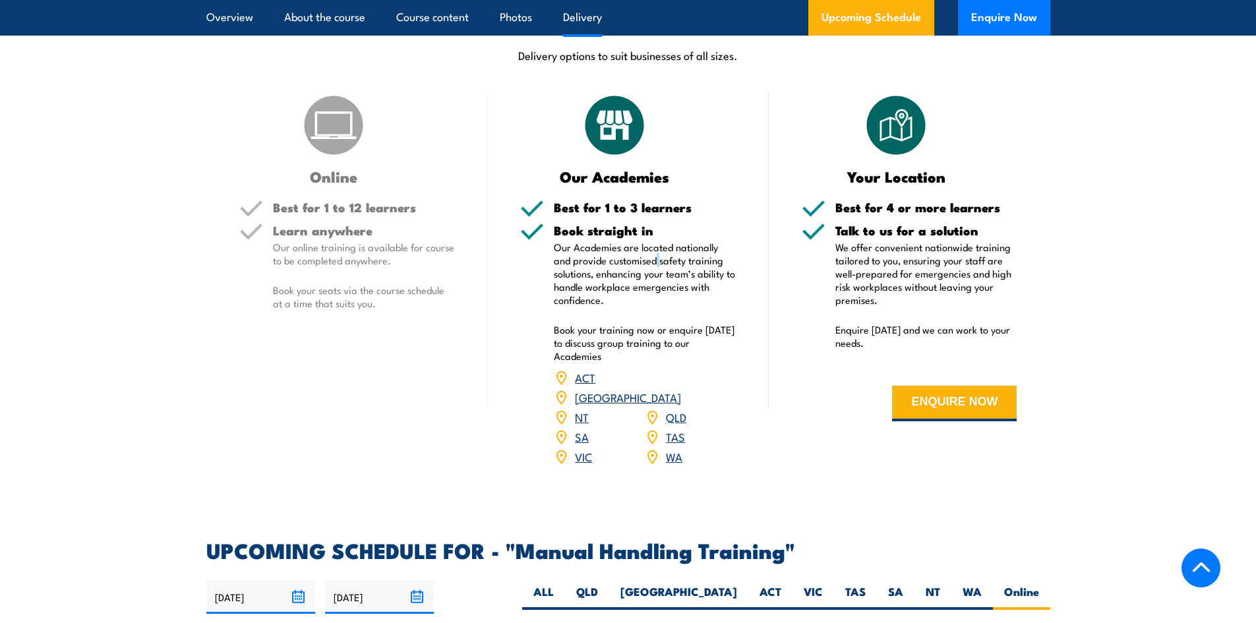
scroll to position [1563, 0]
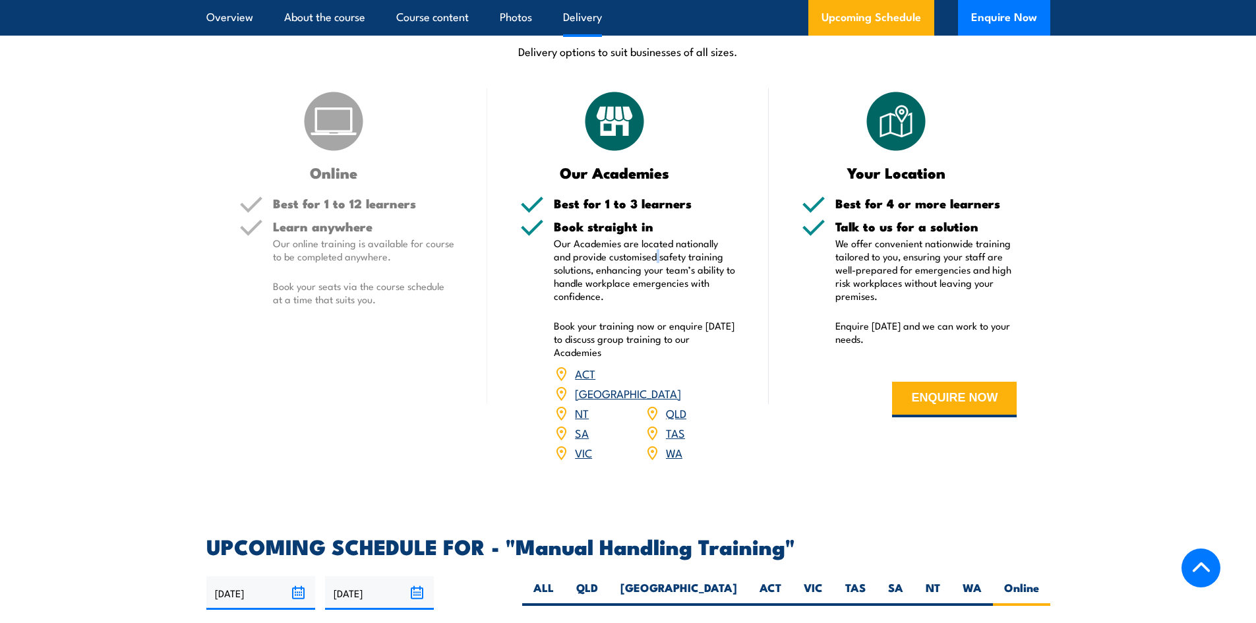
click at [591, 444] on link "VIC" at bounding box center [583, 452] width 17 height 16
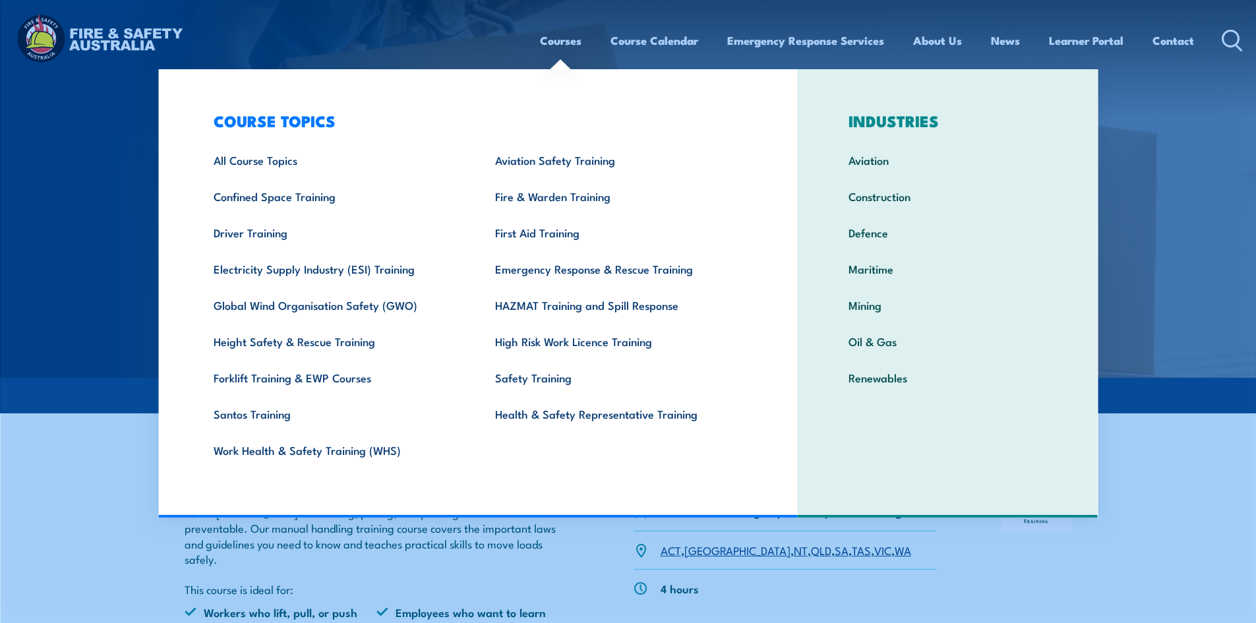
click at [568, 40] on link "Courses" at bounding box center [561, 40] width 42 height 35
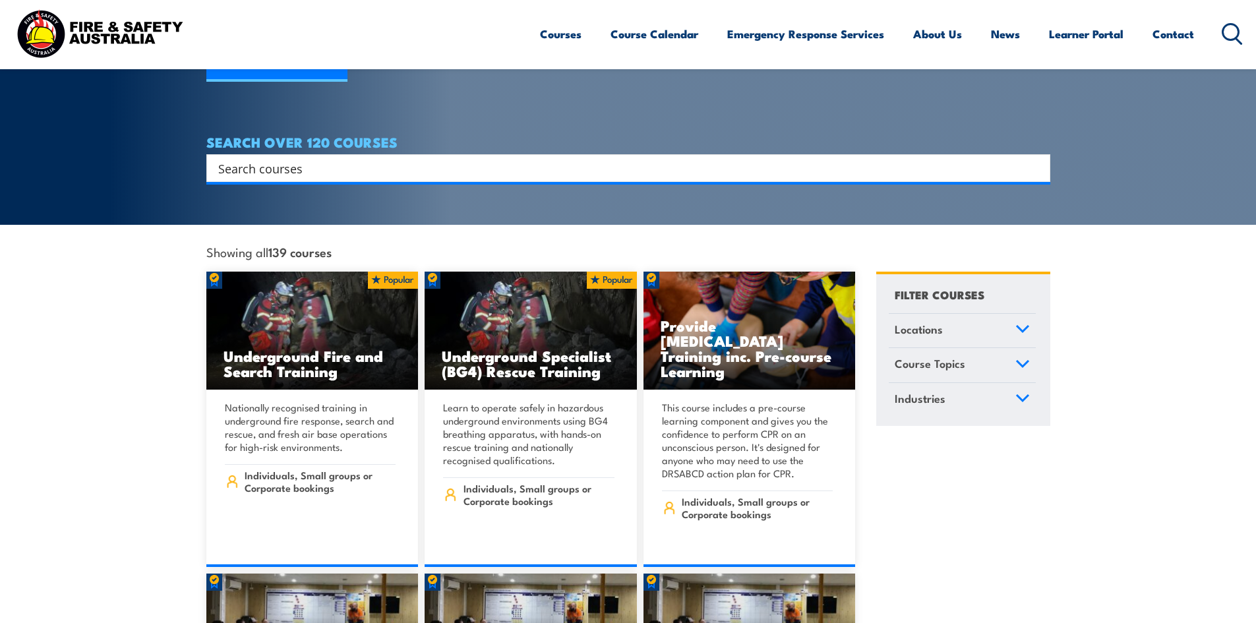
scroll to position [264, 0]
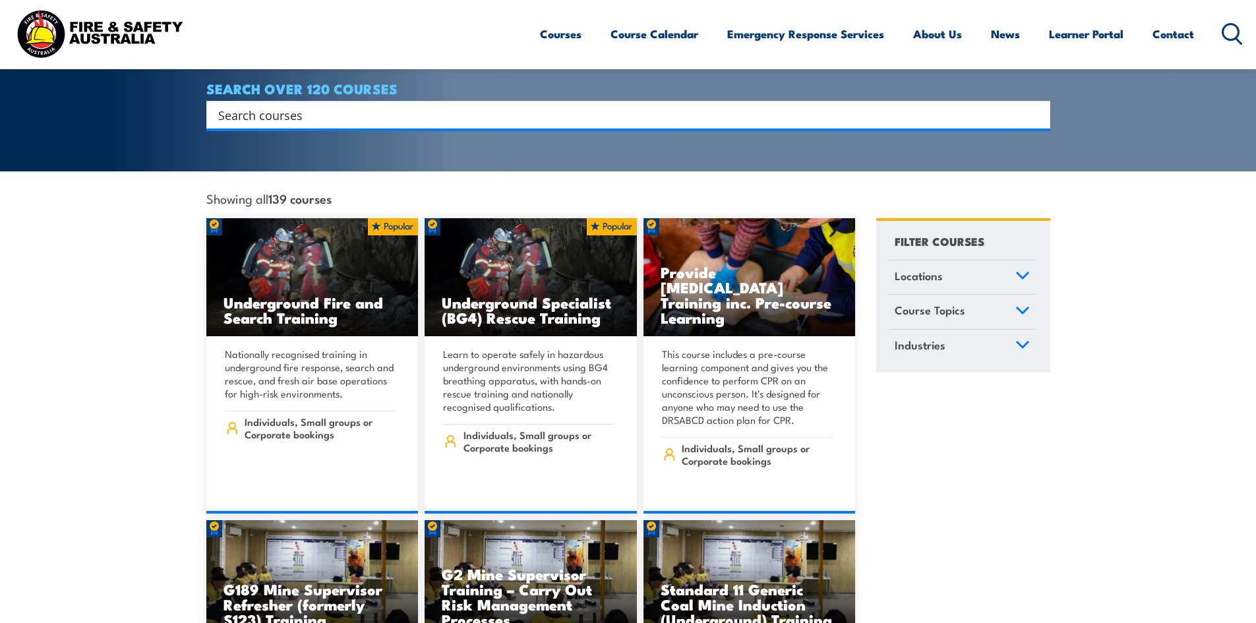
click at [352, 105] on input "Search input" at bounding box center [619, 115] width 803 height 20
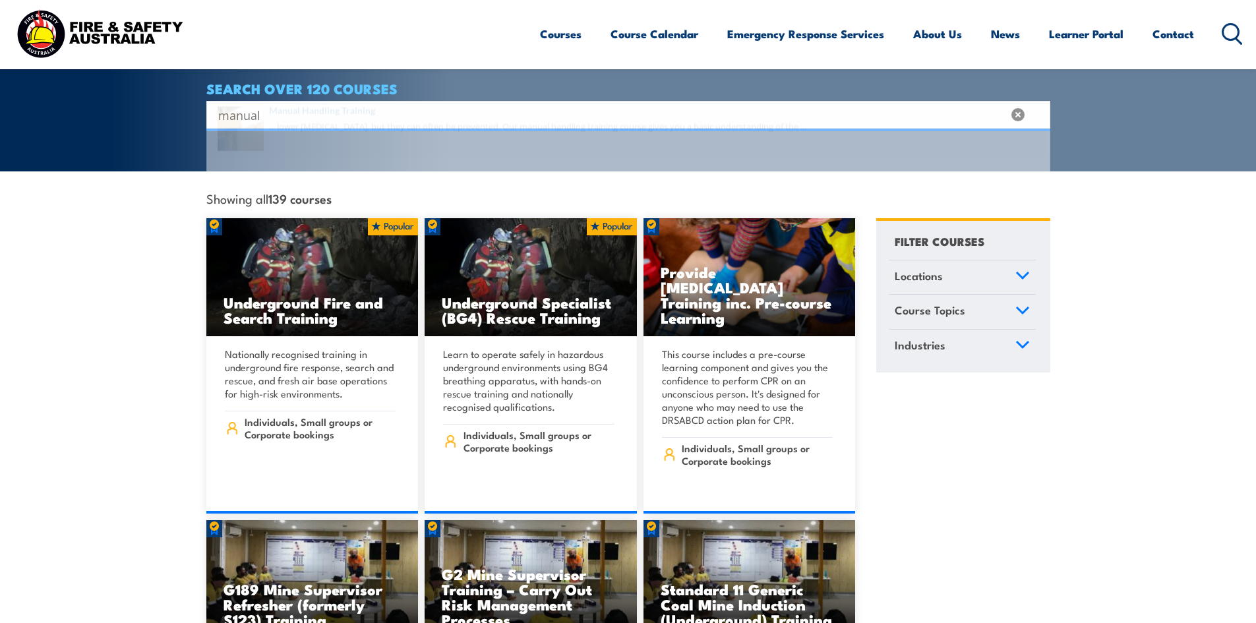
type input "manual"
click at [353, 131] on span at bounding box center [628, 155] width 836 height 62
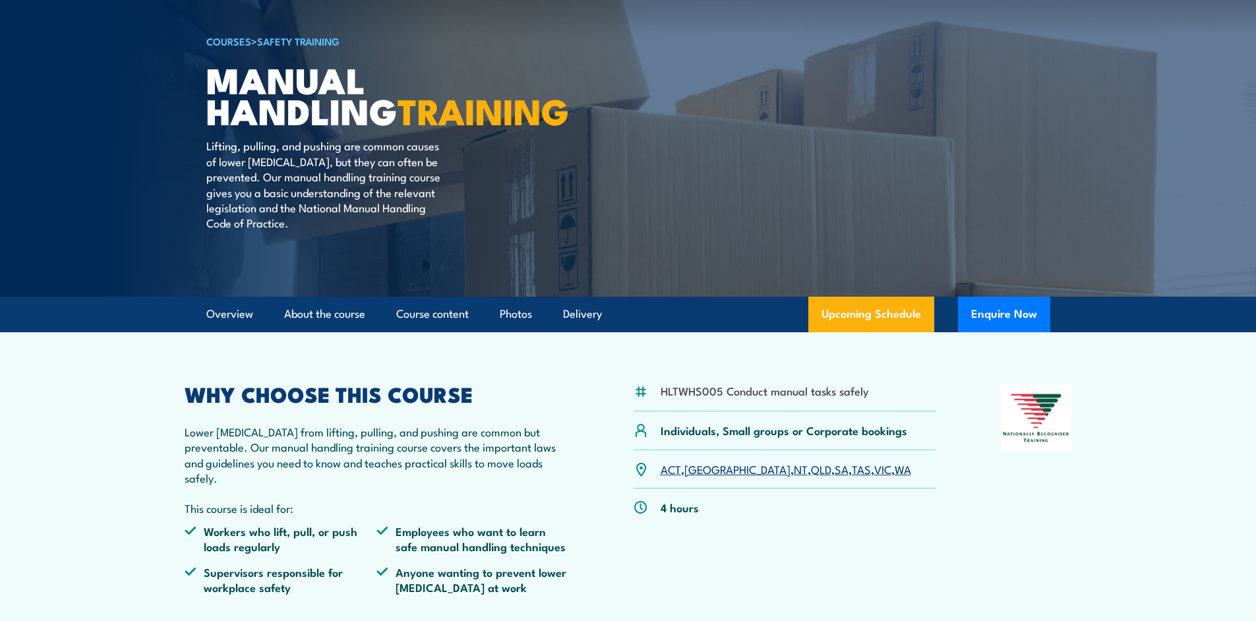
scroll to position [132, 0]
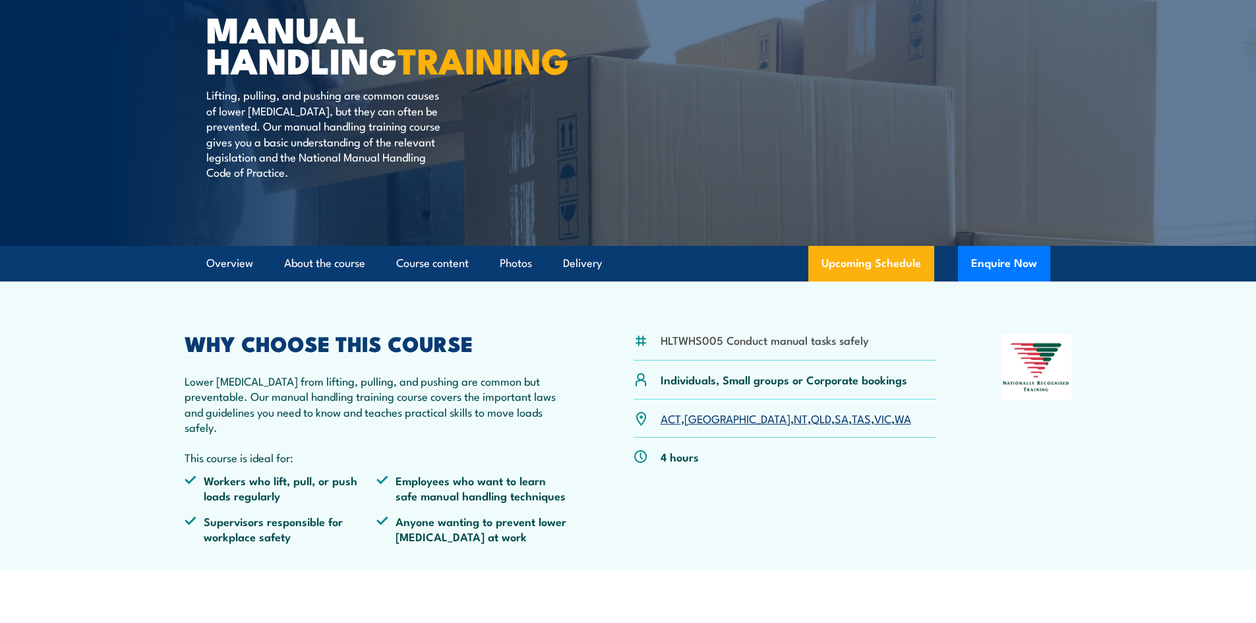
click at [874, 426] on link "VIC" at bounding box center [882, 418] width 17 height 16
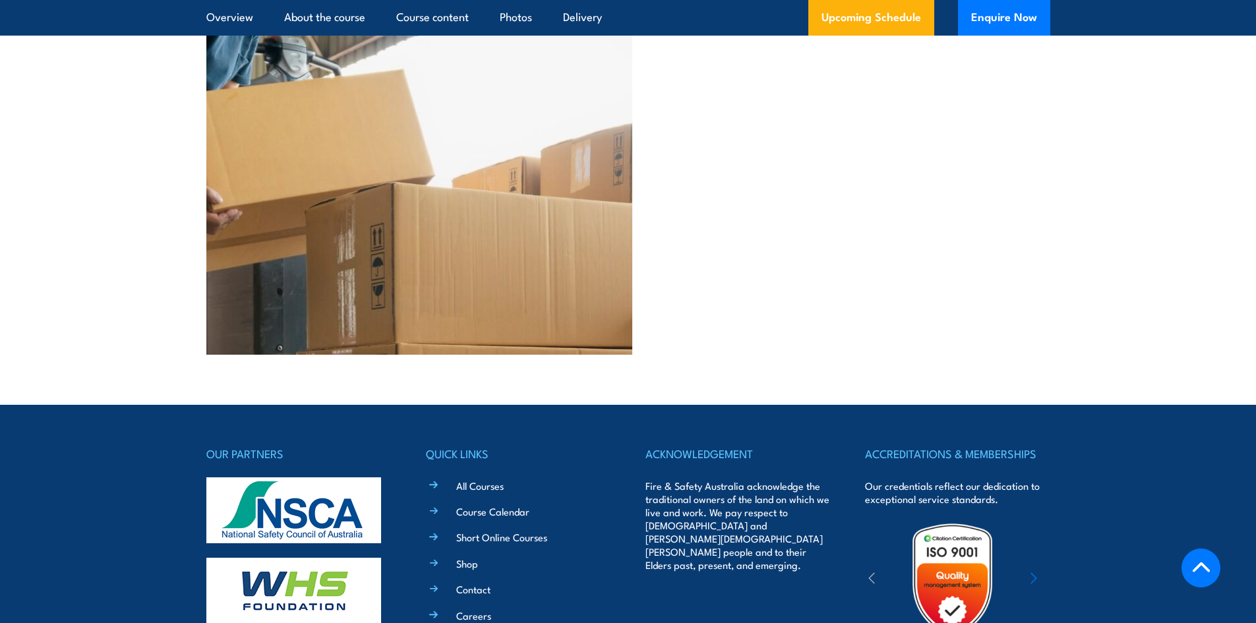
scroll to position [3234, 0]
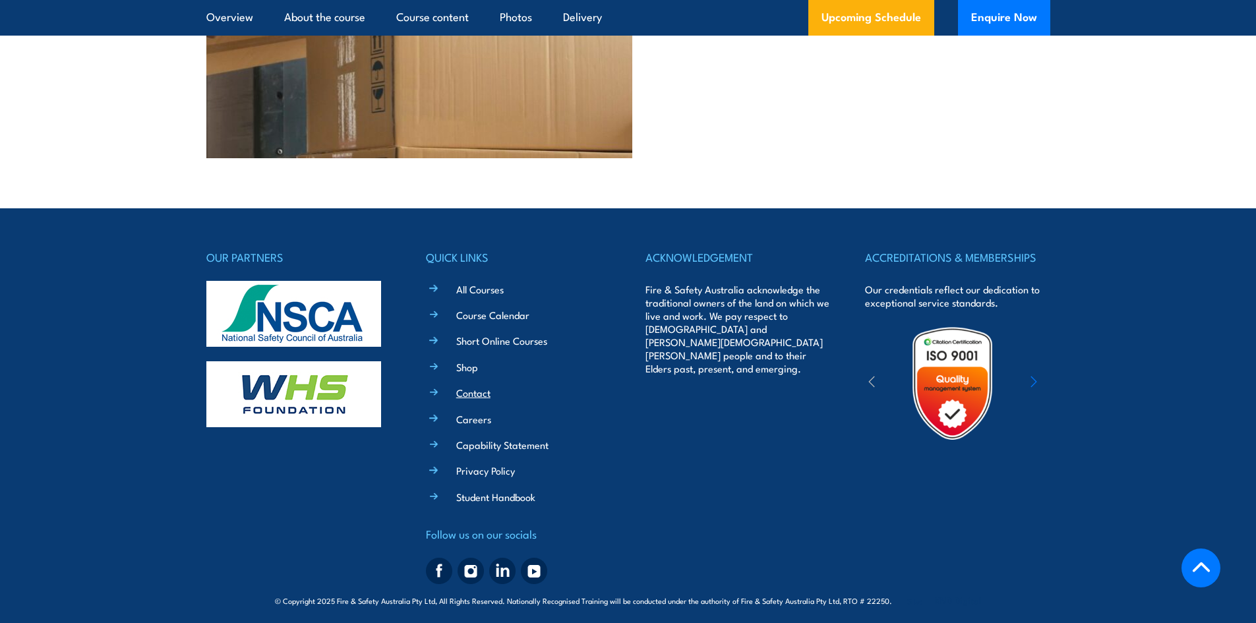
click at [470, 392] on link "Contact" at bounding box center [473, 393] width 34 height 14
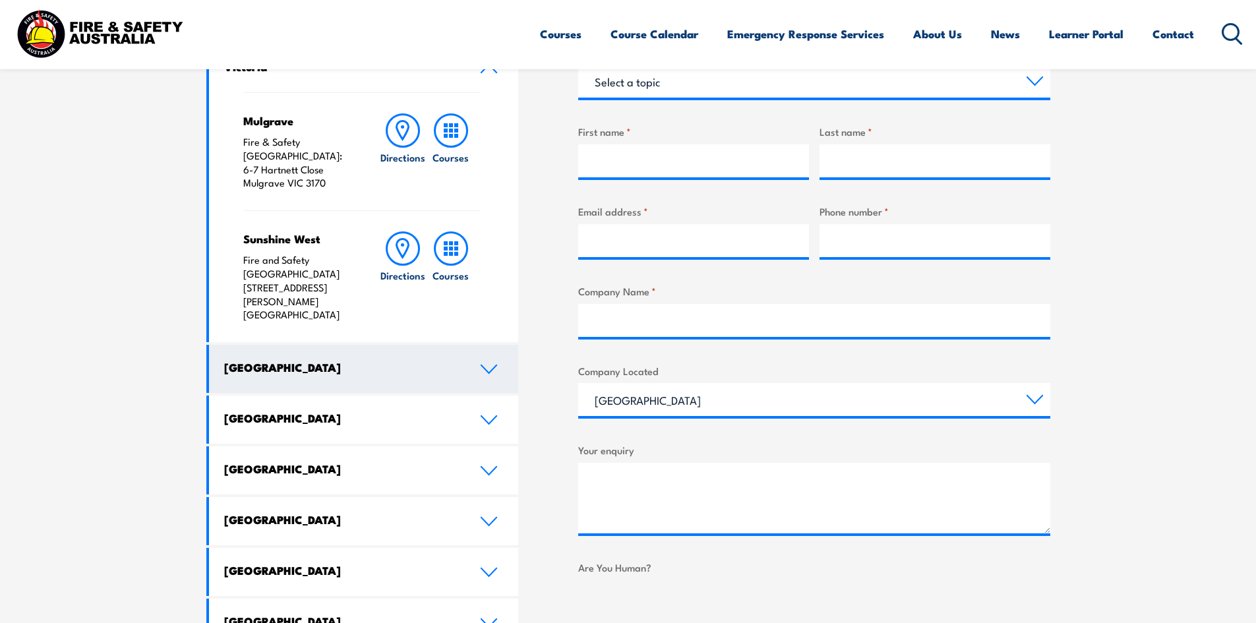
scroll to position [527, 0]
